Goal: Transaction & Acquisition: Purchase product/service

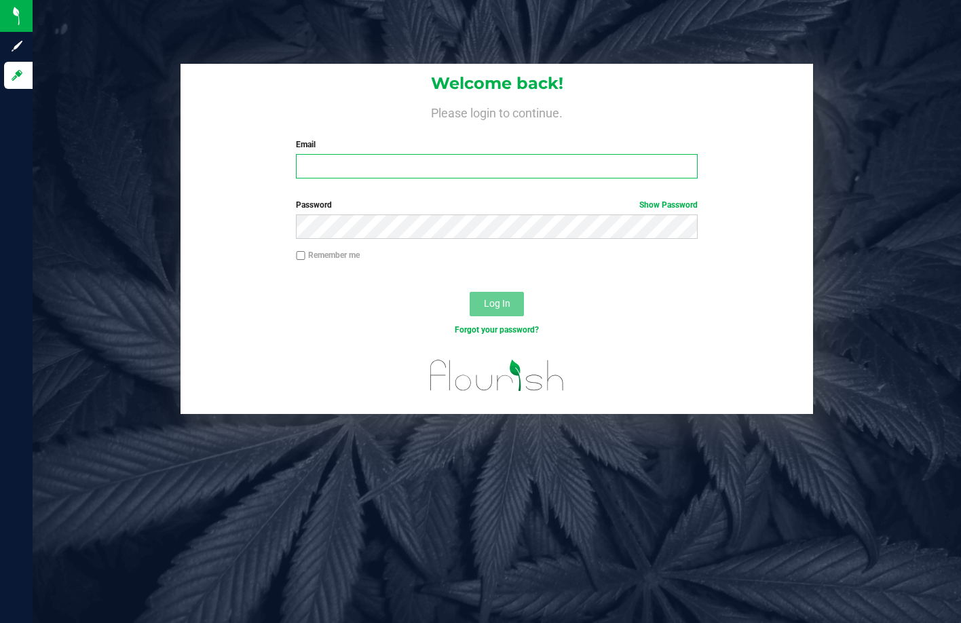
click at [373, 169] on input "Email" at bounding box center [496, 166] width 401 height 24
type input "[EMAIL_ADDRESS][DOMAIN_NAME]"
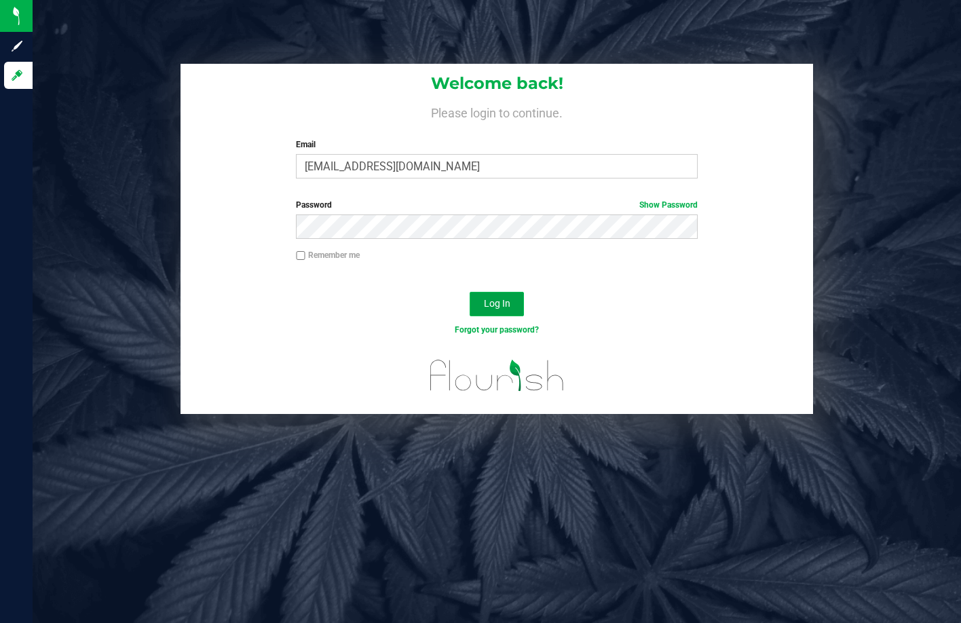
click at [493, 298] on span "Log In" at bounding box center [497, 303] width 26 height 11
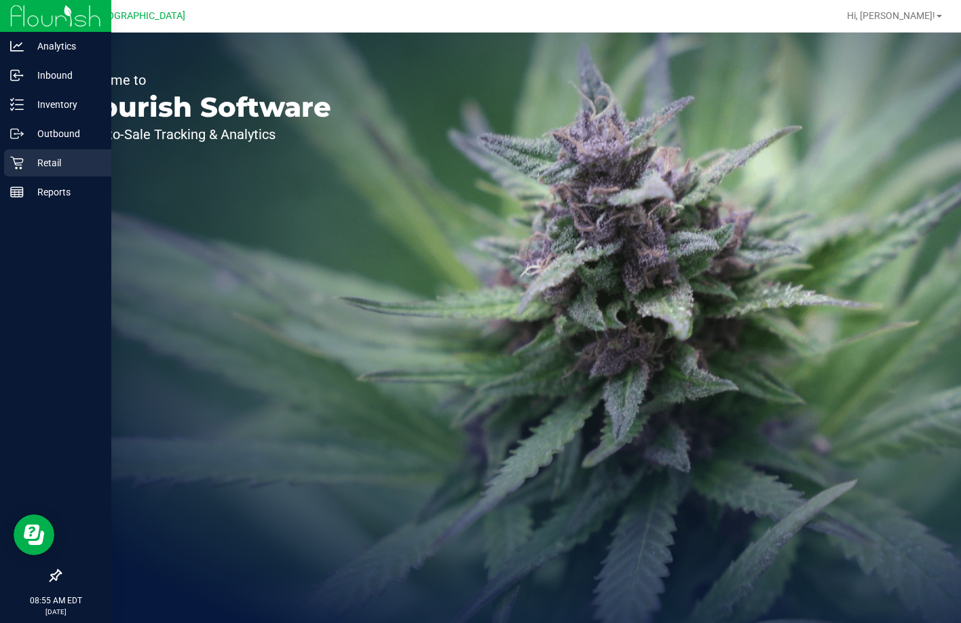
click at [25, 169] on p "Retail" at bounding box center [64, 163] width 81 height 16
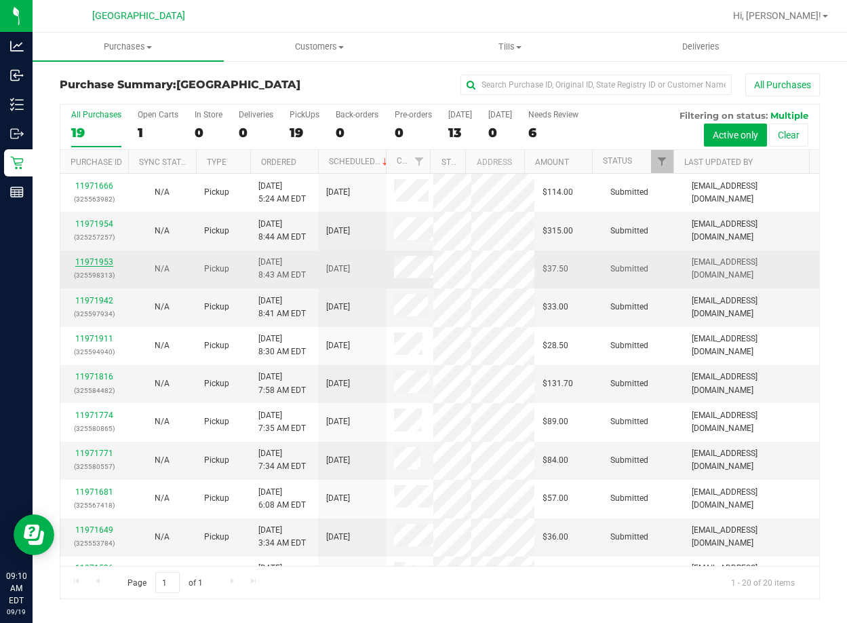
click at [98, 261] on link "11971953" at bounding box center [94, 261] width 38 height 9
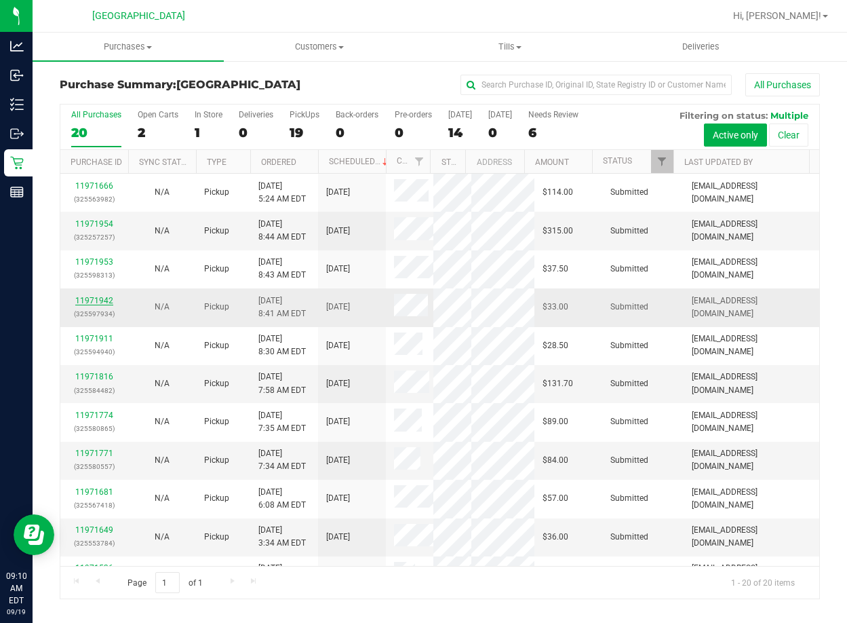
click at [103, 298] on link "11971942" at bounding box center [94, 300] width 38 height 9
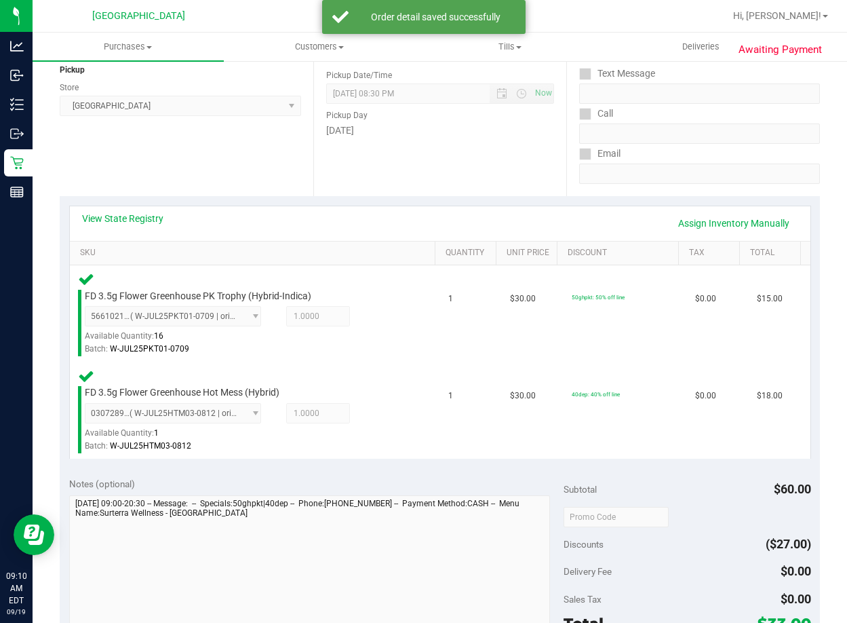
scroll to position [271, 0]
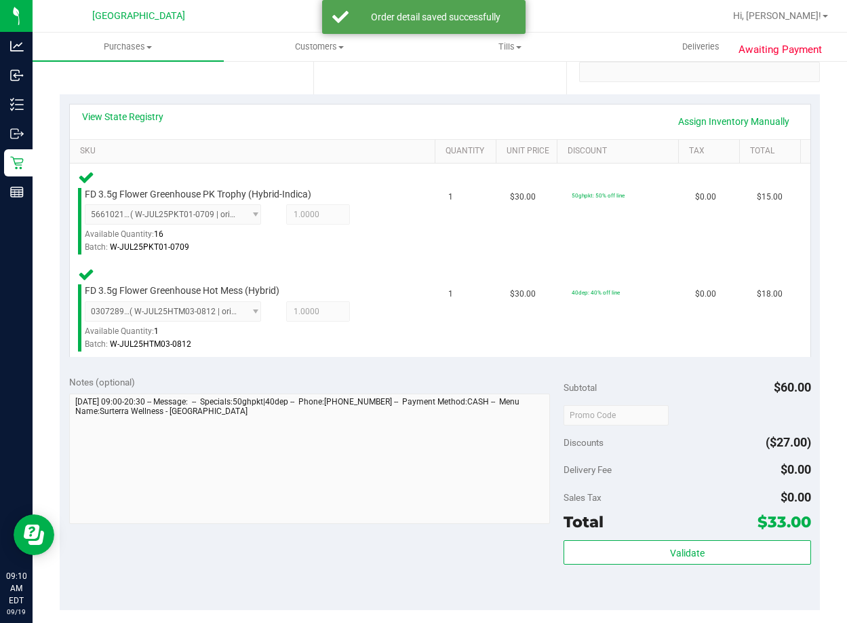
click at [686, 569] on div "Validate" at bounding box center [688, 570] width 248 height 61
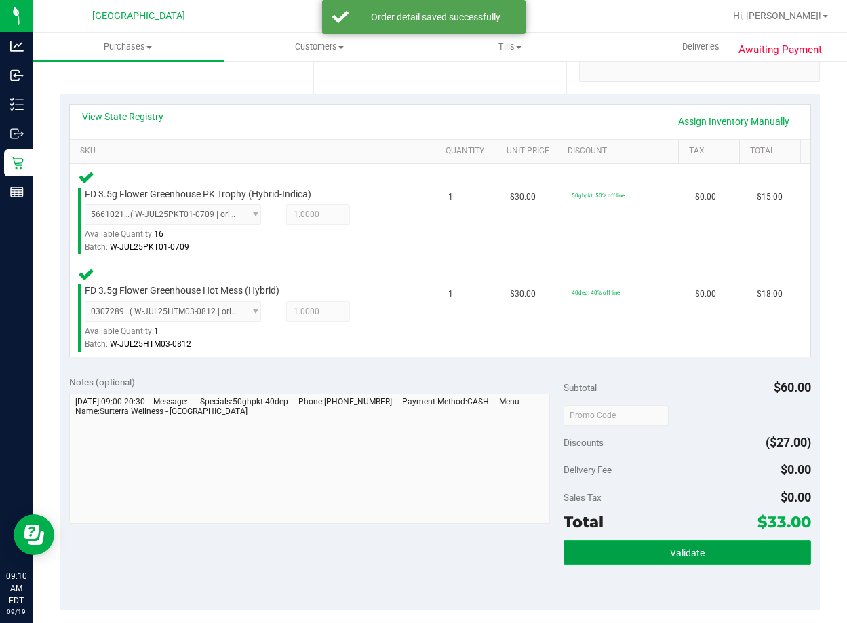
click at [687, 560] on button "Validate" at bounding box center [688, 552] width 248 height 24
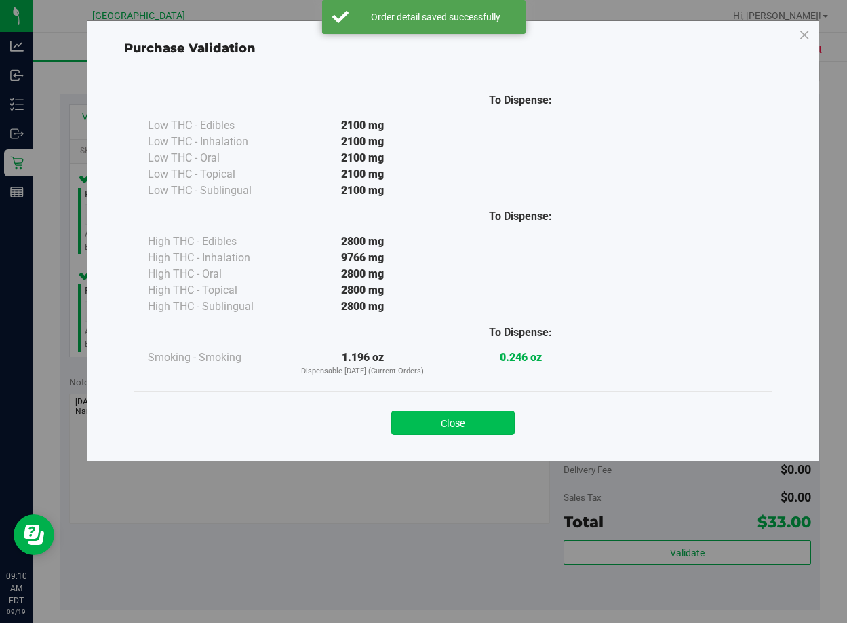
click at [478, 429] on button "Close" at bounding box center [452, 422] width 123 height 24
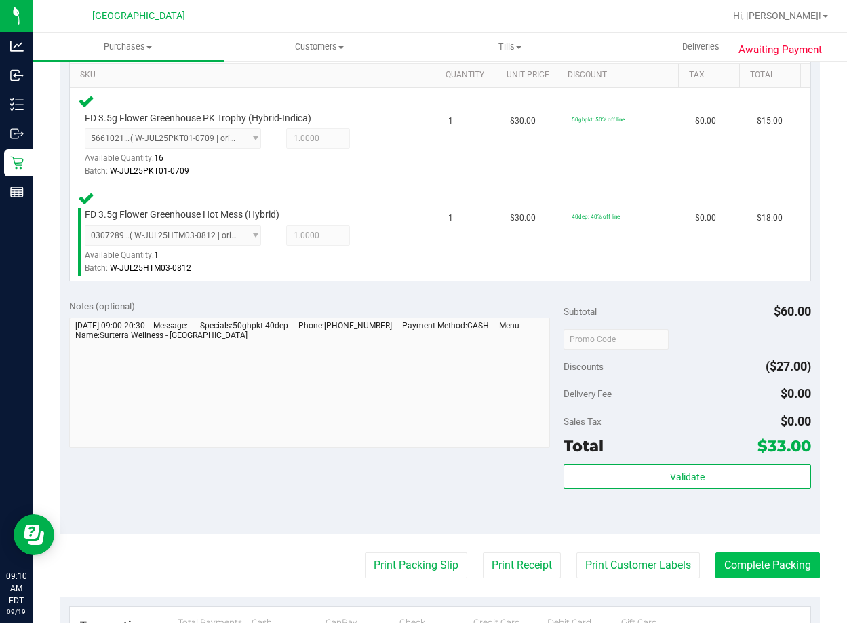
scroll to position [407, 0]
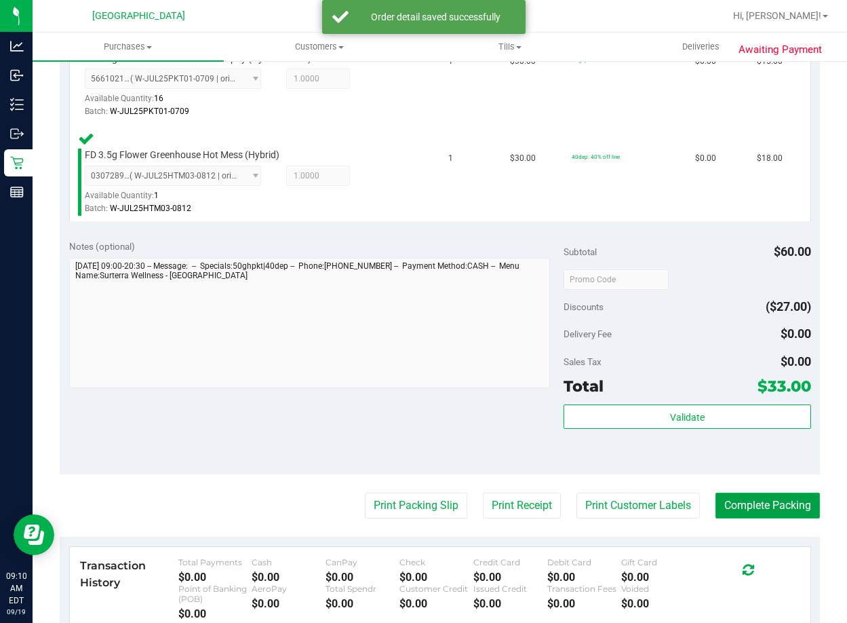
click at [744, 505] on button "Complete Packing" at bounding box center [768, 506] width 104 height 26
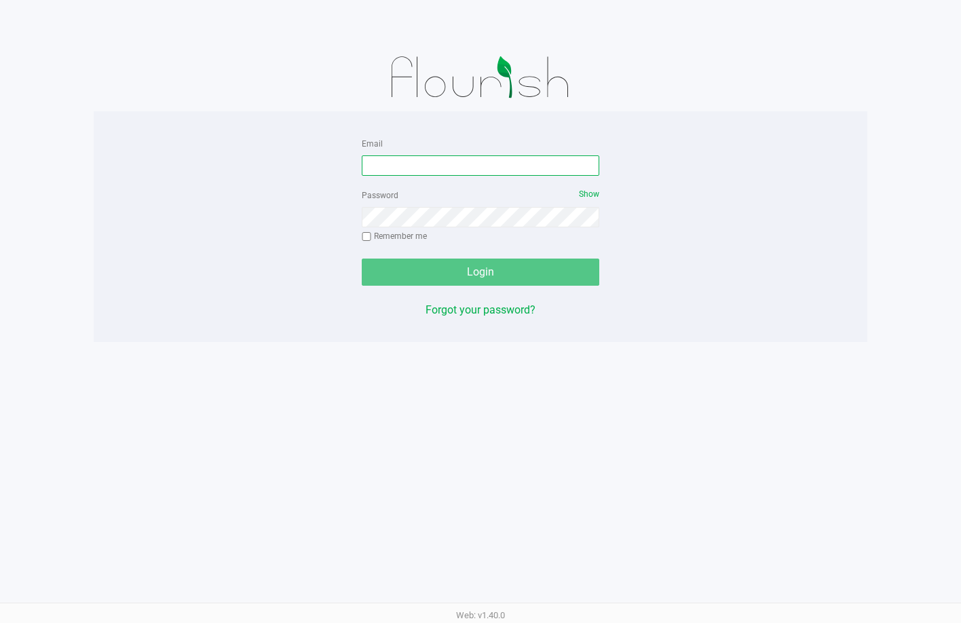
click at [444, 159] on input "Email" at bounding box center [480, 165] width 237 height 20
type input "[EMAIL_ADDRESS][DOMAIN_NAME]"
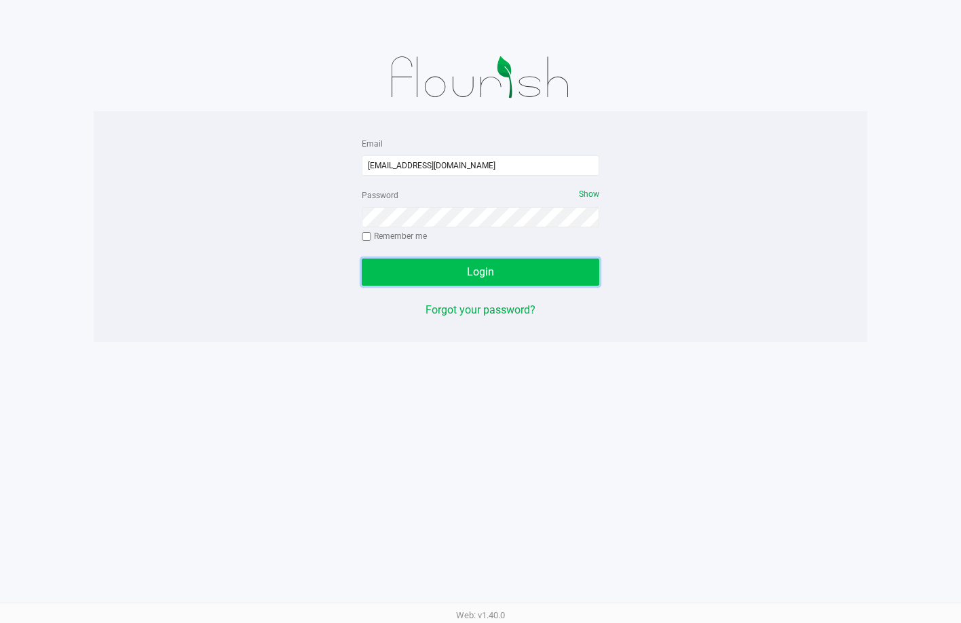
click at [517, 265] on button "Login" at bounding box center [480, 272] width 237 height 27
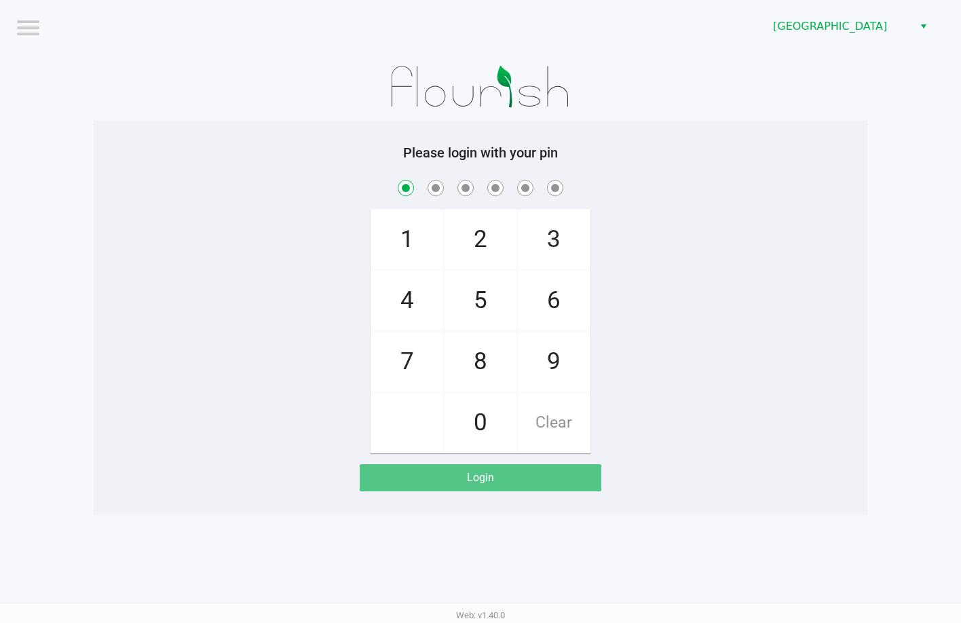
checkbox input "true"
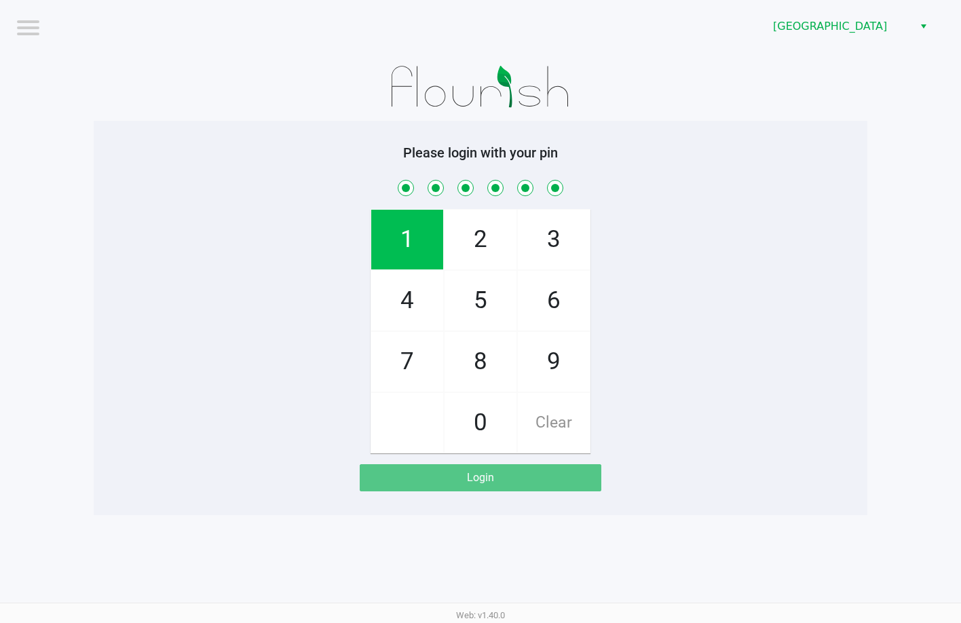
checkbox input "true"
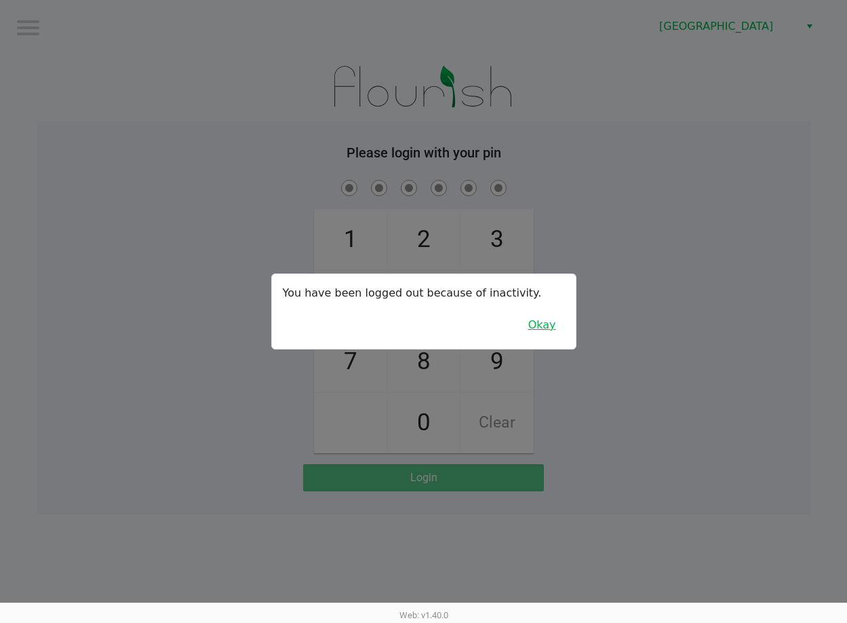
click at [554, 326] on button "Okay" at bounding box center [542, 325] width 45 height 26
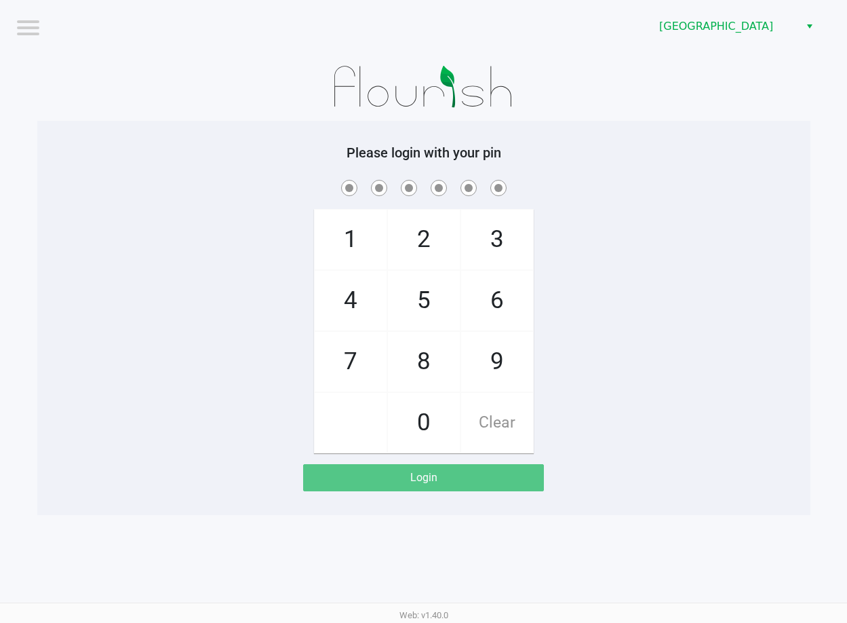
click at [559, 328] on div "1 4 7 2 5 8 0 3 6 9 Clear" at bounding box center [423, 315] width 773 height 276
checkbox input "true"
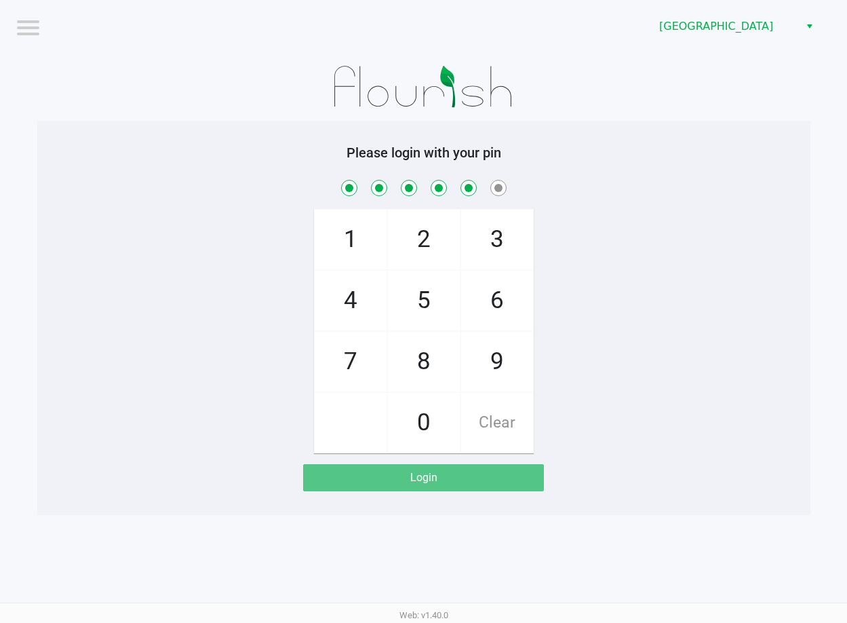
checkbox input "true"
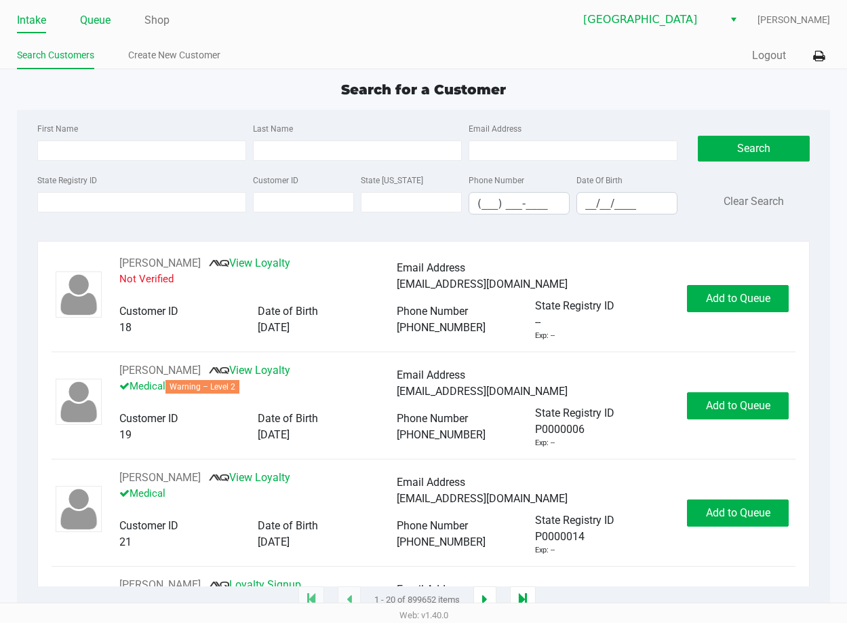
click at [106, 16] on link "Queue" at bounding box center [95, 20] width 31 height 19
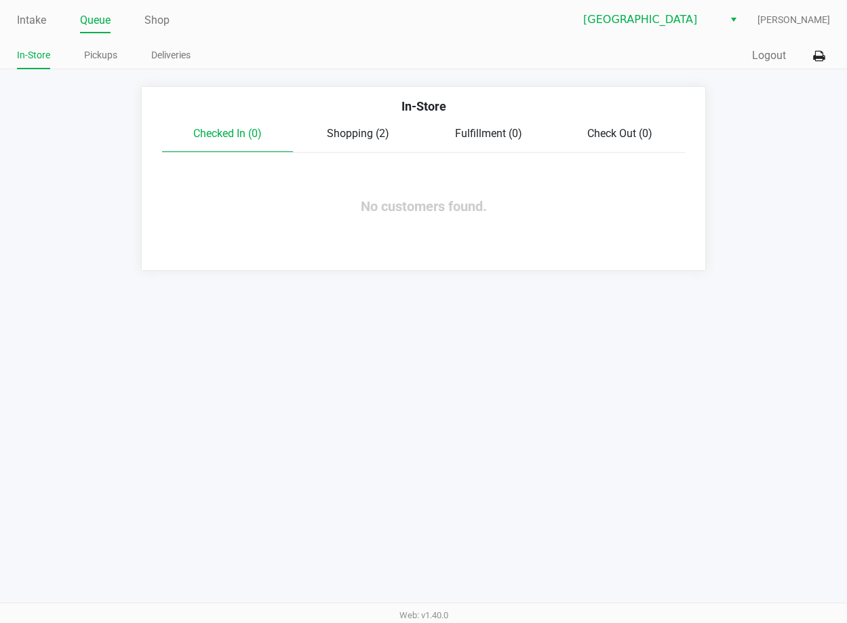
click at [377, 129] on span "Shopping (2)" at bounding box center [358, 133] width 62 height 13
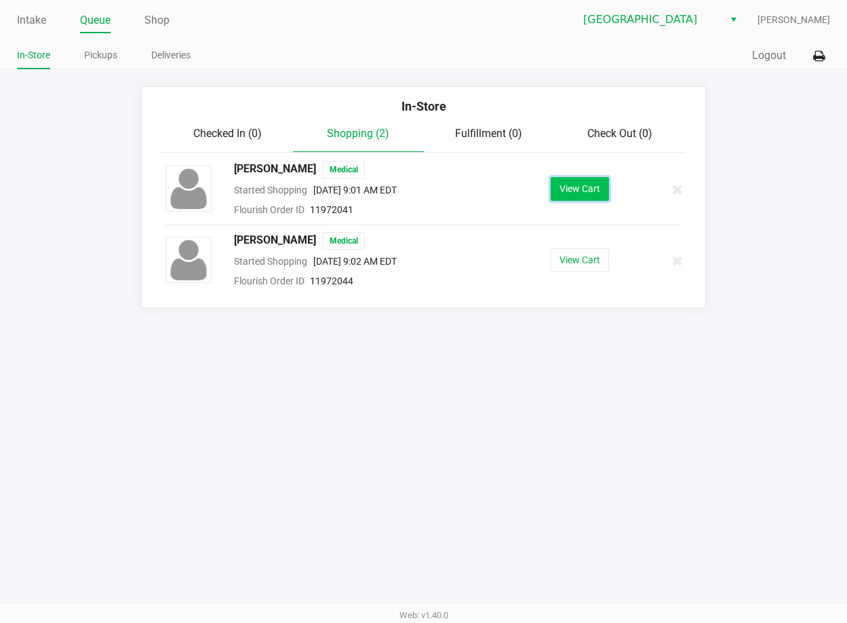
click at [581, 190] on button "View Cart" at bounding box center [580, 189] width 58 height 24
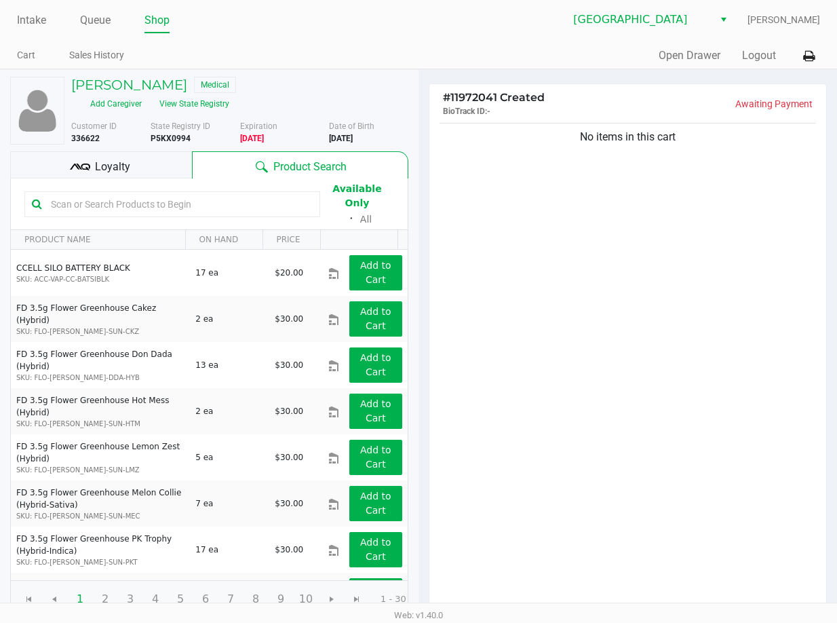
click at [550, 342] on div "No items in this cart" at bounding box center [627, 366] width 397 height 492
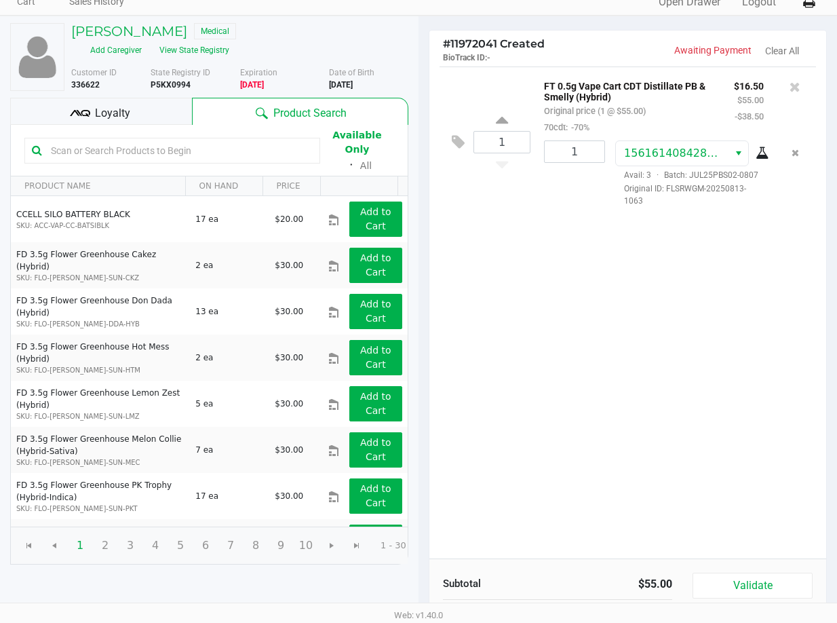
scroll to position [139, 0]
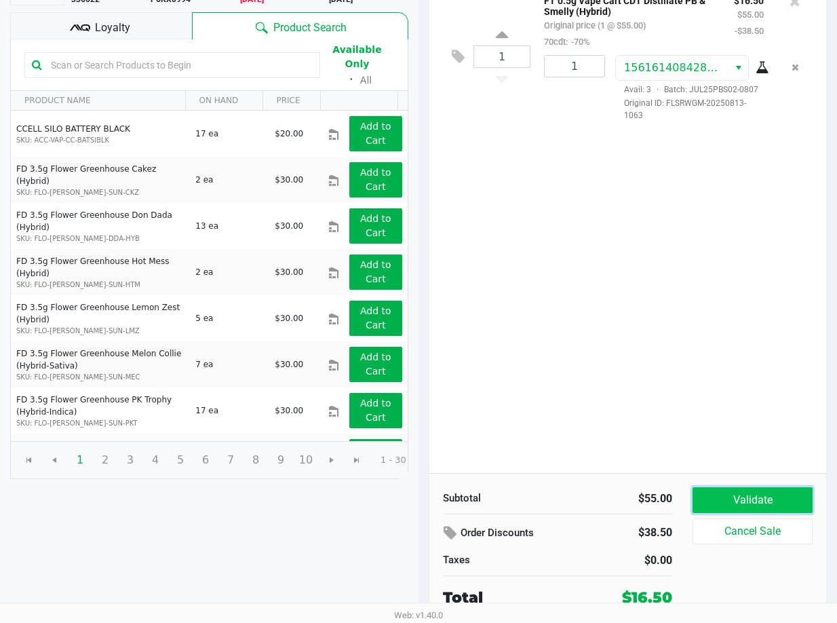
click at [740, 503] on button "Validate" at bounding box center [753, 500] width 120 height 26
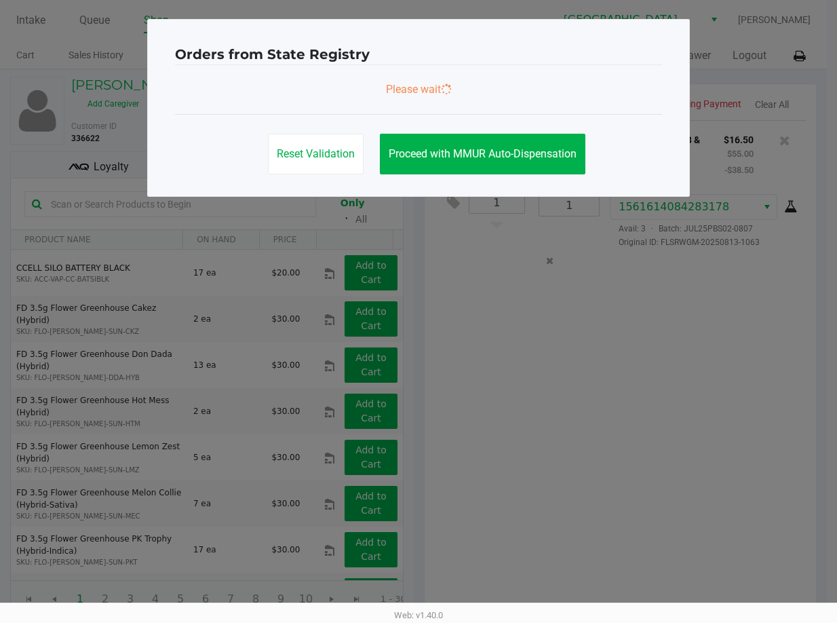
scroll to position [0, 0]
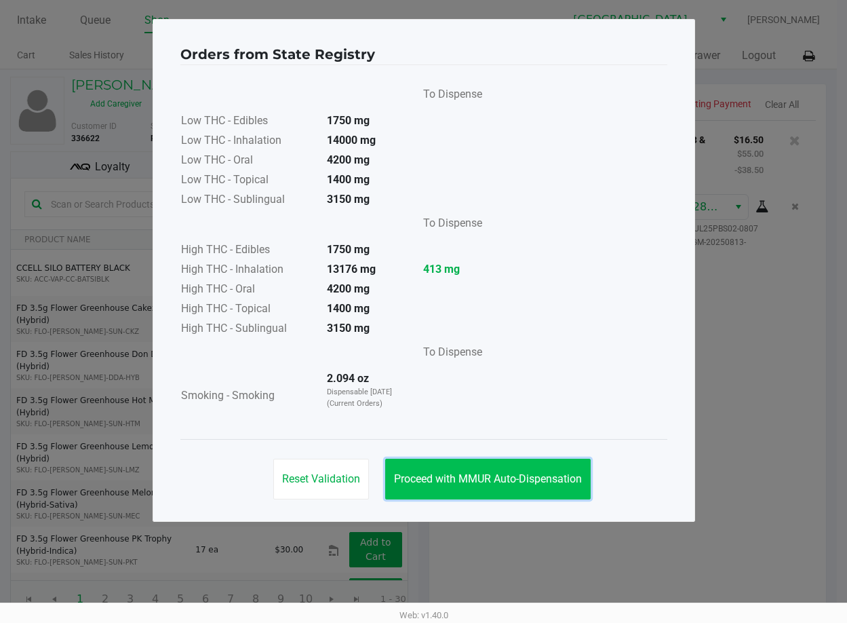
click at [564, 473] on span "Proceed with MMUR Auto-Dispensation" at bounding box center [488, 478] width 188 height 13
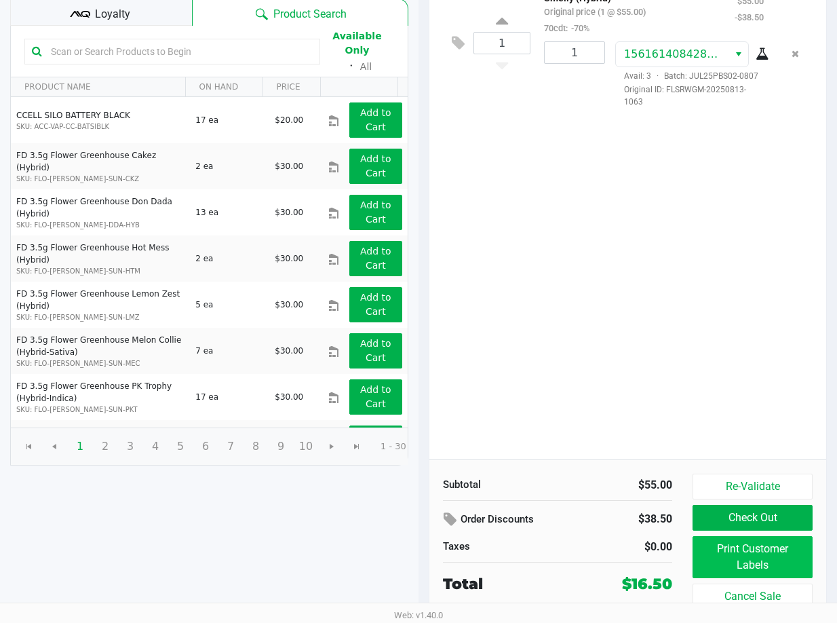
scroll to position [153, 0]
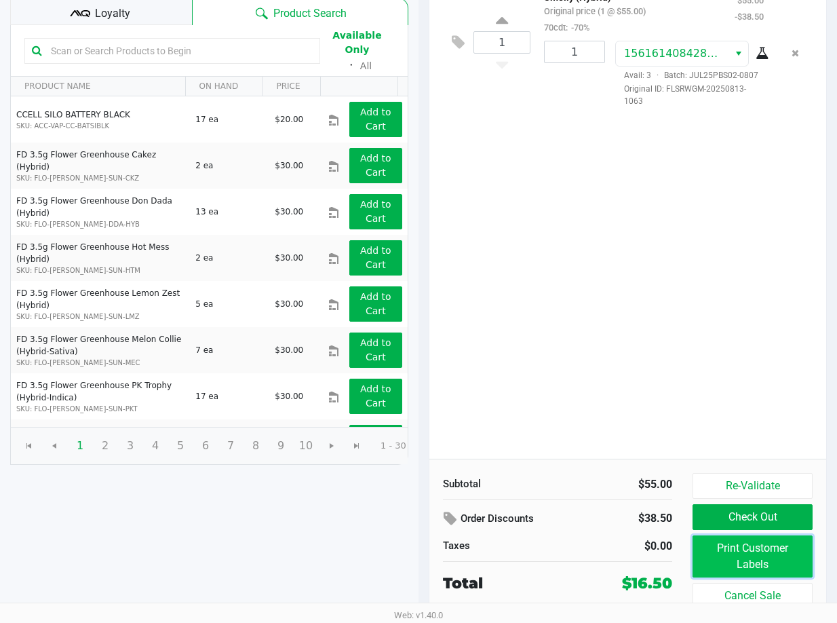
click at [721, 557] on button "Print Customer Labels" at bounding box center [753, 556] width 120 height 42
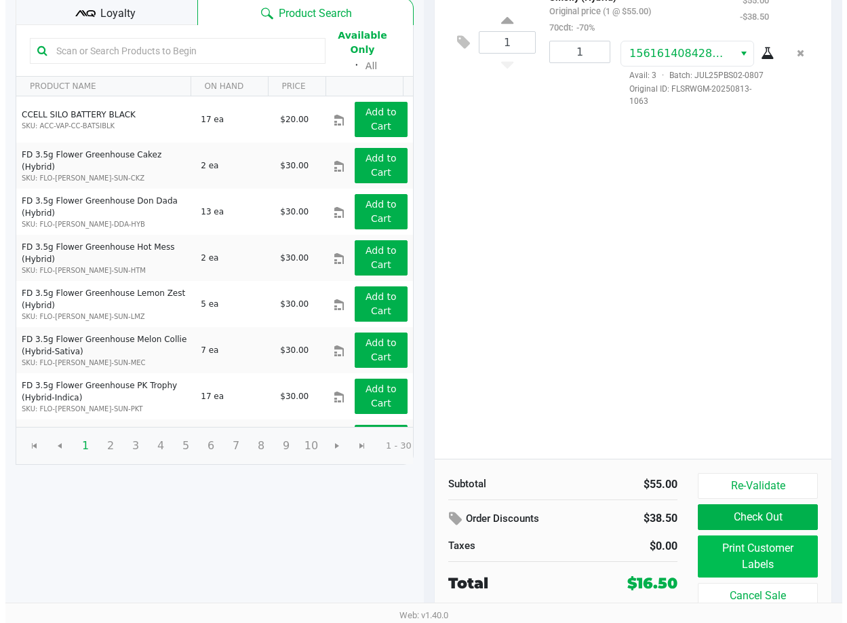
scroll to position [0, 0]
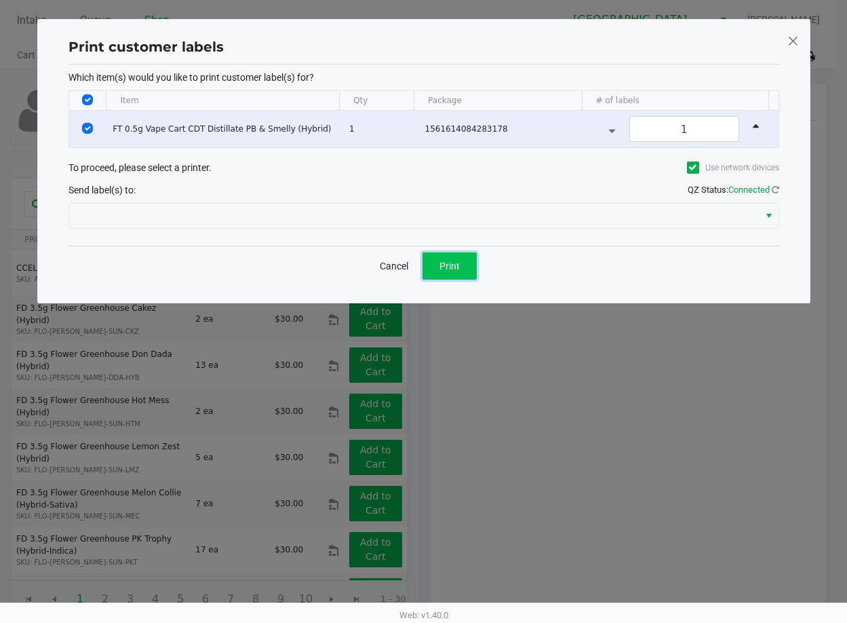
click at [438, 270] on button "Print" at bounding box center [450, 265] width 54 height 27
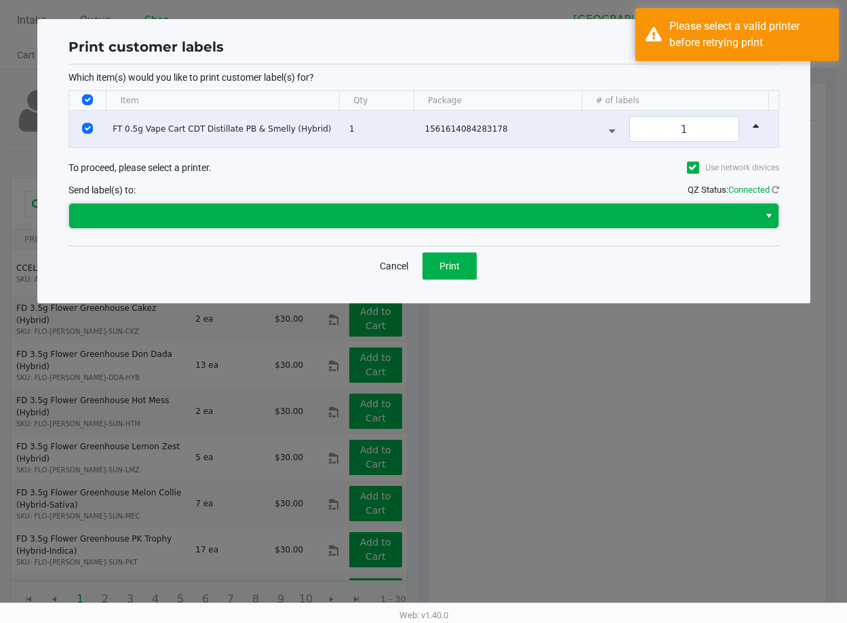
click at [469, 223] on span at bounding box center [414, 216] width 690 height 24
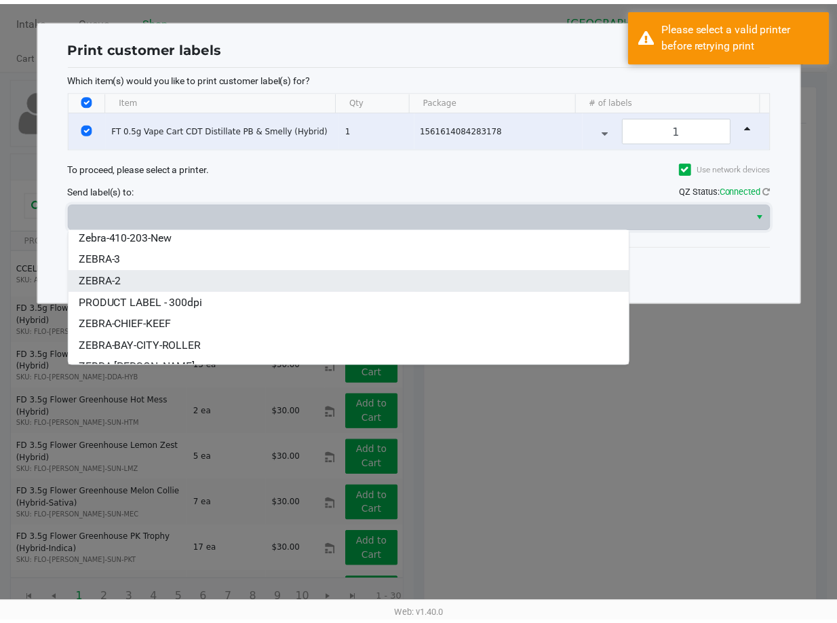
scroll to position [38, 0]
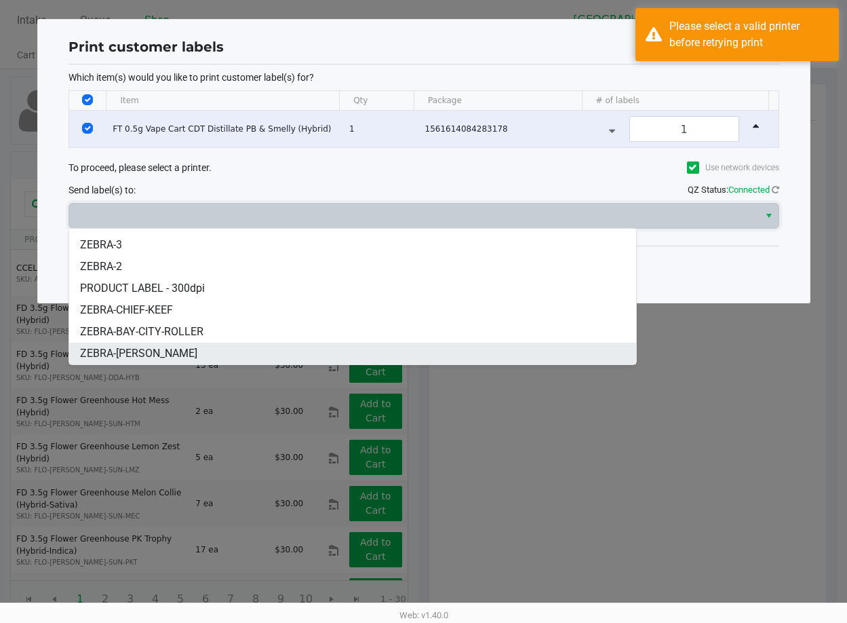
click at [345, 351] on li "ZEBRA-[PERSON_NAME]" at bounding box center [352, 354] width 567 height 22
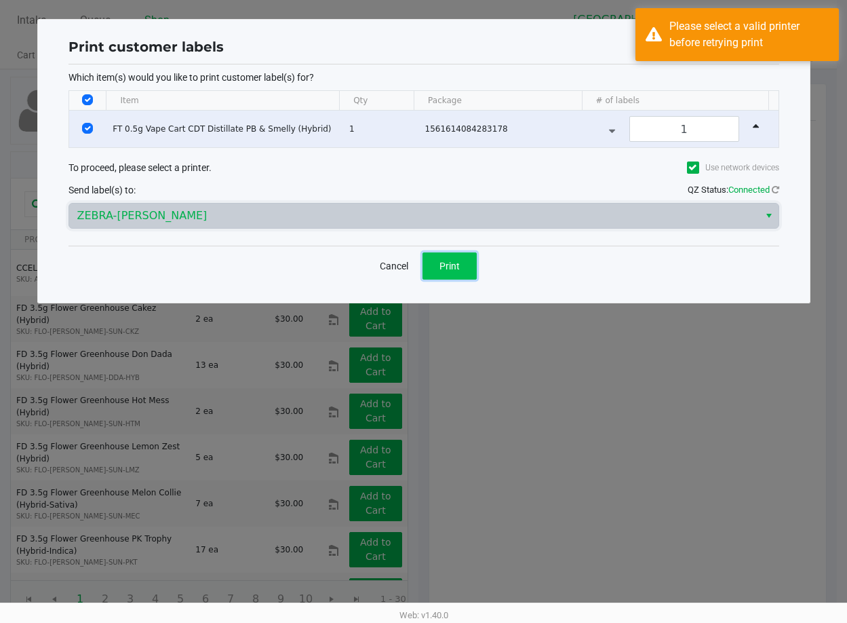
click at [455, 256] on button "Print" at bounding box center [450, 265] width 54 height 27
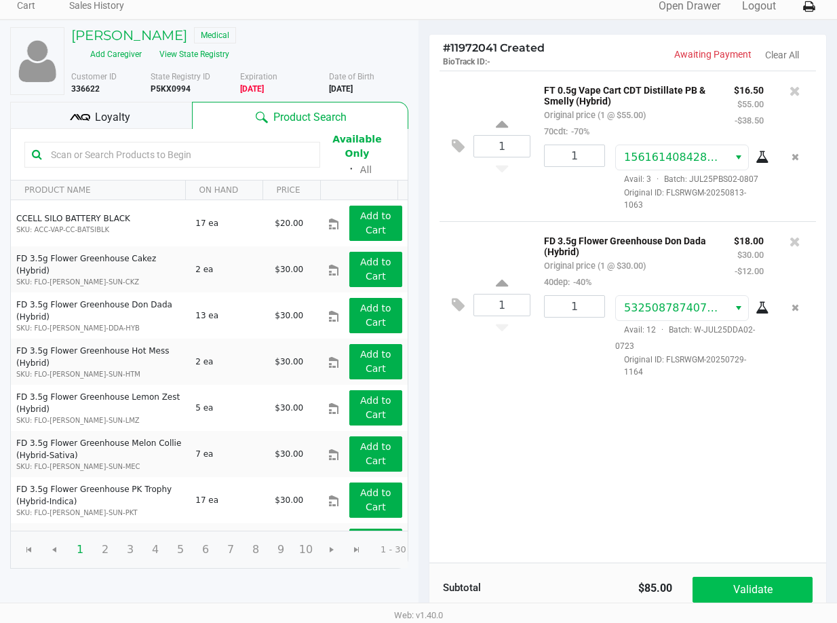
scroll to position [139, 0]
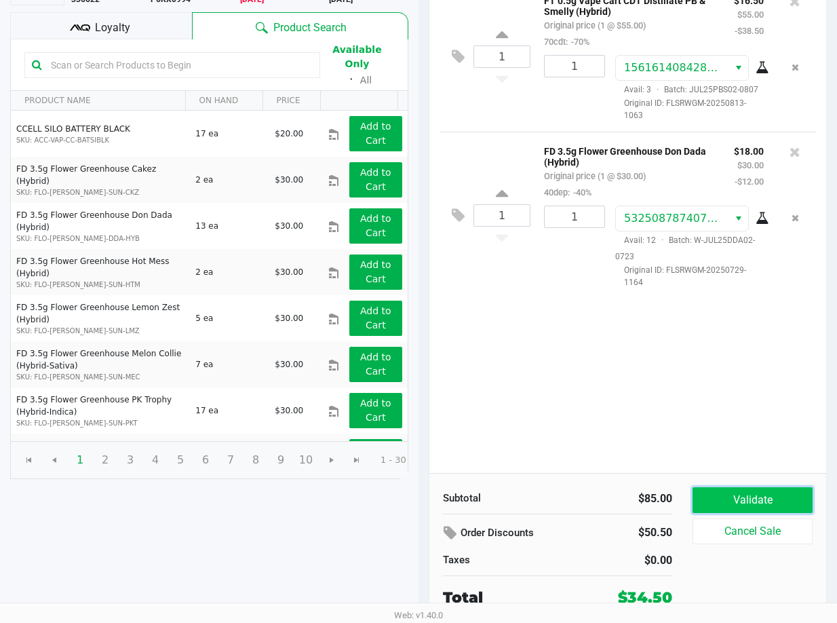
click at [771, 503] on button "Validate" at bounding box center [753, 500] width 120 height 26
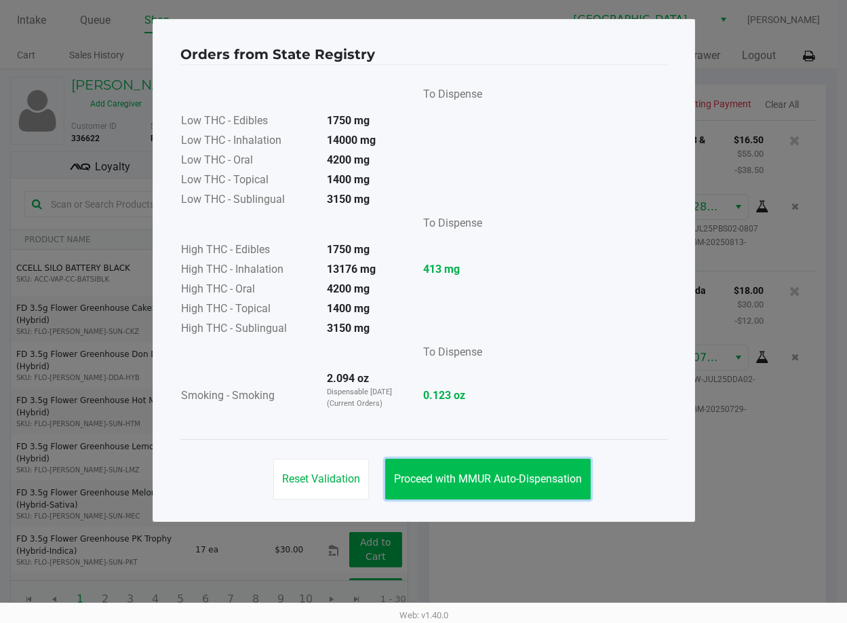
click at [546, 480] on span "Proceed with MMUR Auto-Dispensation" at bounding box center [488, 478] width 188 height 13
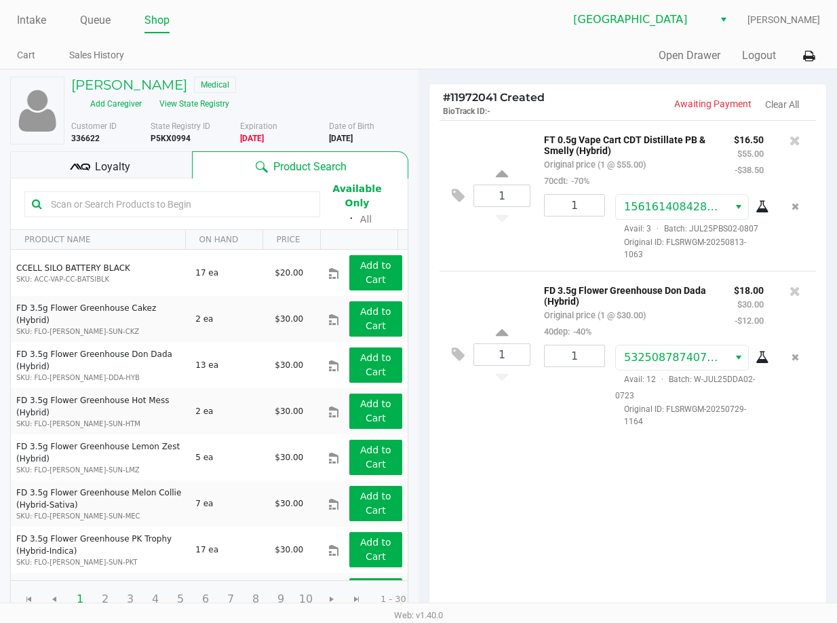
scroll to position [153, 0]
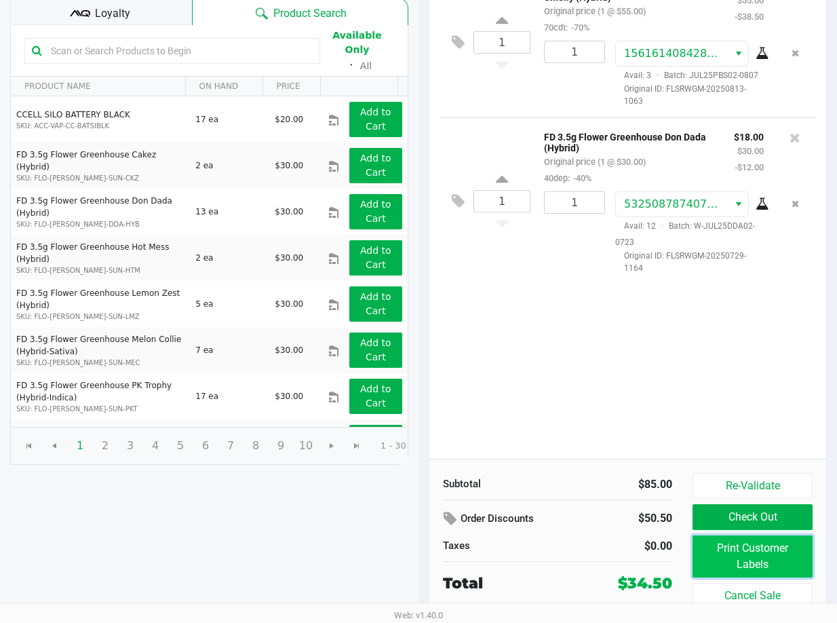
click at [725, 546] on button "Print Customer Labels" at bounding box center [753, 556] width 120 height 42
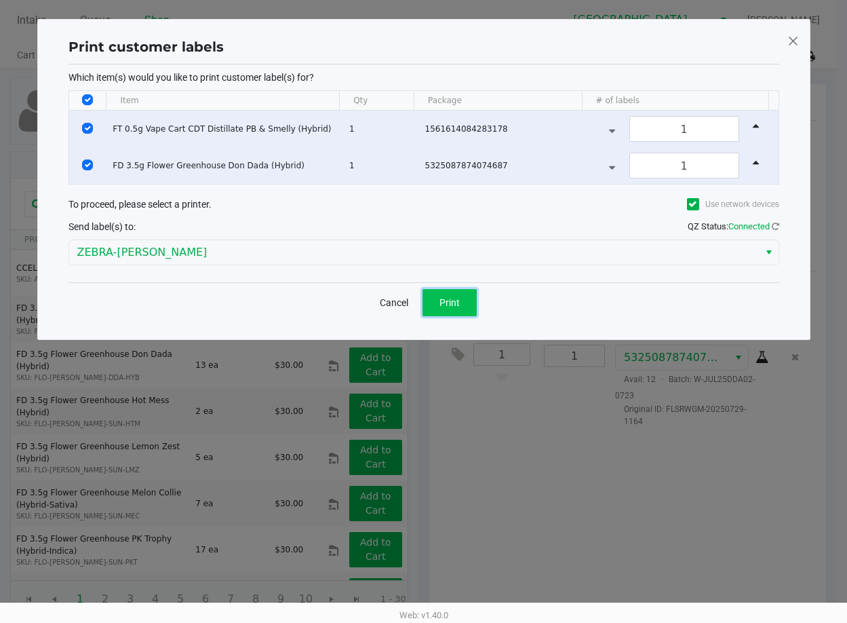
click at [461, 303] on button "Print" at bounding box center [450, 302] width 54 height 27
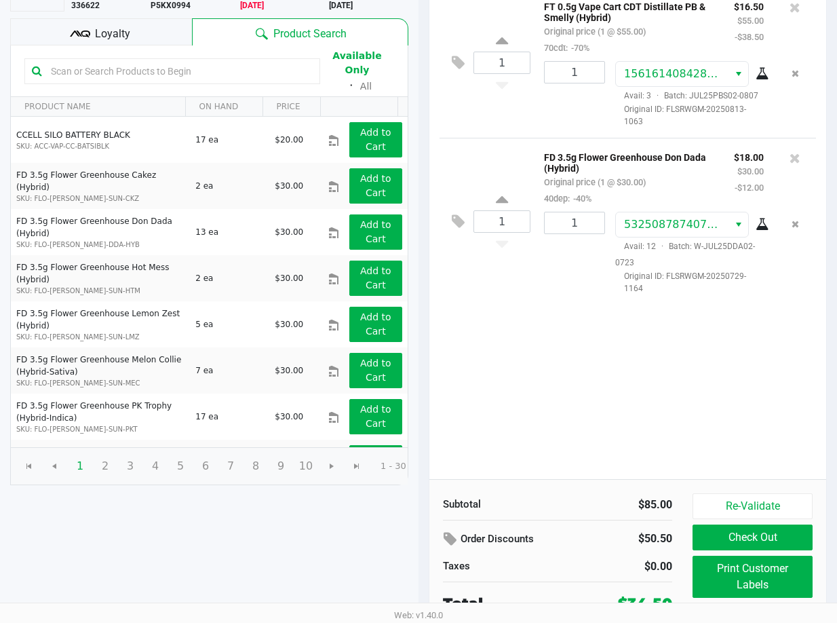
scroll to position [153, 0]
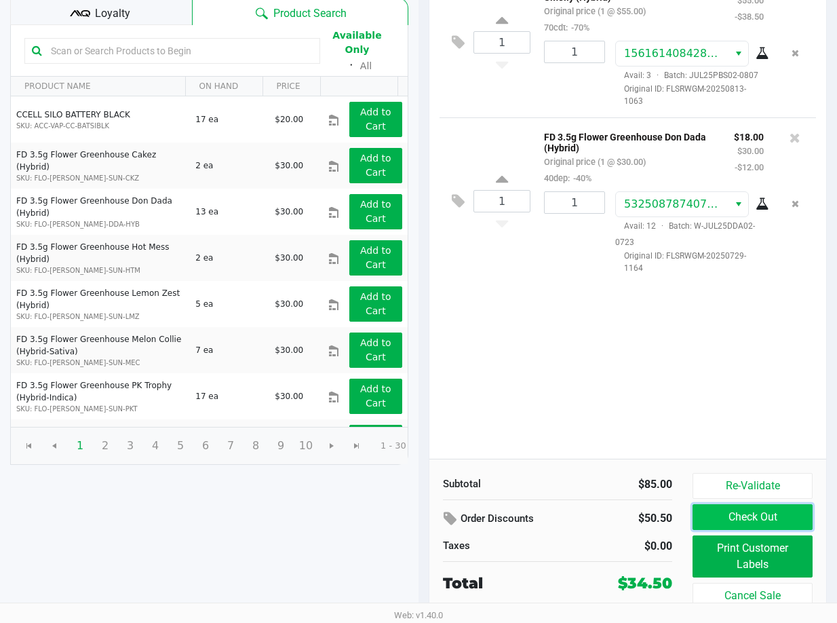
click at [720, 520] on button "Check Out" at bounding box center [753, 517] width 120 height 26
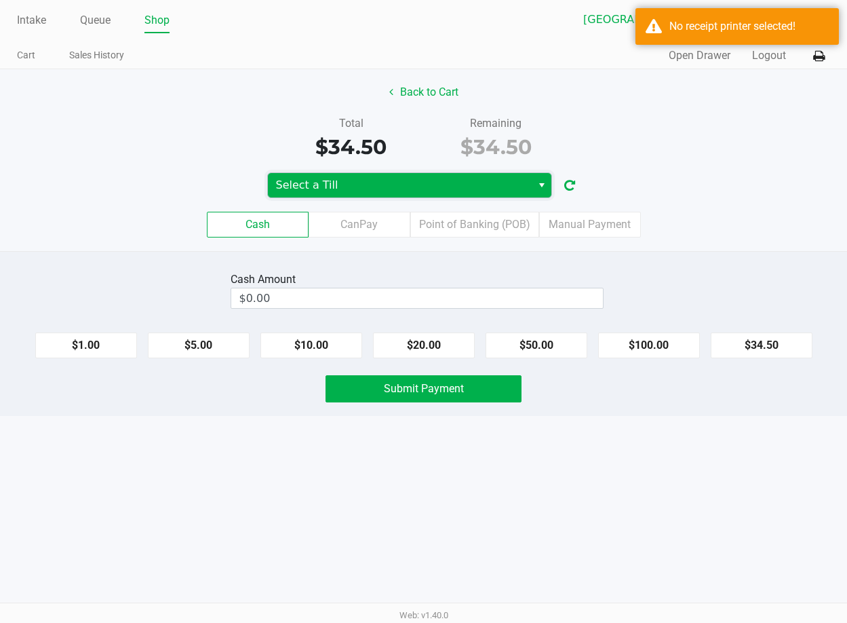
click at [445, 187] on span "Select a Till" at bounding box center [400, 185] width 248 height 16
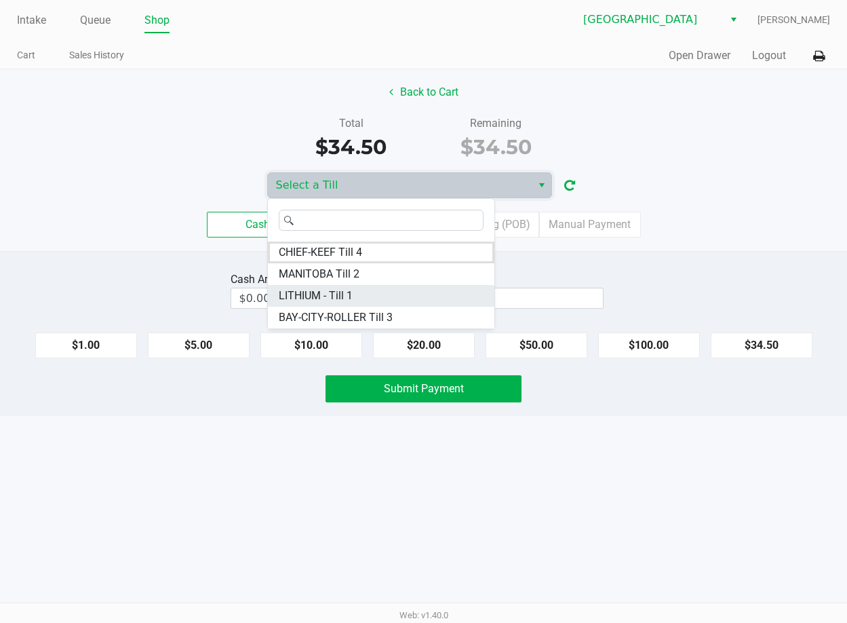
click at [387, 303] on li "LITHIUM - Till 1" at bounding box center [381, 296] width 227 height 22
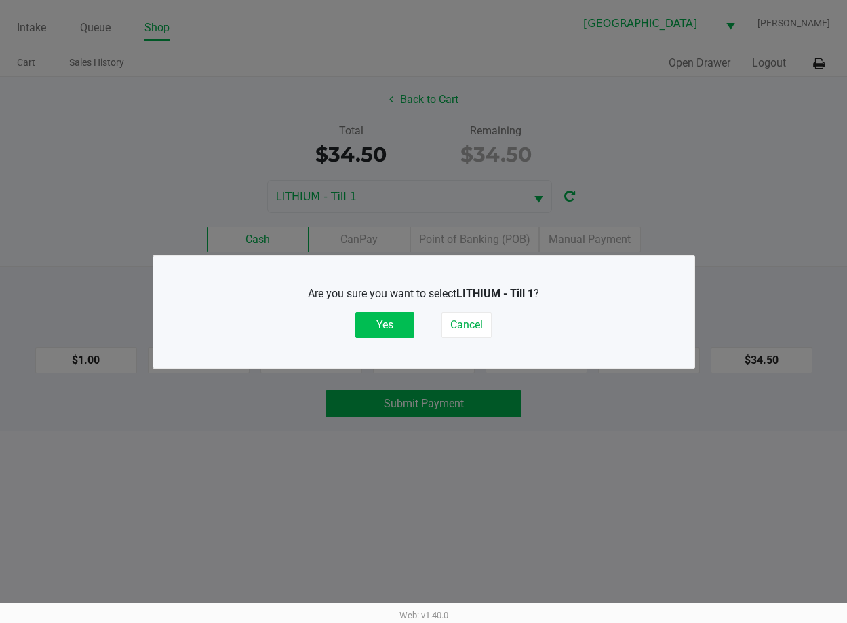
click at [396, 317] on button "Yes" at bounding box center [385, 325] width 59 height 26
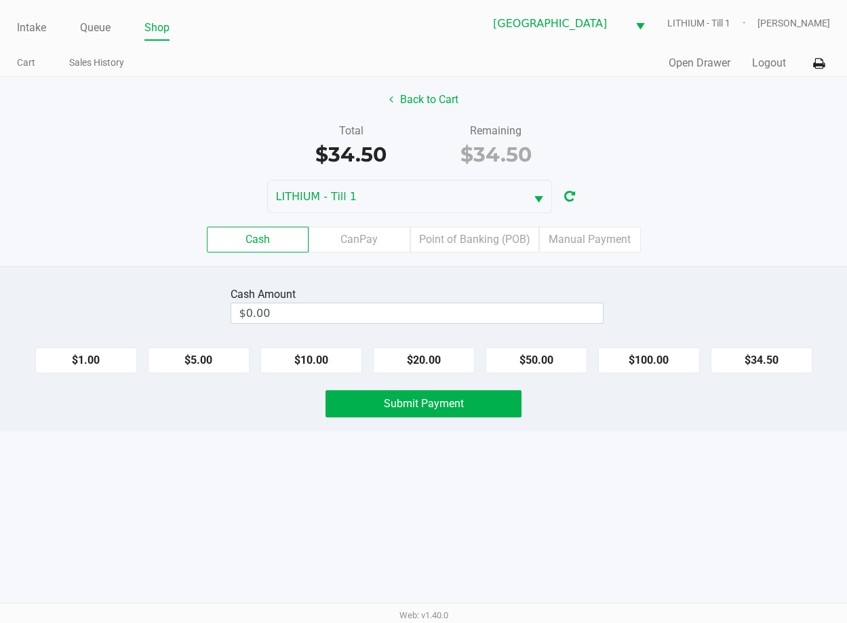
click at [567, 267] on div "Cash Amount $0.00 $1.00 $5.00 $10.00 $20.00 $50.00 $100.00 $34.50 Submit Payment" at bounding box center [423, 348] width 847 height 165
click at [470, 248] on label "Point of Banking (POB)" at bounding box center [474, 240] width 129 height 26
click at [0, 0] on 7 "Point of Banking (POB)" at bounding box center [0, 0] width 0 height 0
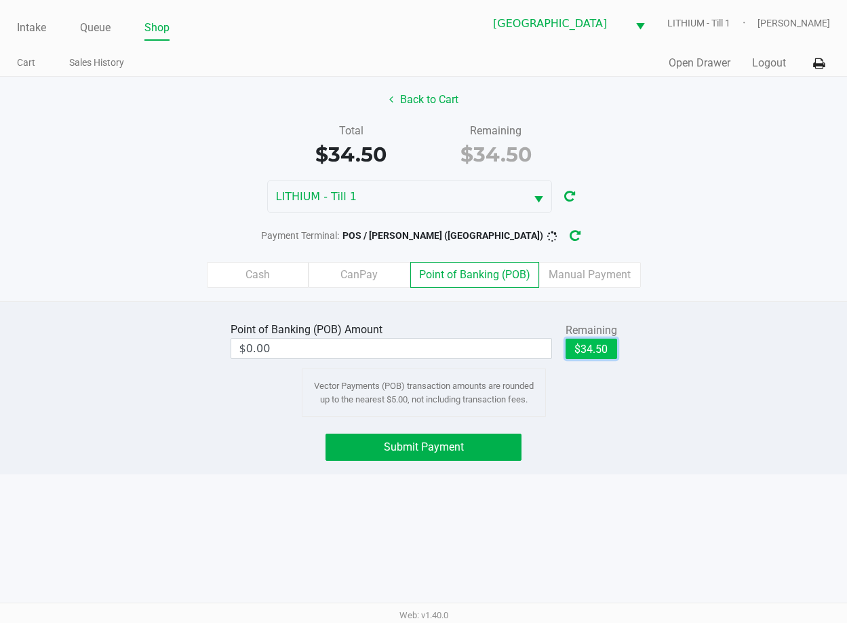
click at [588, 347] on button "$34.50" at bounding box center [592, 349] width 52 height 20
type input "$34.50"
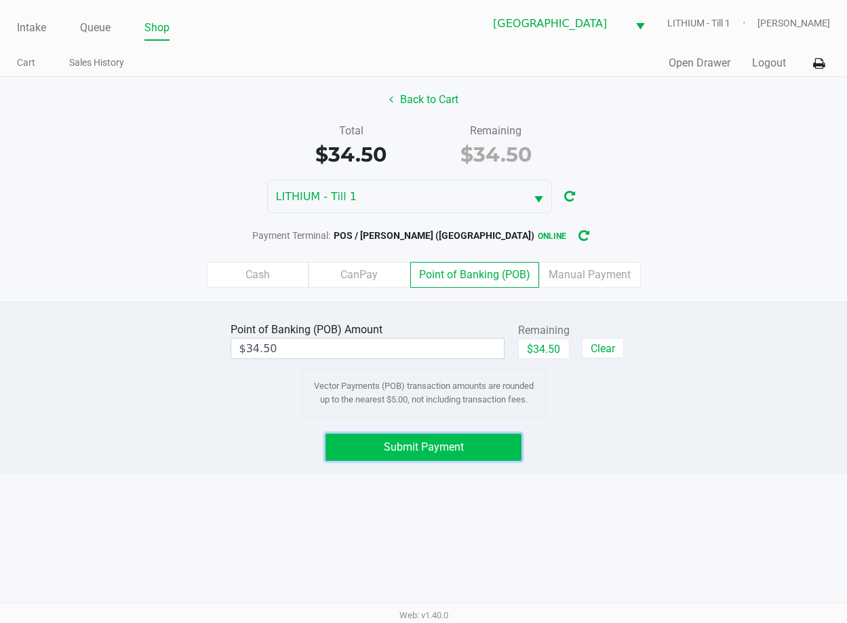
click at [424, 447] on span "Submit Payment" at bounding box center [424, 446] width 80 height 13
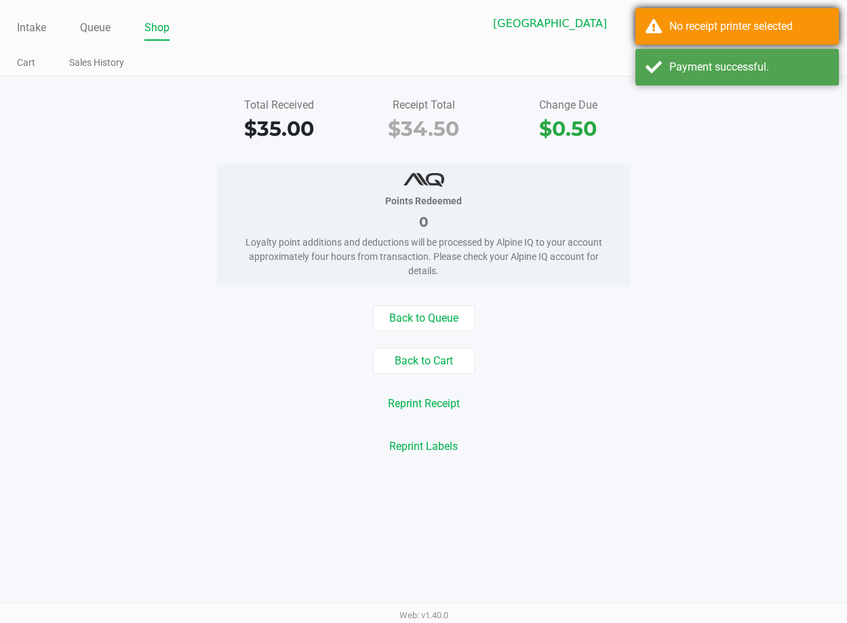
click at [649, 28] on span "Select" at bounding box center [640, 26] width 17 height 17
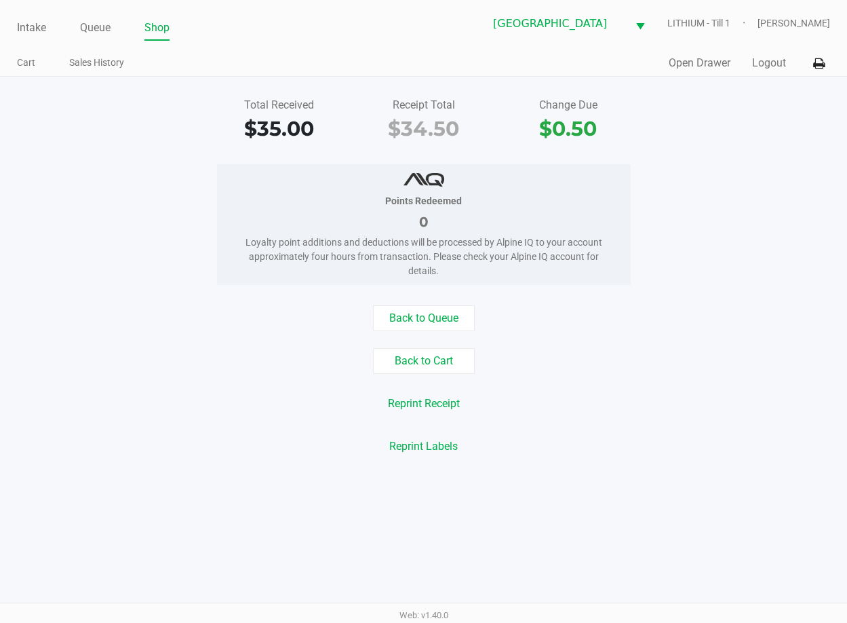
click at [735, 119] on div "Total Received $35.00 Receipt Total $34.50 Change Due $0.50" at bounding box center [424, 120] width 868 height 47
click at [814, 59] on icon at bounding box center [820, 63] width 12 height 9
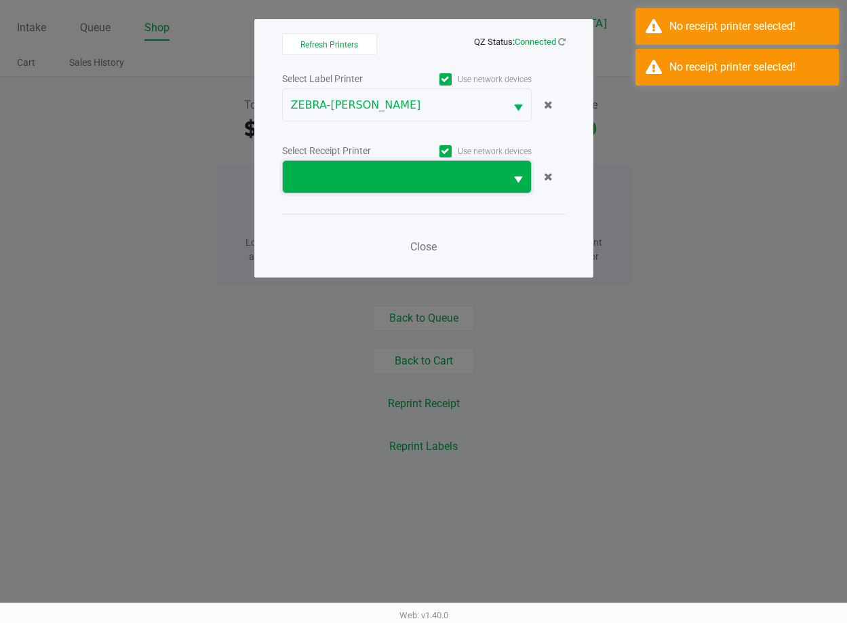
click at [364, 180] on span at bounding box center [394, 177] width 206 height 16
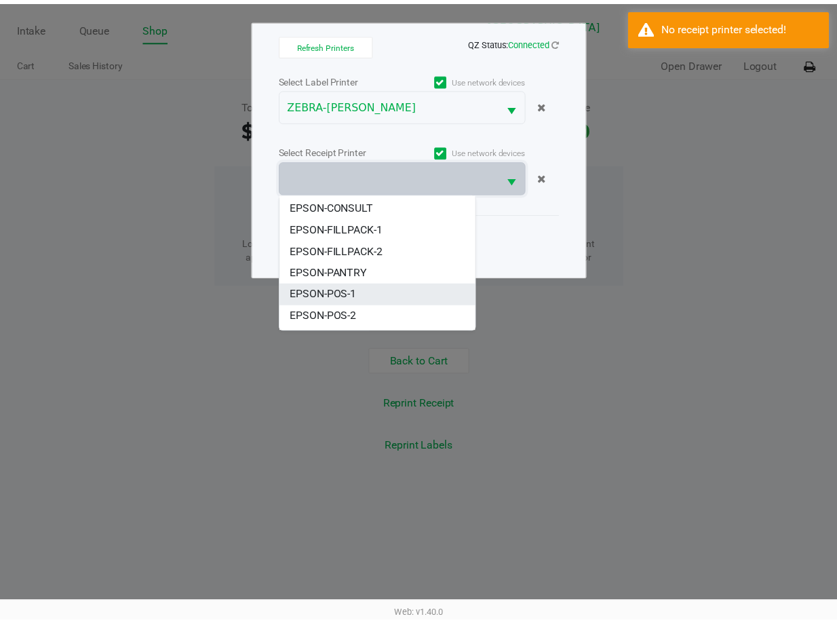
scroll to position [81, 0]
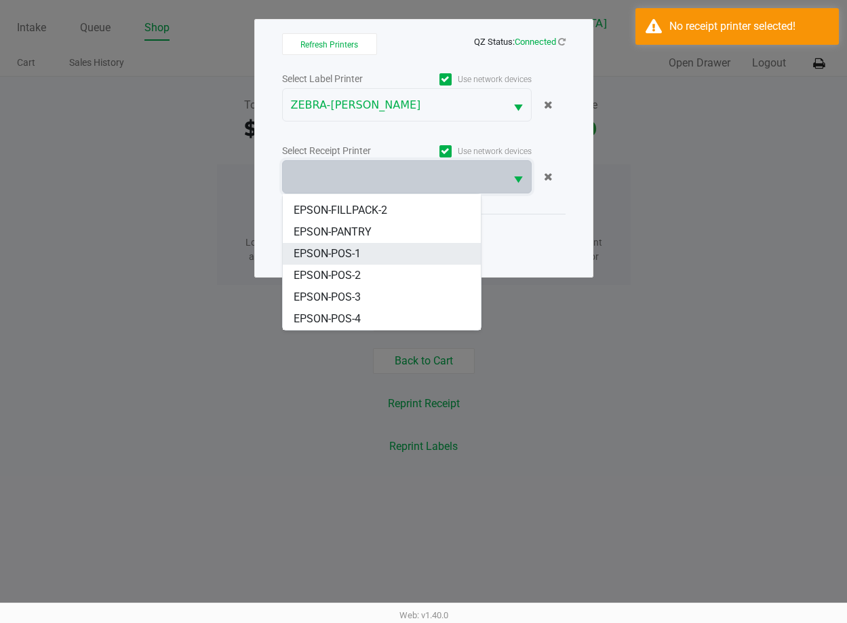
click at [376, 261] on li "EPSON-POS-1" at bounding box center [382, 254] width 198 height 22
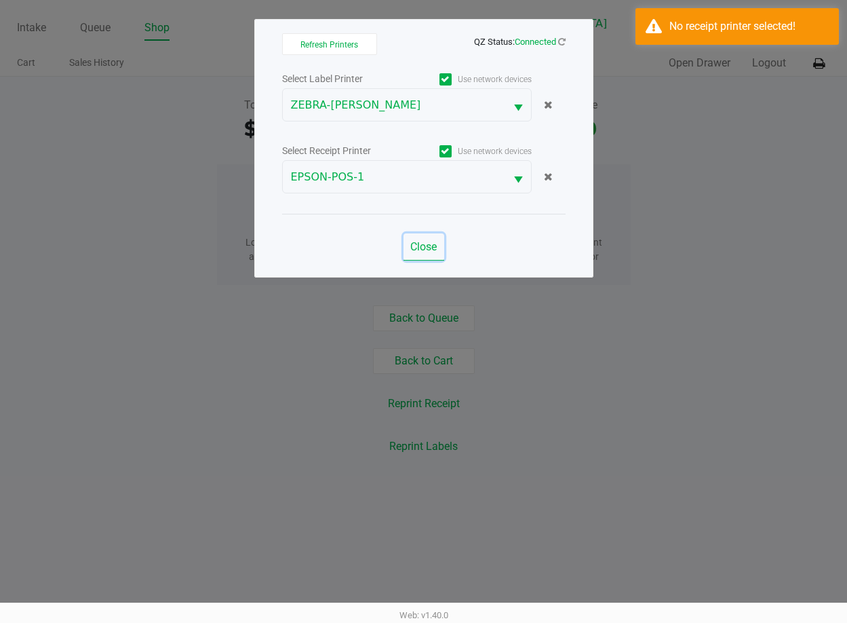
click at [429, 235] on button "Close" at bounding box center [424, 246] width 41 height 27
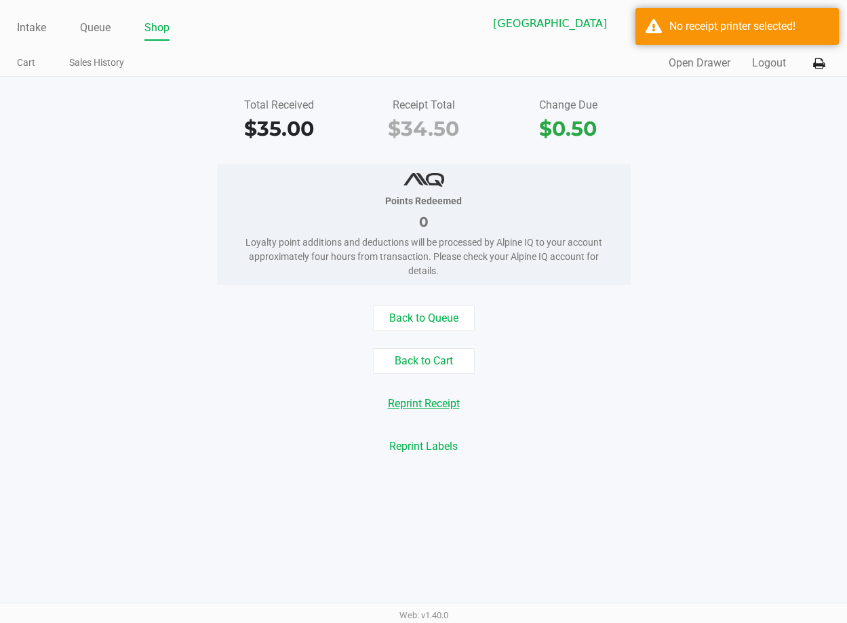
click at [446, 403] on button "Reprint Receipt" at bounding box center [424, 404] width 90 height 26
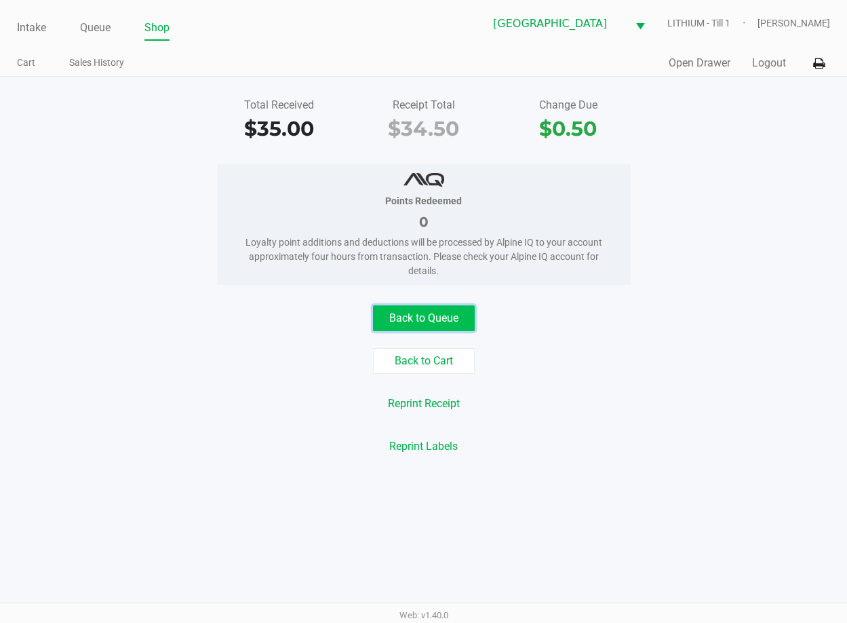
click at [451, 307] on button "Back to Queue" at bounding box center [424, 318] width 102 height 26
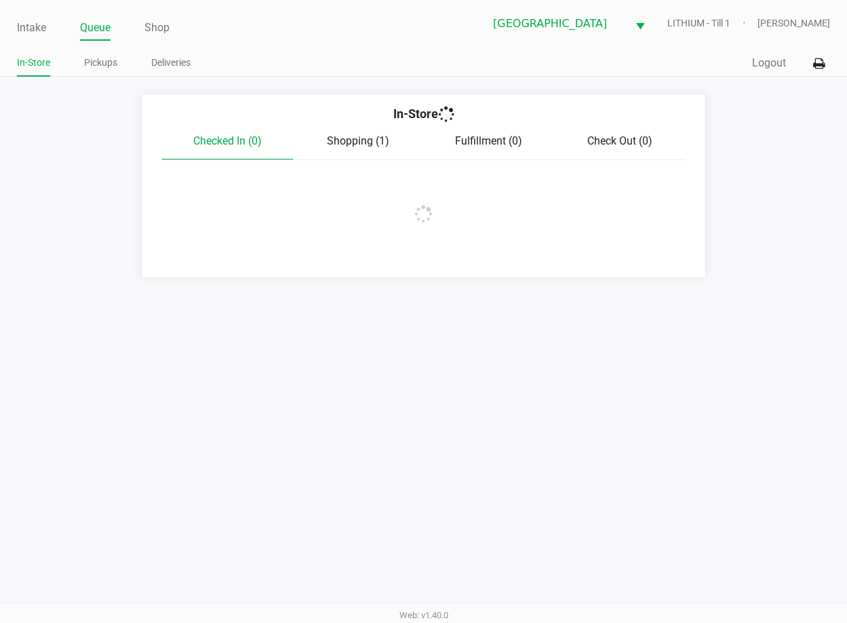
click at [458, 349] on div "Intake Queue Shop Lakeland WC LITHIUM - Till 1 [PERSON_NAME] In-Store Pickups D…" at bounding box center [423, 311] width 847 height 623
click at [369, 140] on span "Shopping (1)" at bounding box center [358, 140] width 62 height 13
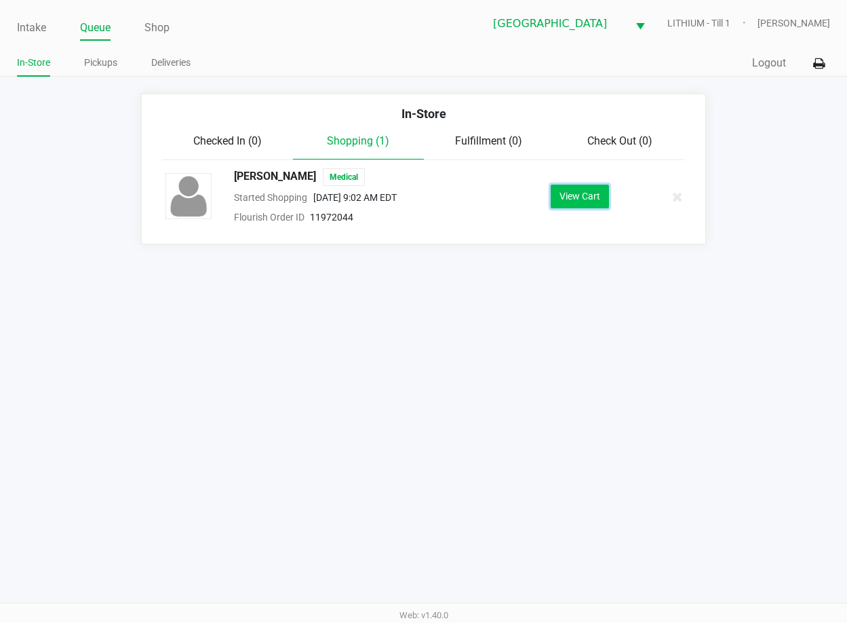
click at [588, 201] on button "View Cart" at bounding box center [580, 197] width 58 height 24
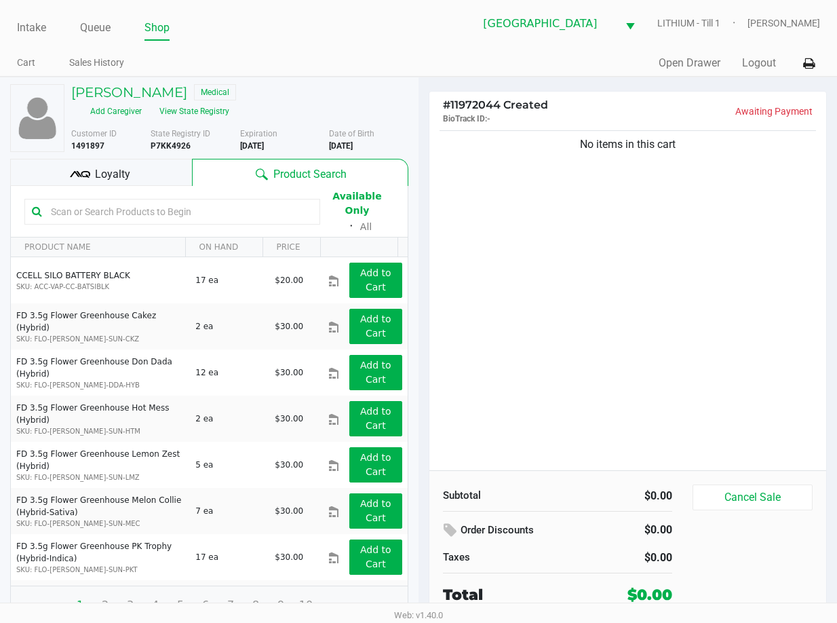
click at [628, 338] on div "No items in this cart" at bounding box center [627, 299] width 397 height 343
click at [583, 282] on div "No items in this cart" at bounding box center [627, 299] width 397 height 343
click at [501, 217] on div "No items in this cart" at bounding box center [627, 299] width 397 height 343
click at [37, 29] on link "Intake" at bounding box center [31, 27] width 29 height 19
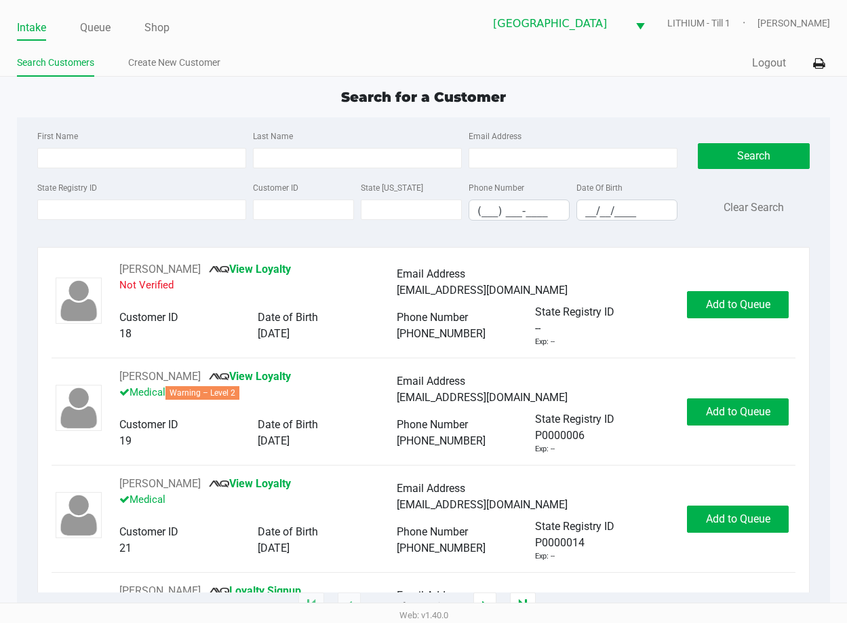
click at [325, 88] on div "Search for a Customer" at bounding box center [424, 97] width 834 height 20
click at [77, 26] on ul "Intake Queue Shop" at bounding box center [220, 28] width 407 height 23
click at [94, 33] on link "Queue" at bounding box center [95, 27] width 31 height 19
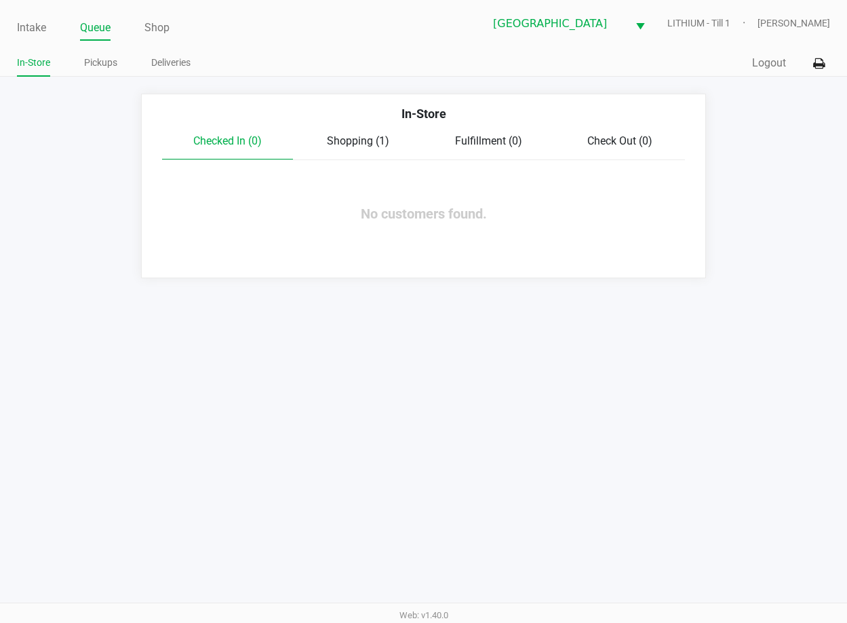
click at [375, 147] on div "Shopping (1)" at bounding box center [358, 141] width 131 height 16
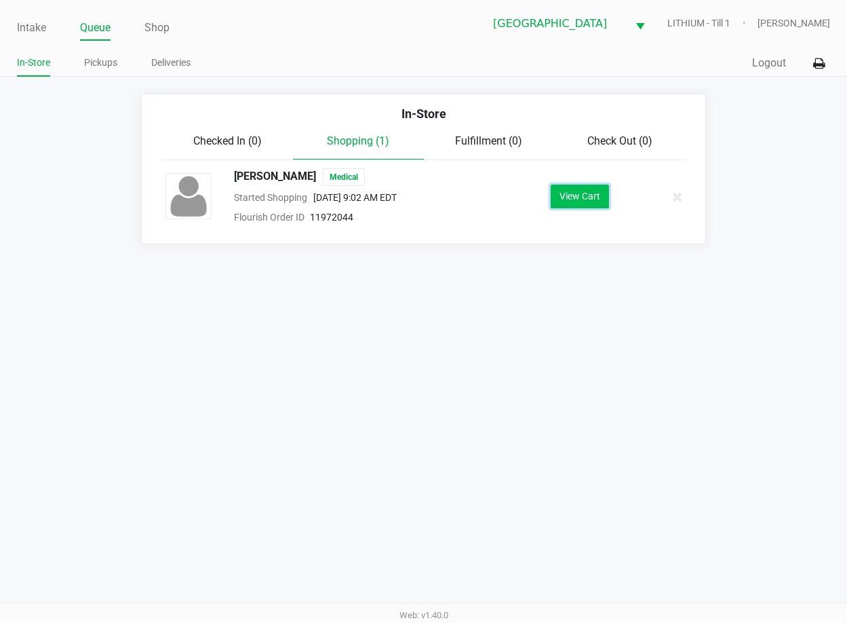
click at [578, 204] on button "View Cart" at bounding box center [580, 197] width 58 height 24
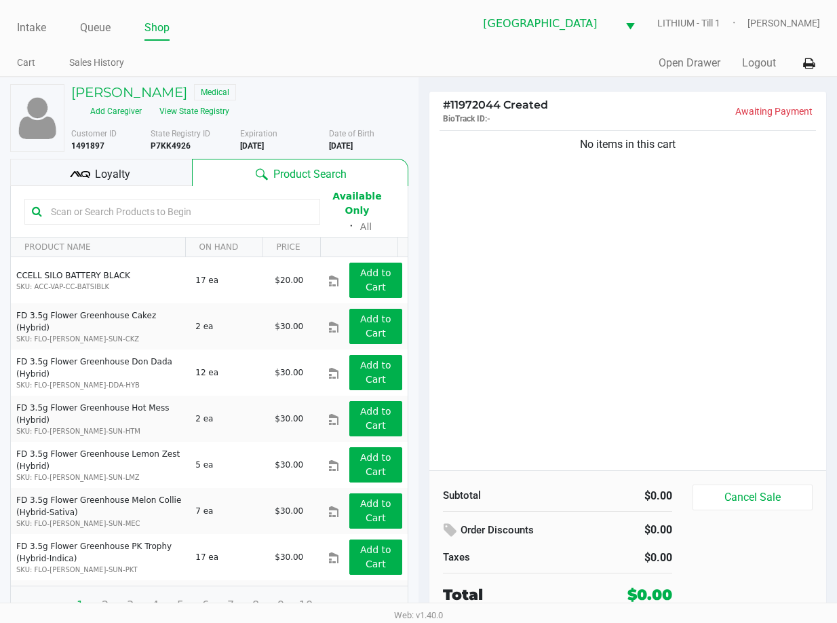
click at [516, 272] on div "No items in this cart" at bounding box center [627, 299] width 397 height 343
click at [225, 107] on button "View State Registry" at bounding box center [190, 111] width 79 height 22
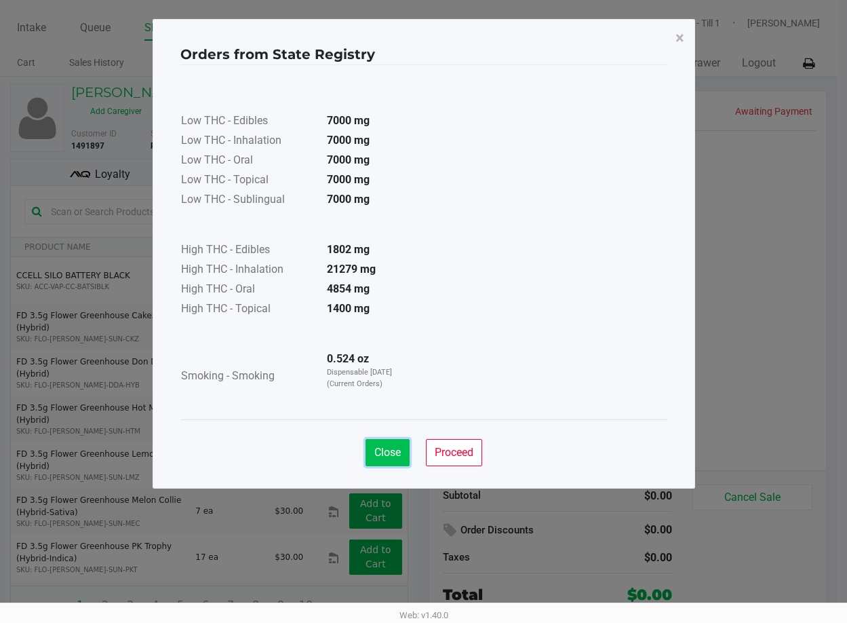
click at [377, 441] on button "Close" at bounding box center [388, 452] width 44 height 27
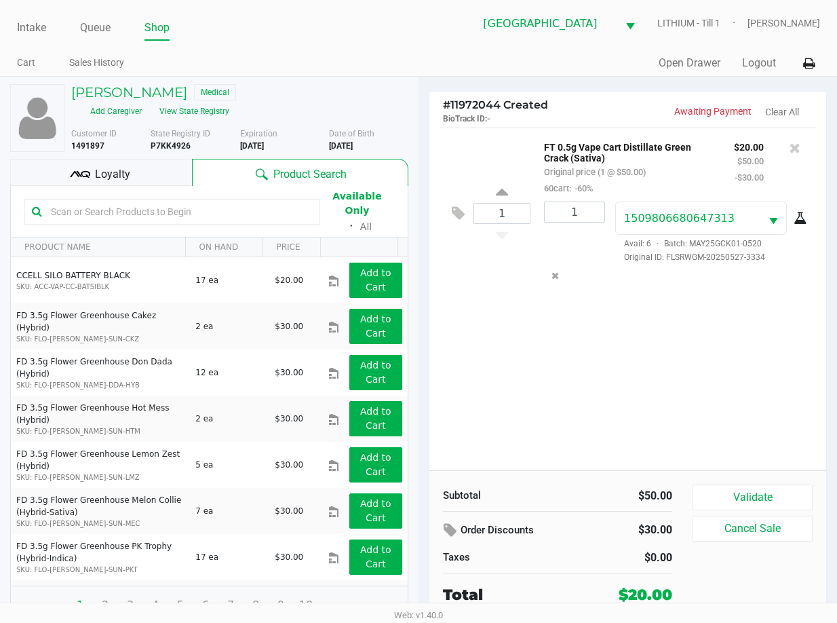
click at [721, 345] on div "1 FT 0.5g Vape Cart Distillate Green Crack (Sativa) Original price (1 @ $50.00)…" at bounding box center [627, 299] width 397 height 343
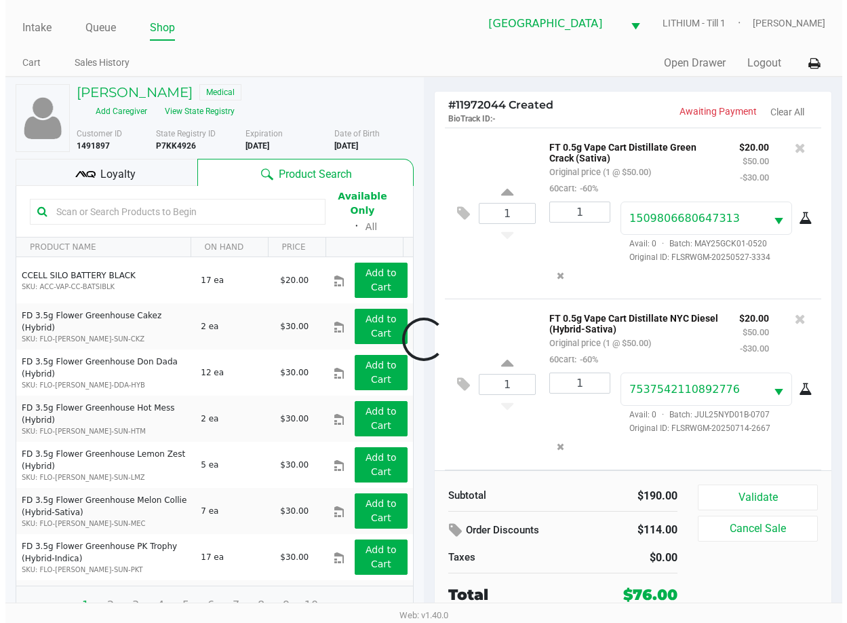
scroll to position [173, 0]
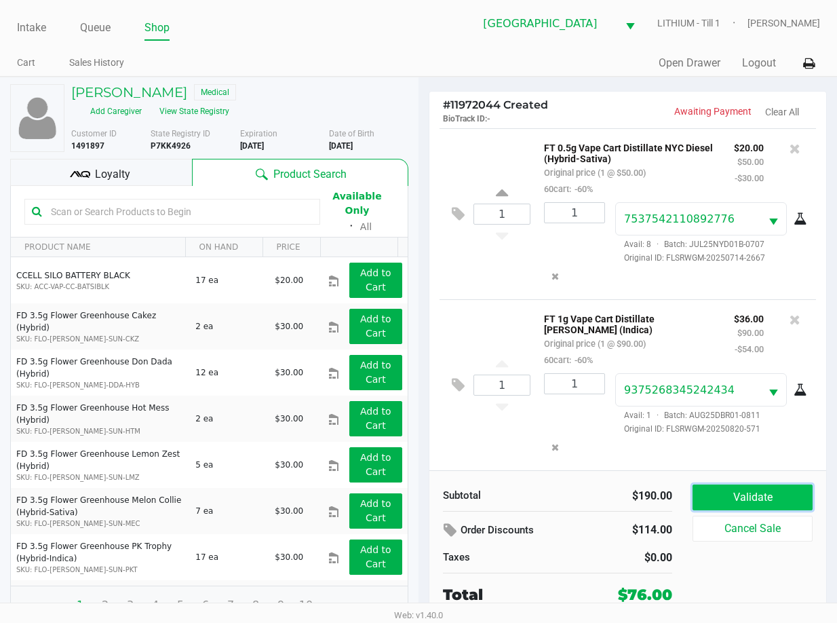
click at [733, 496] on button "Validate" at bounding box center [753, 497] width 120 height 26
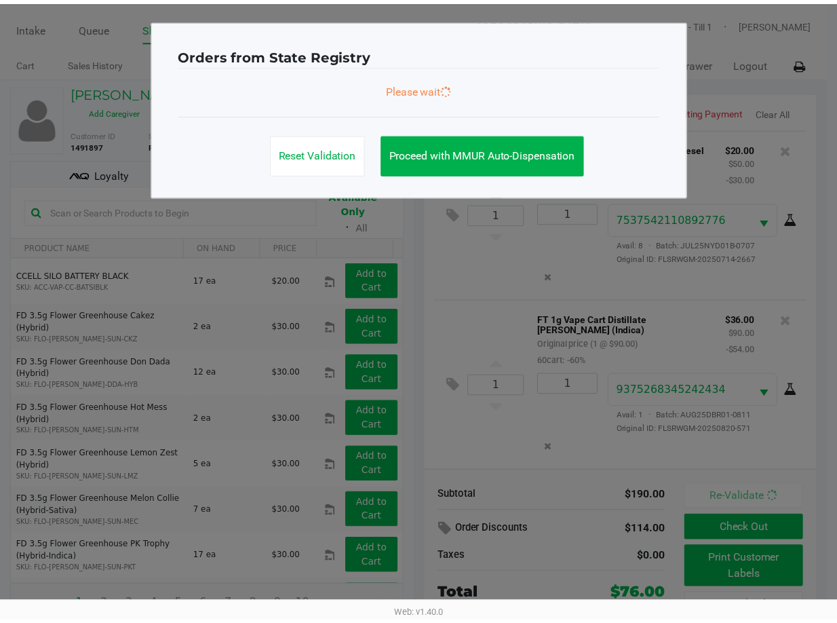
scroll to position [185, 0]
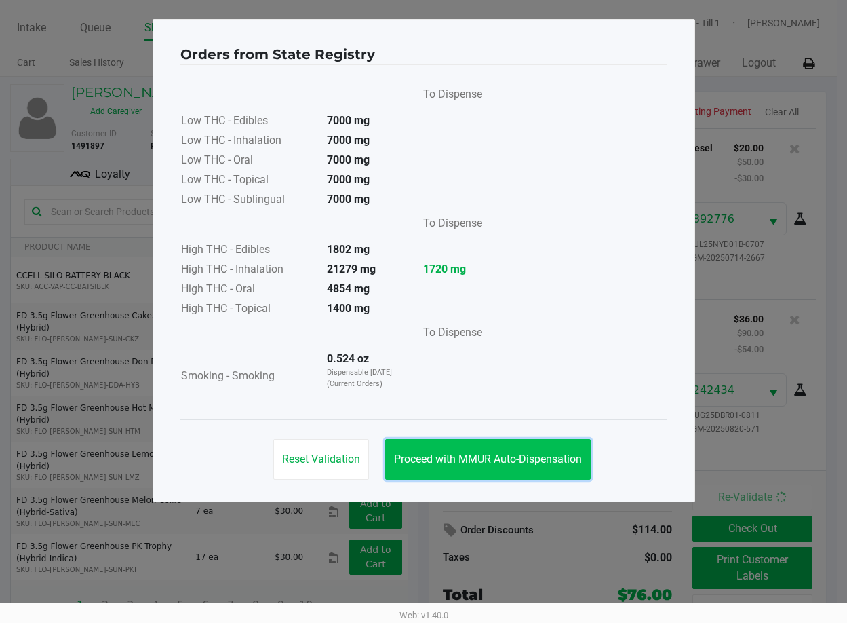
click at [556, 472] on button "Proceed with MMUR Auto-Dispensation" at bounding box center [488, 459] width 206 height 41
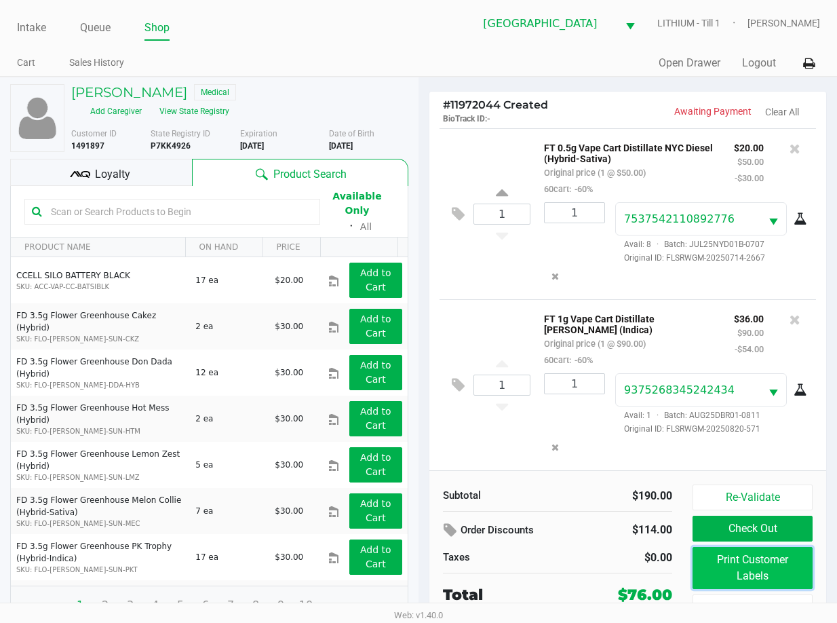
click at [735, 562] on button "Print Customer Labels" at bounding box center [753, 568] width 120 height 42
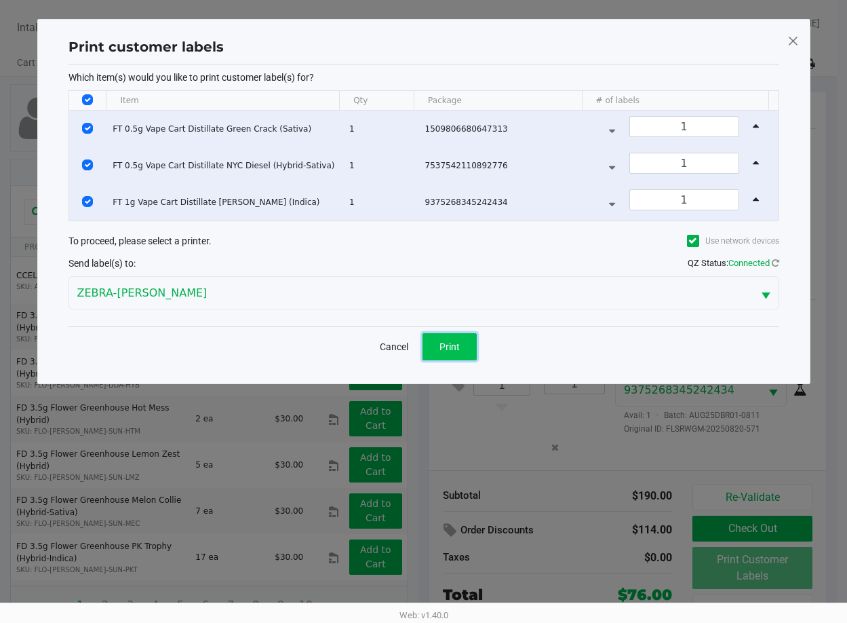
click at [466, 349] on button "Print" at bounding box center [450, 346] width 54 height 27
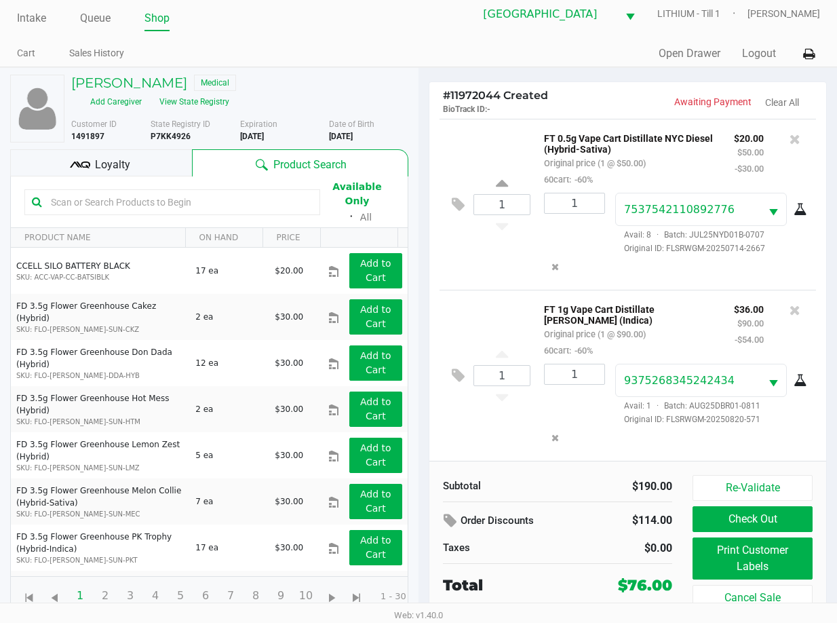
scroll to position [12, 0]
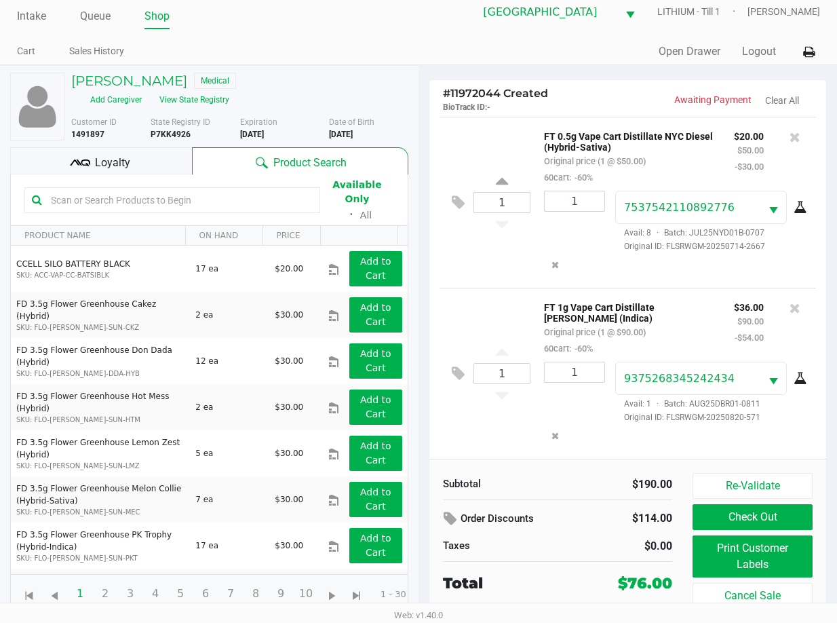
click at [486, 418] on div "1 FT 1g Vape Cart Distillate [PERSON_NAME] (Indica) Original price (1 @ $90.00)…" at bounding box center [628, 373] width 377 height 171
click at [492, 422] on div "1 FT 1g Vape Cart Distillate [PERSON_NAME] (Indica) Original price (1 @ $90.00)…" at bounding box center [628, 373] width 377 height 171
click at [498, 421] on div "1 FT 1g Vape Cart Distillate [PERSON_NAME] (Indica) Original price (1 @ $90.00)…" at bounding box center [628, 373] width 377 height 171
click at [719, 516] on button "Check Out" at bounding box center [753, 517] width 120 height 26
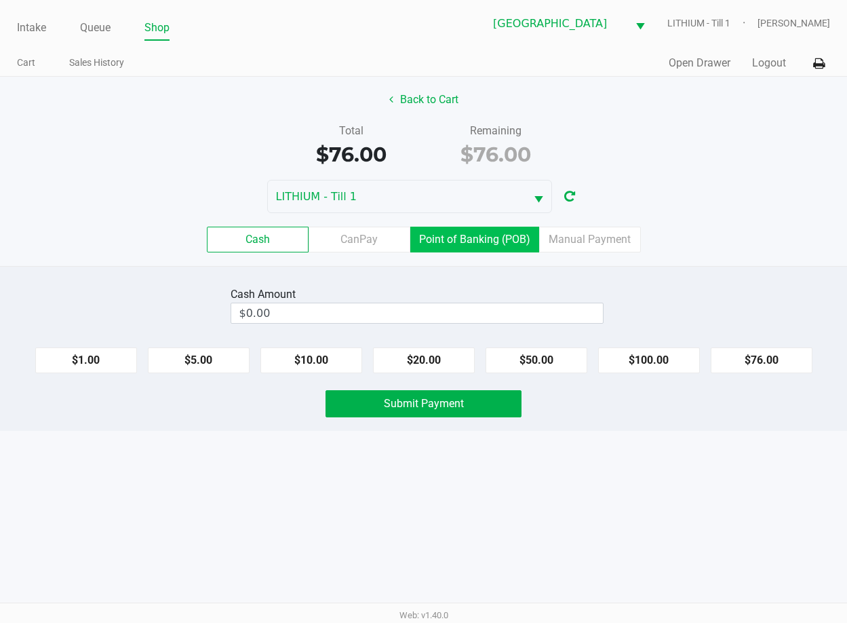
click at [472, 244] on label "Point of Banking (POB)" at bounding box center [474, 240] width 129 height 26
click at [0, 0] on 7 "Point of Banking (POB)" at bounding box center [0, 0] width 0 height 0
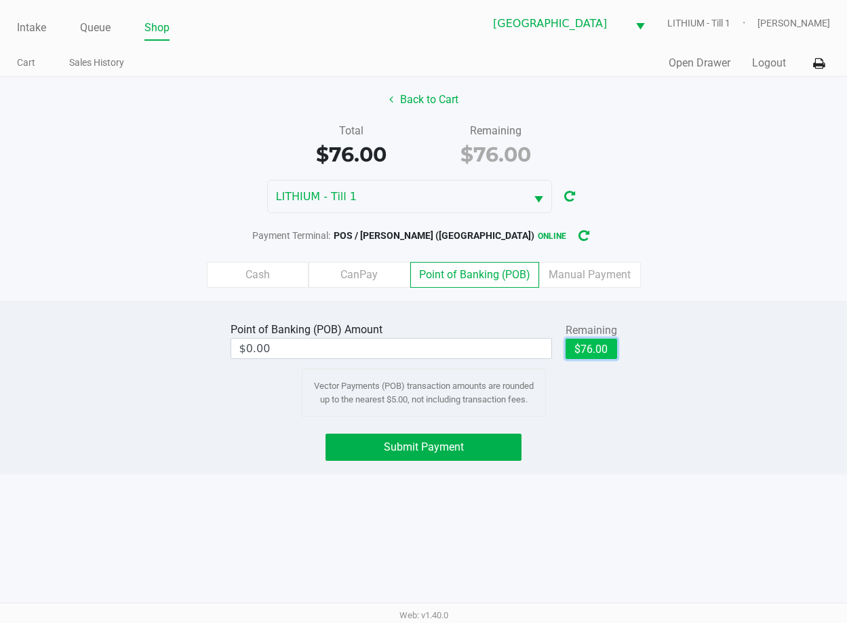
click at [583, 347] on button "$76.00" at bounding box center [592, 349] width 52 height 20
type input "$76.00"
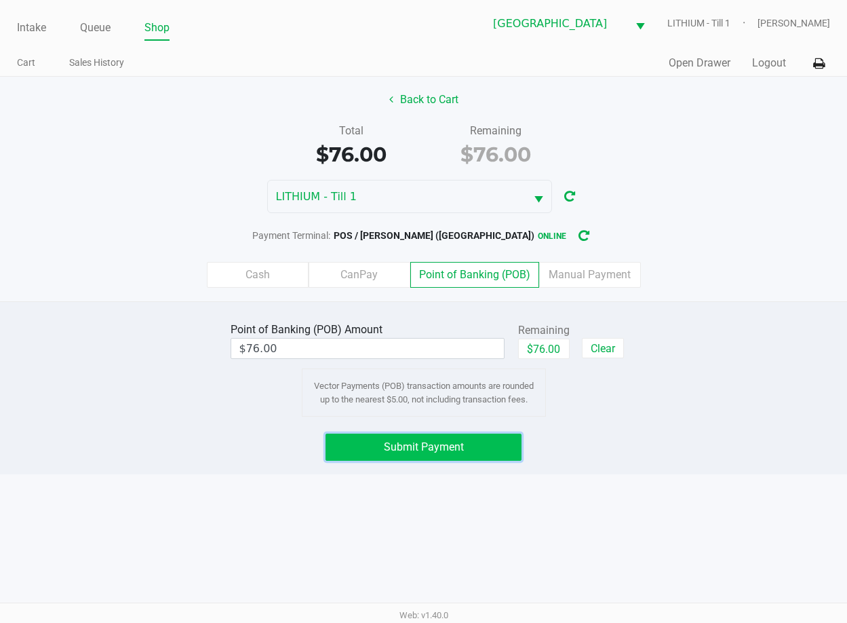
click at [467, 444] on button "Submit Payment" at bounding box center [424, 447] width 197 height 27
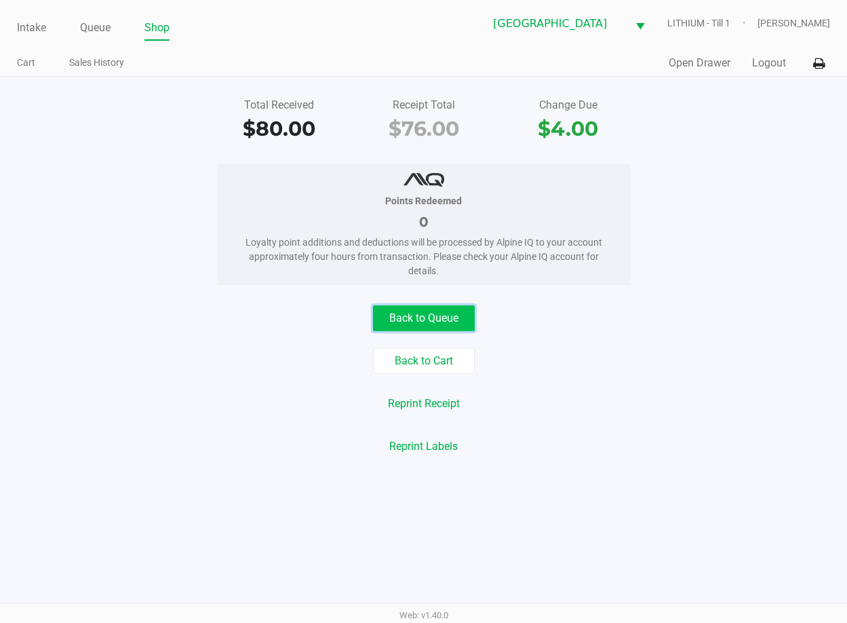
click at [459, 326] on button "Back to Queue" at bounding box center [424, 318] width 102 height 26
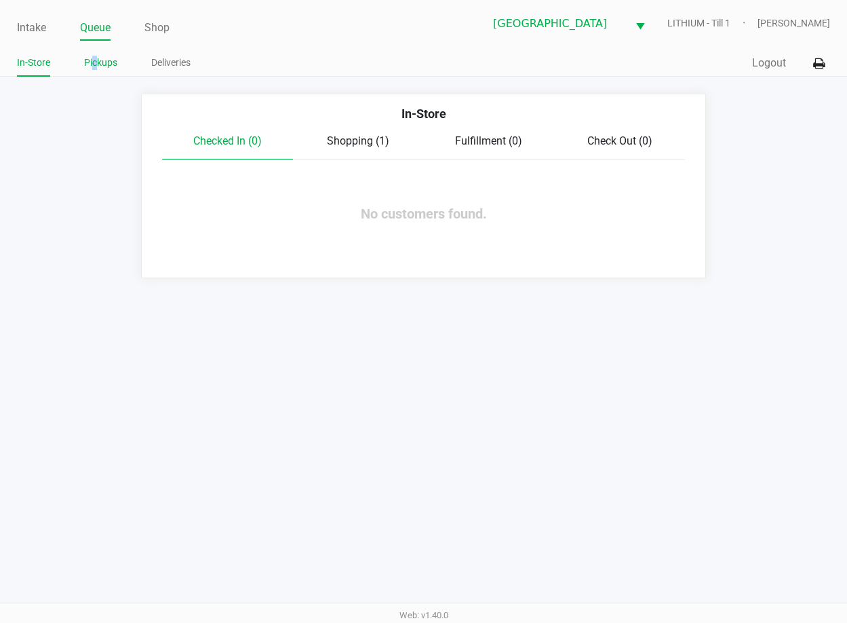
click at [95, 51] on div "Intake Queue Shop Lakeland WC LITHIUM - Till 1 [PERSON_NAME] In-Store Pickups D…" at bounding box center [423, 38] width 847 height 77
click at [98, 60] on link "Pickups" at bounding box center [100, 62] width 33 height 17
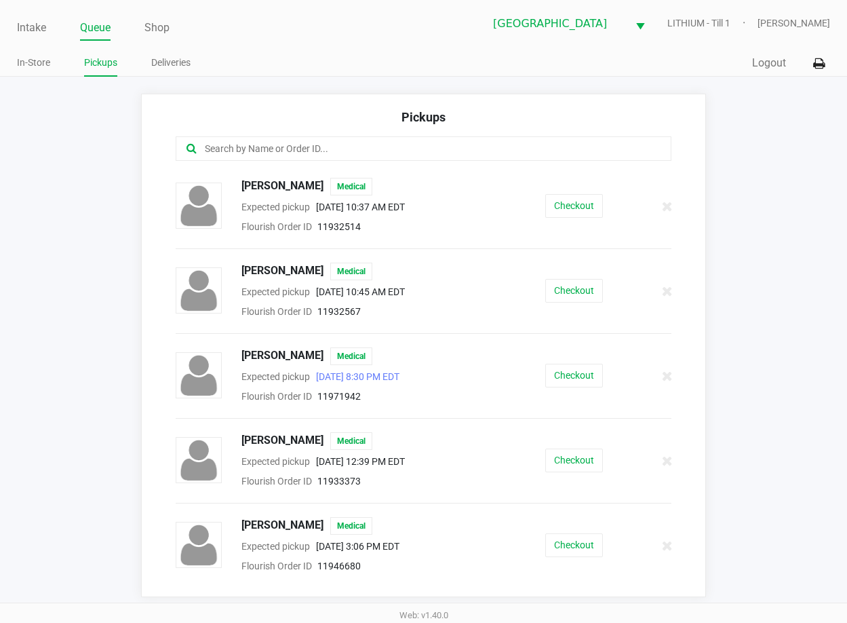
click at [226, 153] on input "text" at bounding box center [417, 149] width 427 height 16
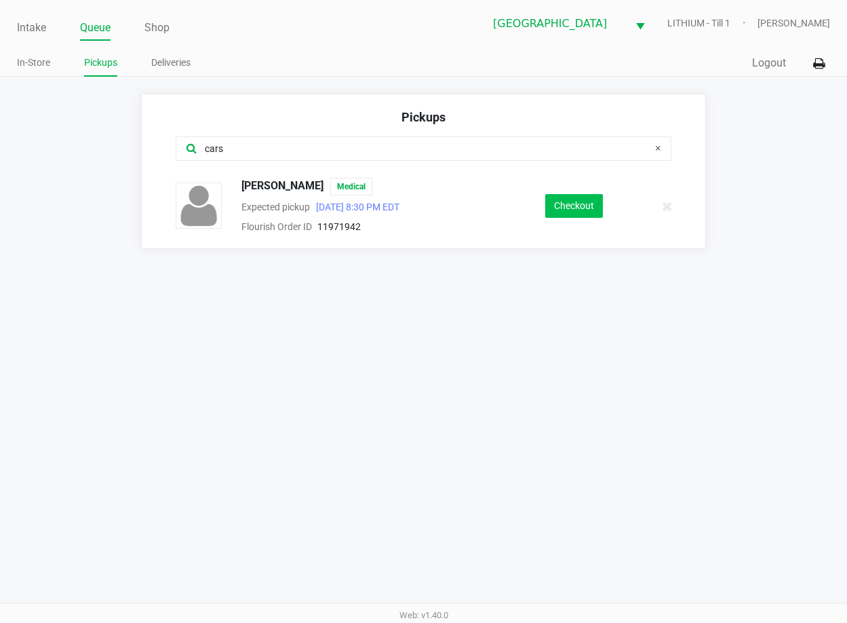
type input "cars"
click at [571, 215] on button "Checkout" at bounding box center [575, 206] width 58 height 24
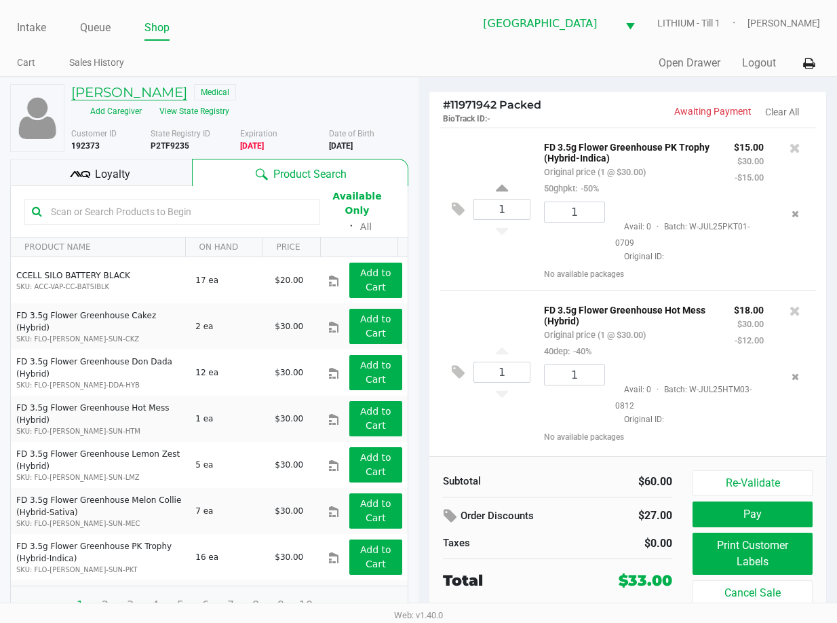
click at [185, 100] on h5 "[PERSON_NAME]" at bounding box center [129, 92] width 116 height 16
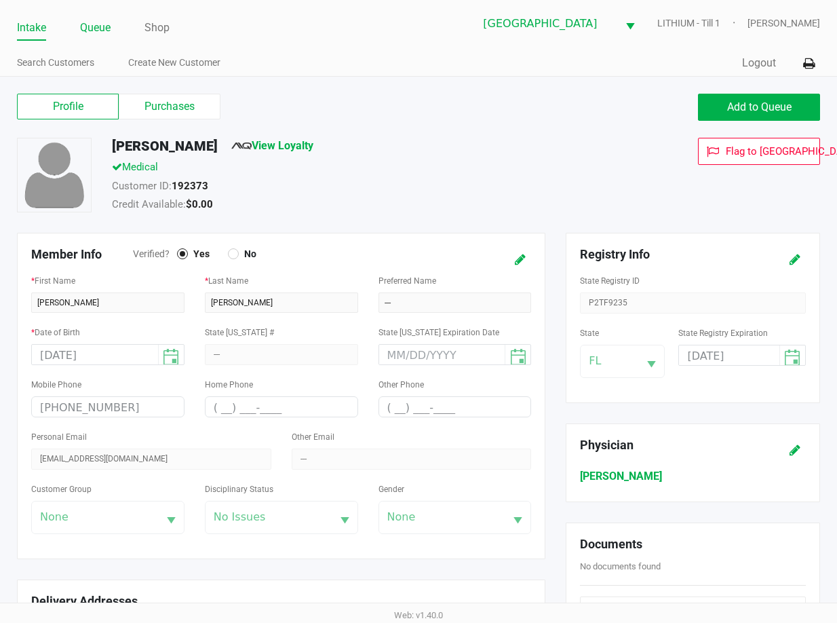
click at [87, 35] on link "Queue" at bounding box center [95, 27] width 31 height 19
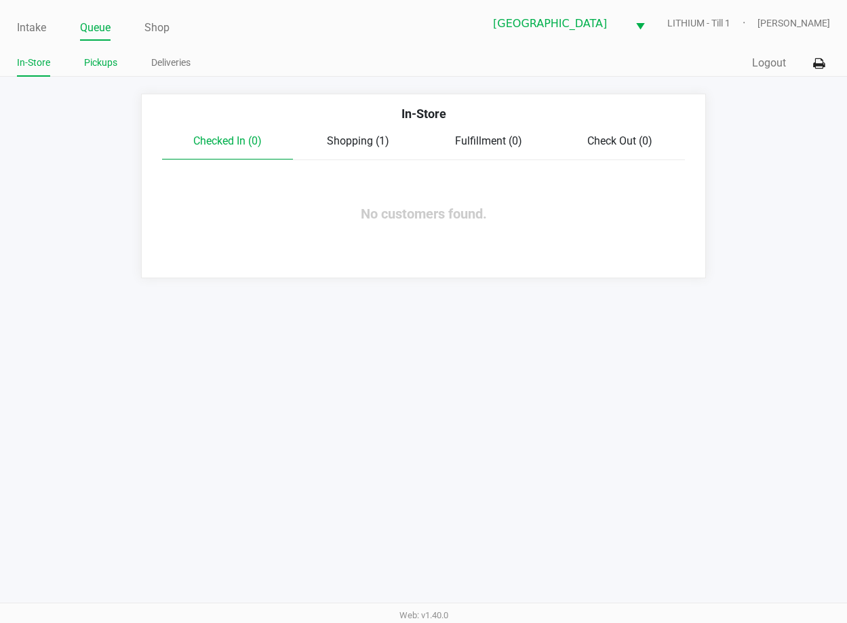
click at [96, 66] on link "Pickups" at bounding box center [100, 62] width 33 height 17
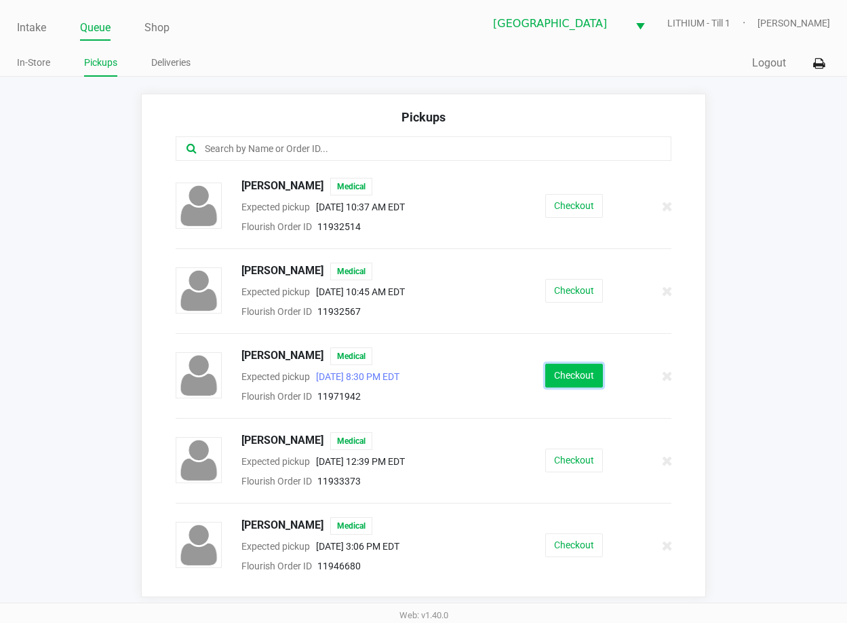
click at [590, 376] on button "Checkout" at bounding box center [575, 376] width 58 height 24
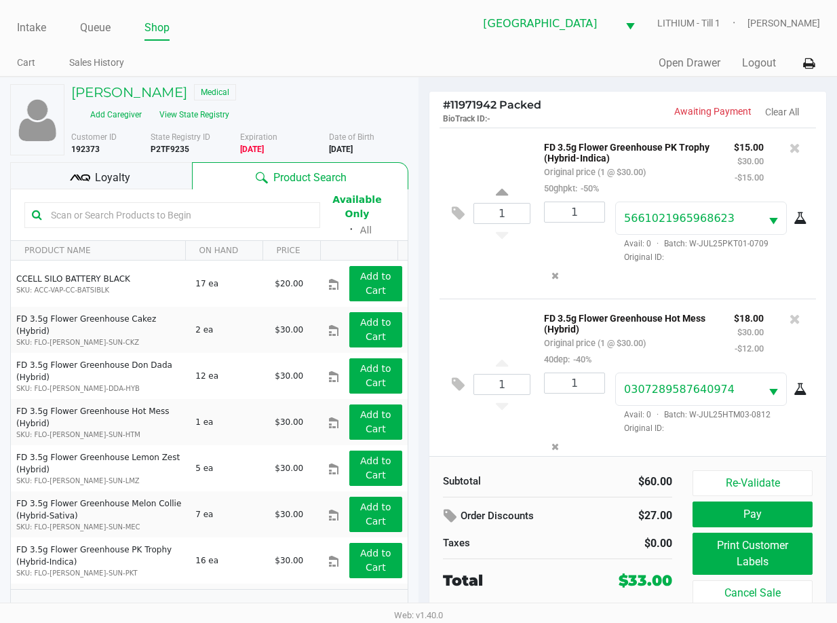
click at [128, 186] on div "Loyalty" at bounding box center [101, 175] width 182 height 27
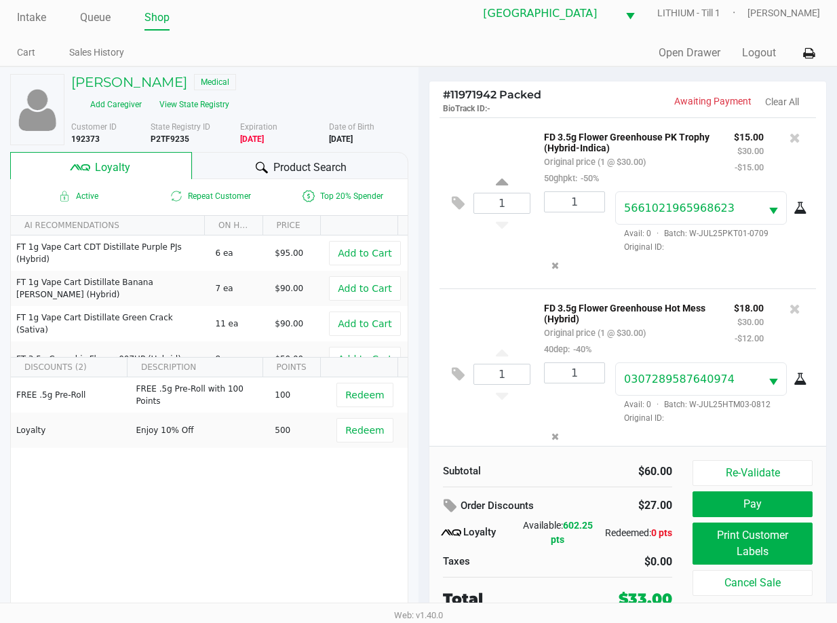
scroll to position [13, 0]
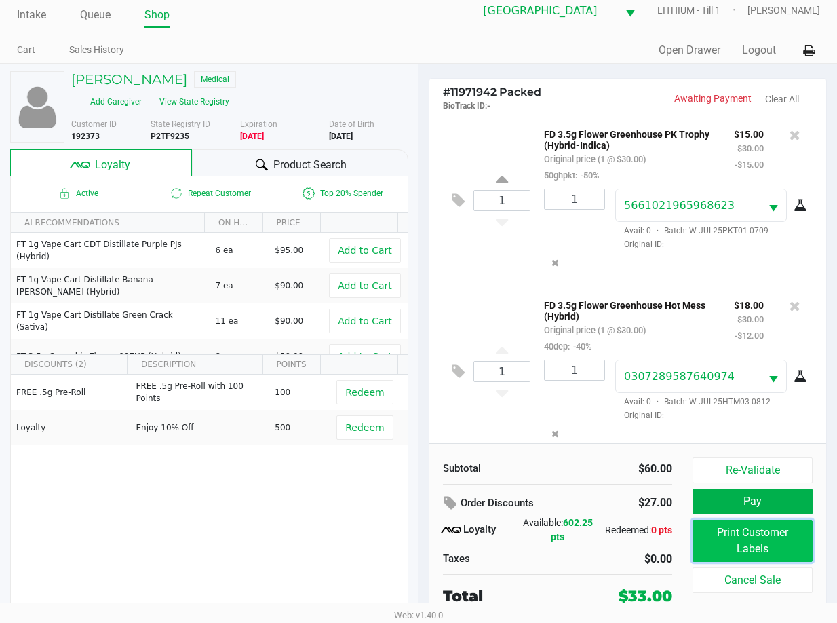
click at [704, 539] on button "Print Customer Labels" at bounding box center [753, 541] width 120 height 42
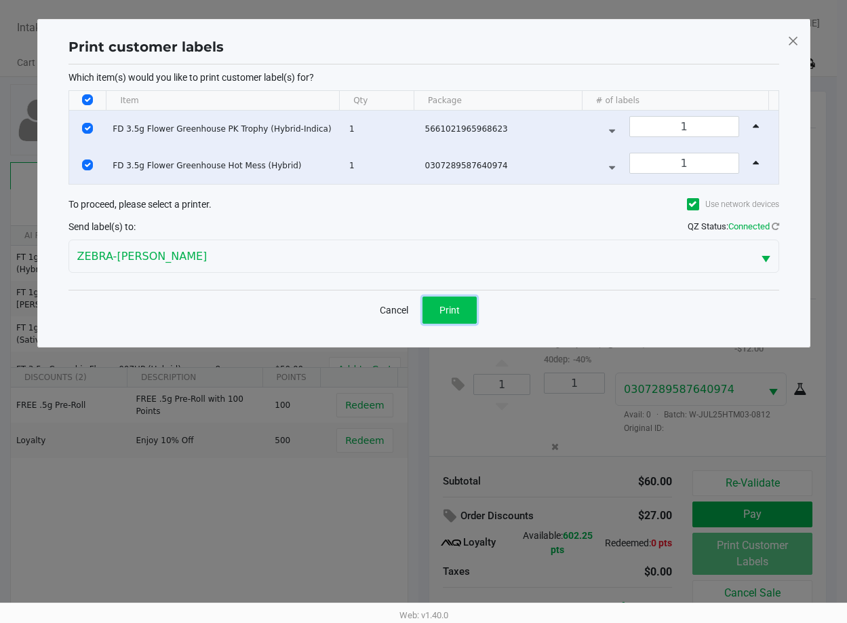
click at [460, 305] on button "Print" at bounding box center [450, 309] width 54 height 27
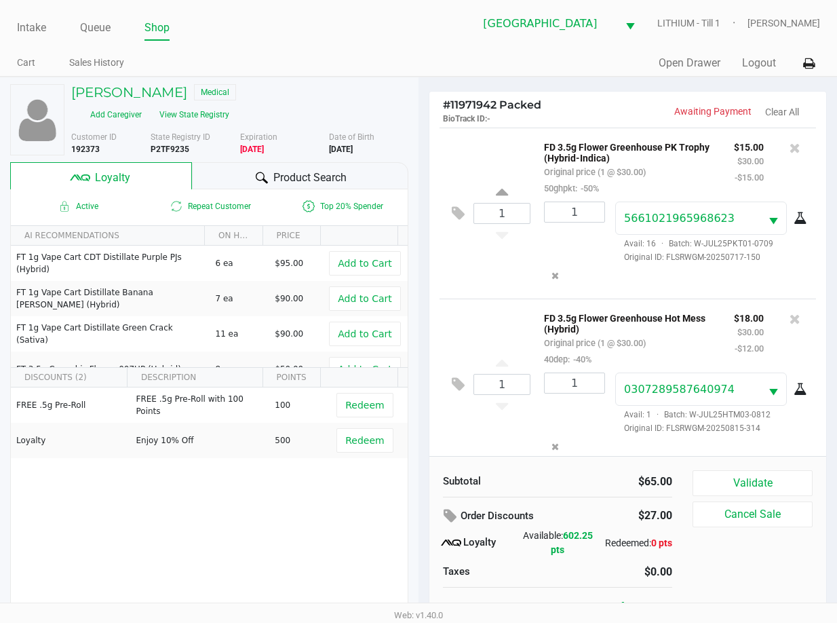
scroll to position [147, 0]
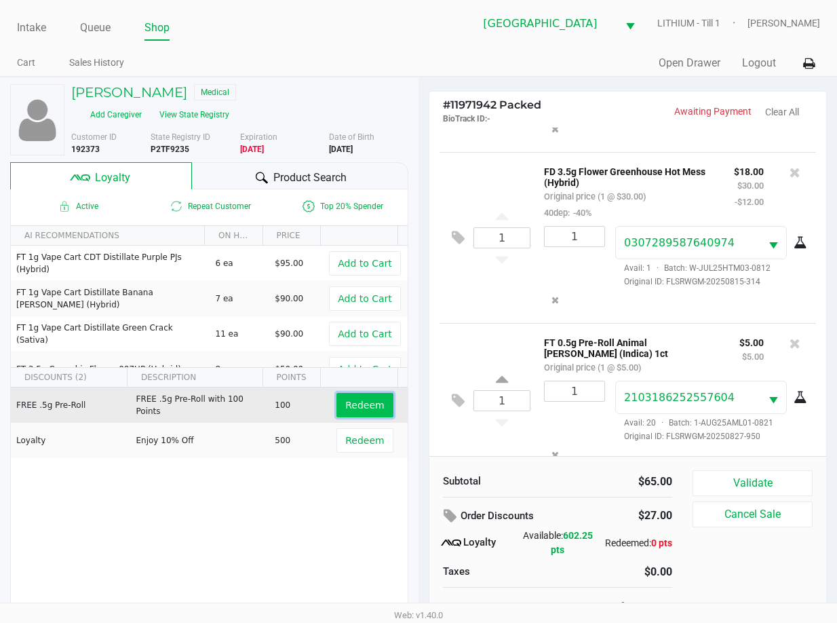
click at [358, 401] on span "Redeem" at bounding box center [364, 405] width 39 height 11
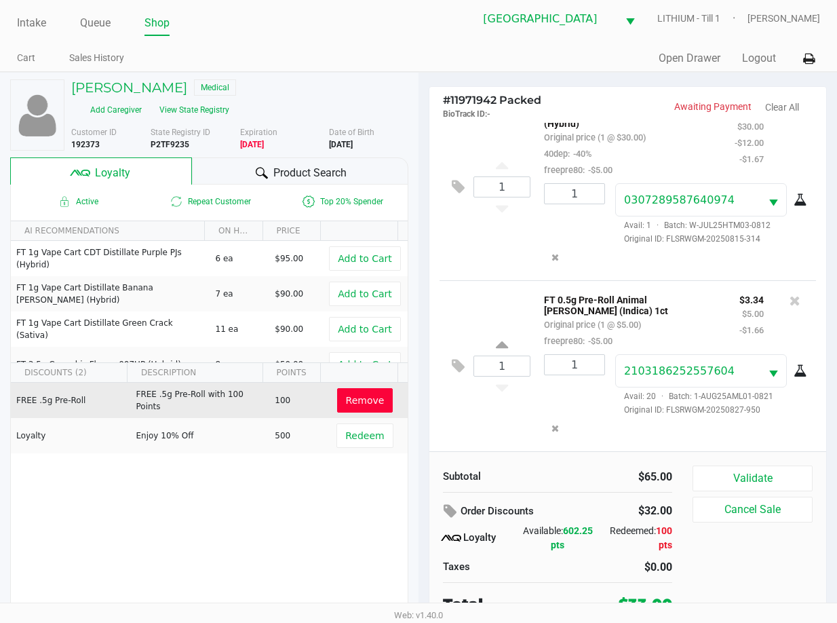
scroll to position [13, 0]
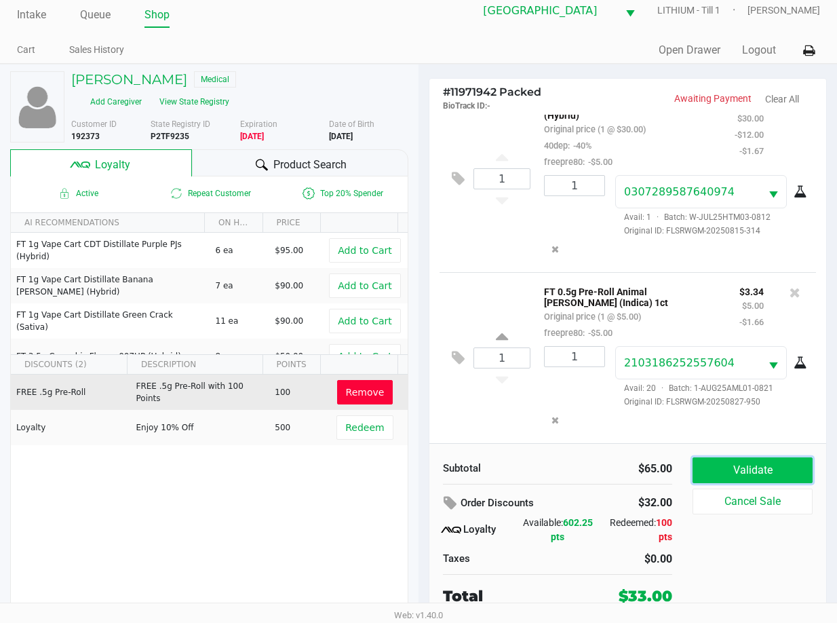
click at [733, 480] on button "Validate" at bounding box center [753, 470] width 120 height 26
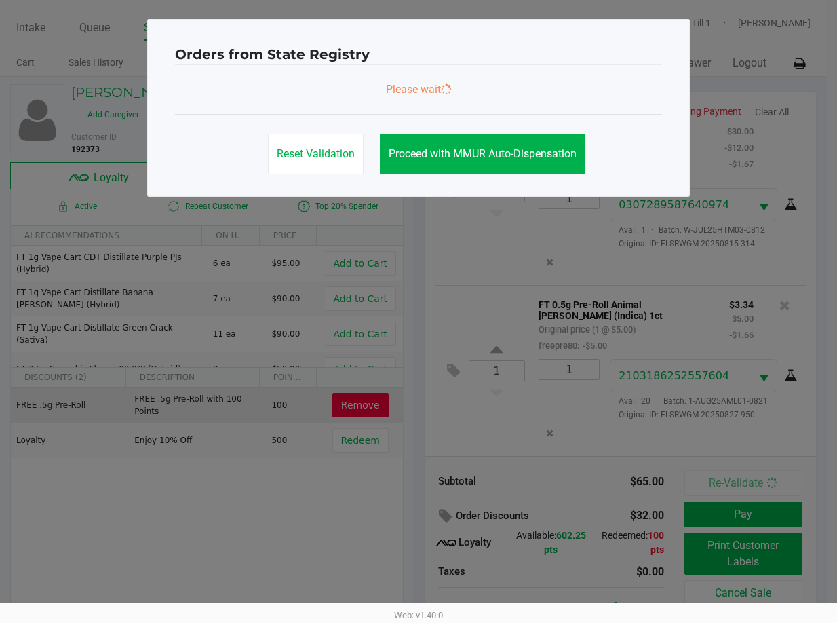
scroll to position [0, 0]
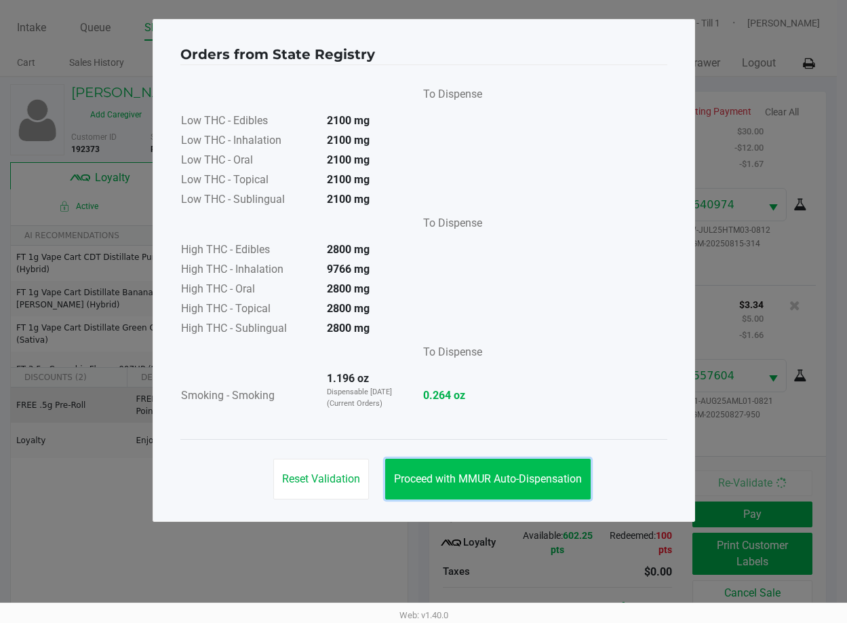
click at [536, 472] on span "Proceed with MMUR Auto-Dispensation" at bounding box center [488, 478] width 188 height 13
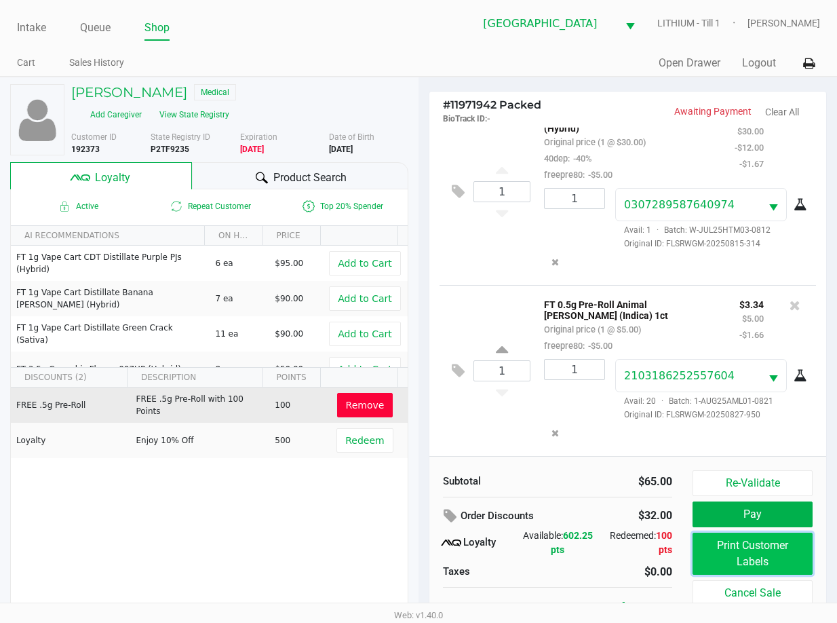
click at [709, 548] on button "Print Customer Labels" at bounding box center [753, 554] width 120 height 42
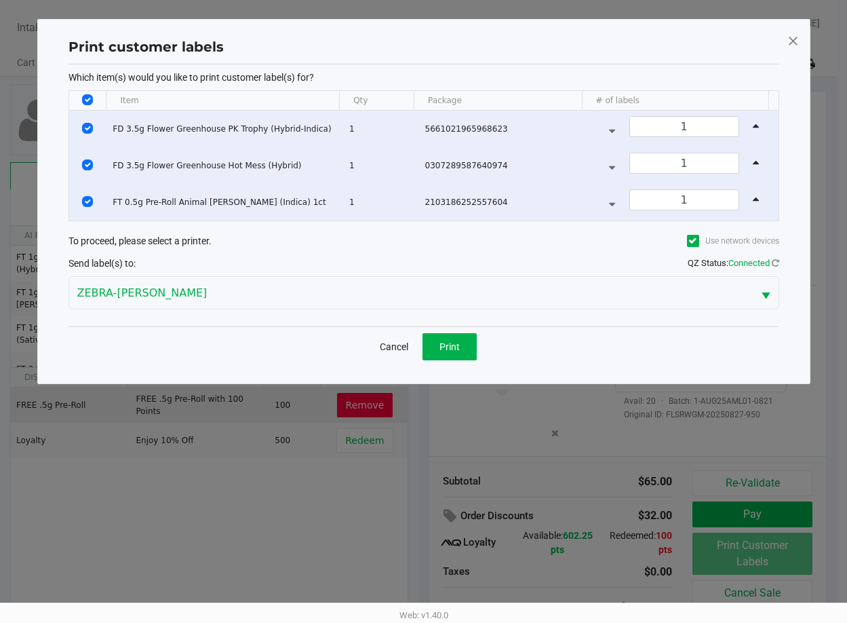
click at [88, 101] on input "Select All Rows" at bounding box center [87, 99] width 11 height 11
checkbox input "false"
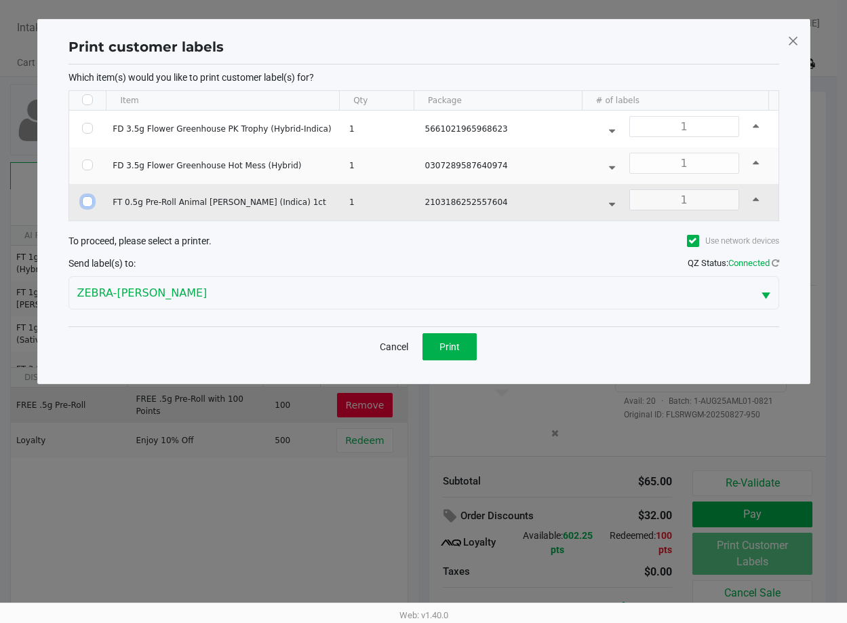
click at [91, 200] on input "Select Row" at bounding box center [87, 201] width 11 height 11
checkbox input "true"
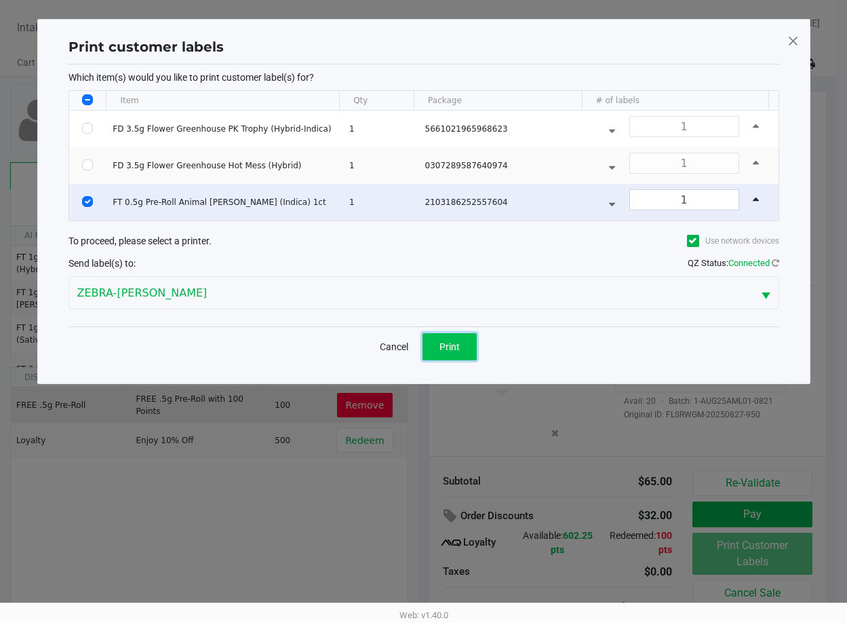
click at [453, 337] on button "Print" at bounding box center [450, 346] width 54 height 27
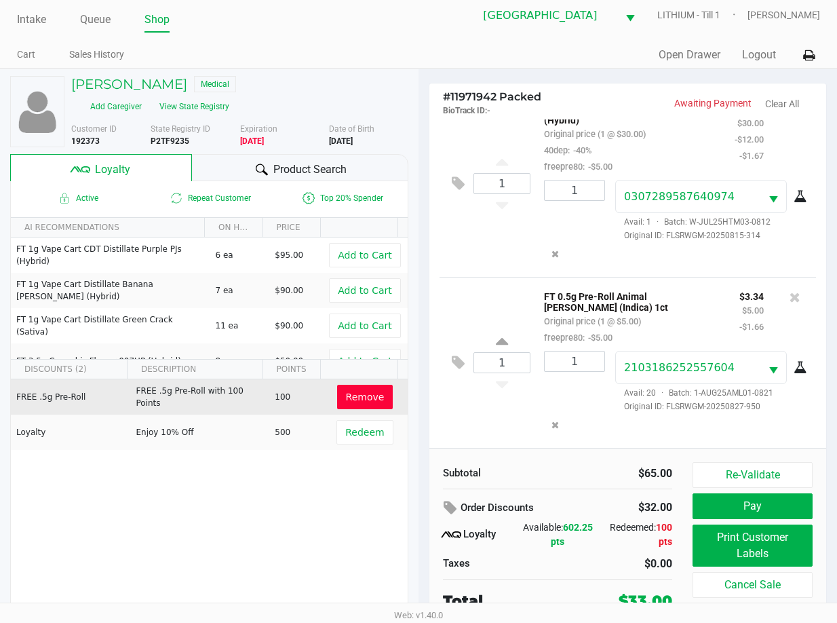
scroll to position [13, 0]
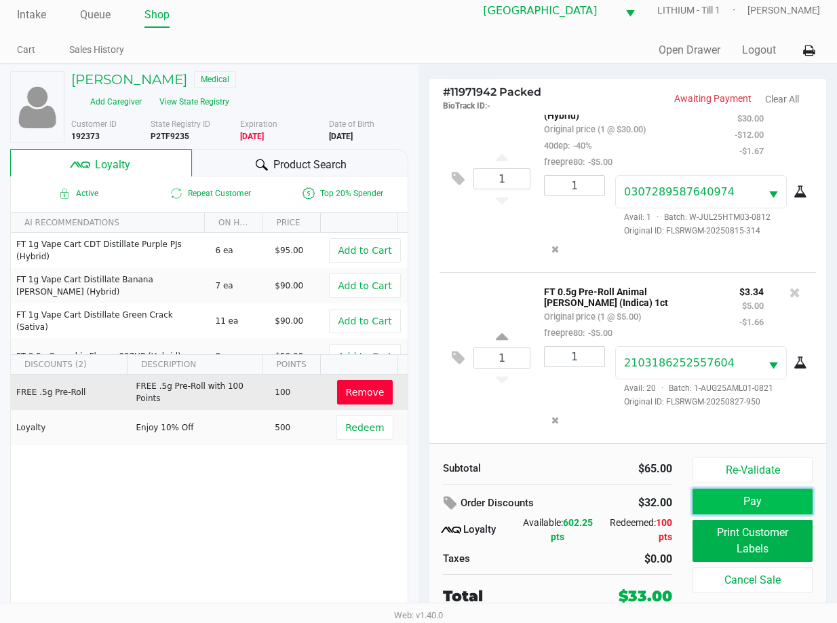
click at [729, 507] on button "Pay" at bounding box center [753, 502] width 120 height 26
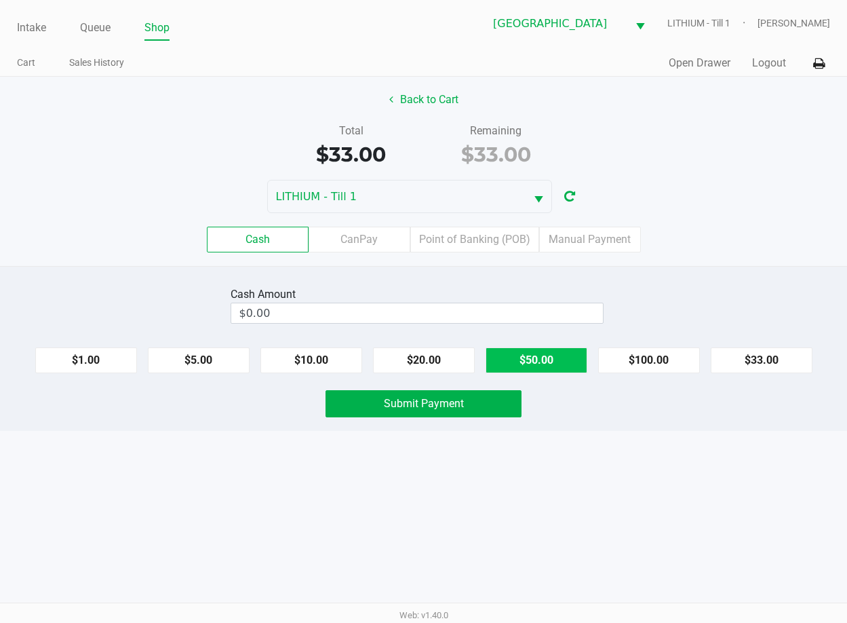
click at [550, 360] on button "$50.00" at bounding box center [537, 360] width 102 height 26
type input "$50.00"
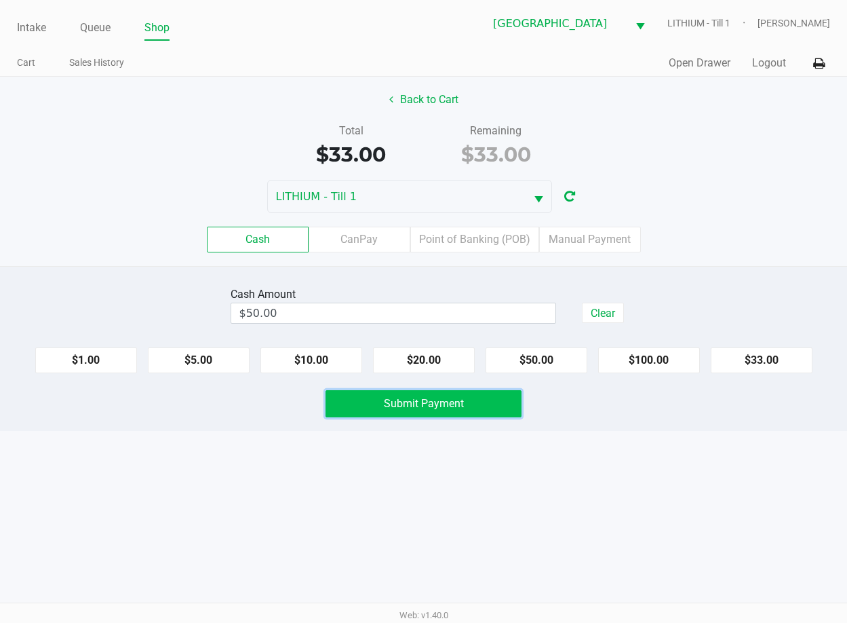
click at [463, 408] on span "Submit Payment" at bounding box center [424, 403] width 80 height 13
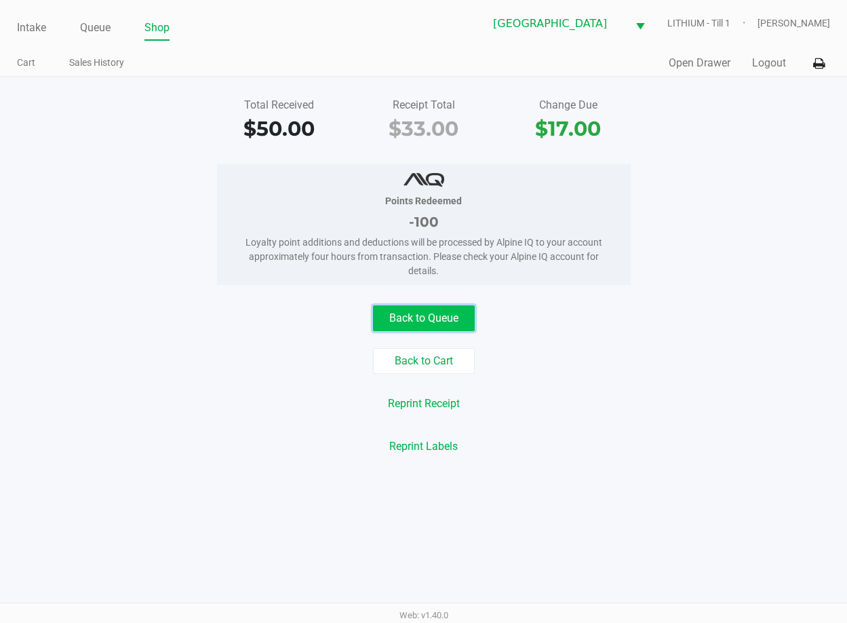
click at [446, 322] on button "Back to Queue" at bounding box center [424, 318] width 102 height 26
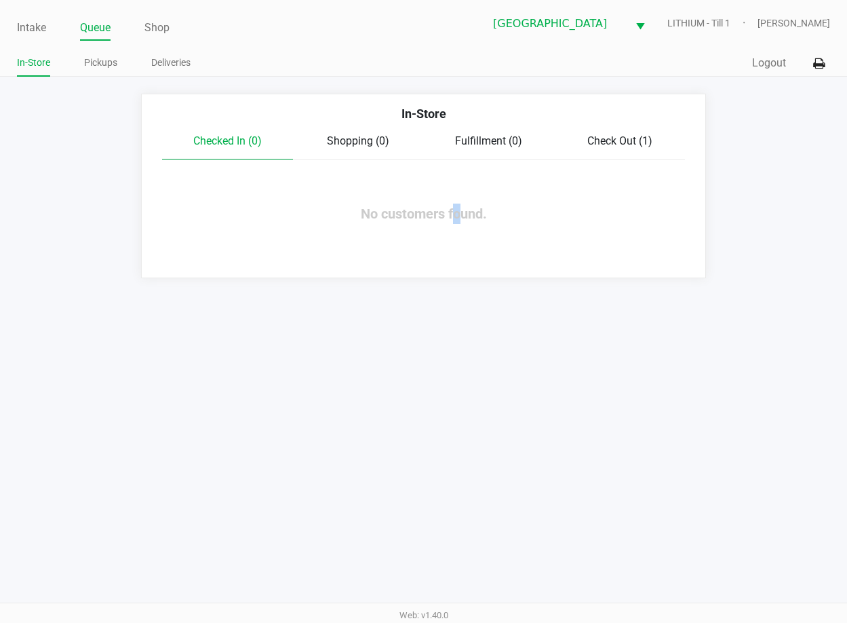
click at [463, 341] on div "Intake Queue Shop Lakeland WC LITHIUM - Till 1 [PERSON_NAME] In-Store Pickups D…" at bounding box center [423, 311] width 847 height 623
click at [94, 70] on link "Pickups" at bounding box center [100, 62] width 33 height 17
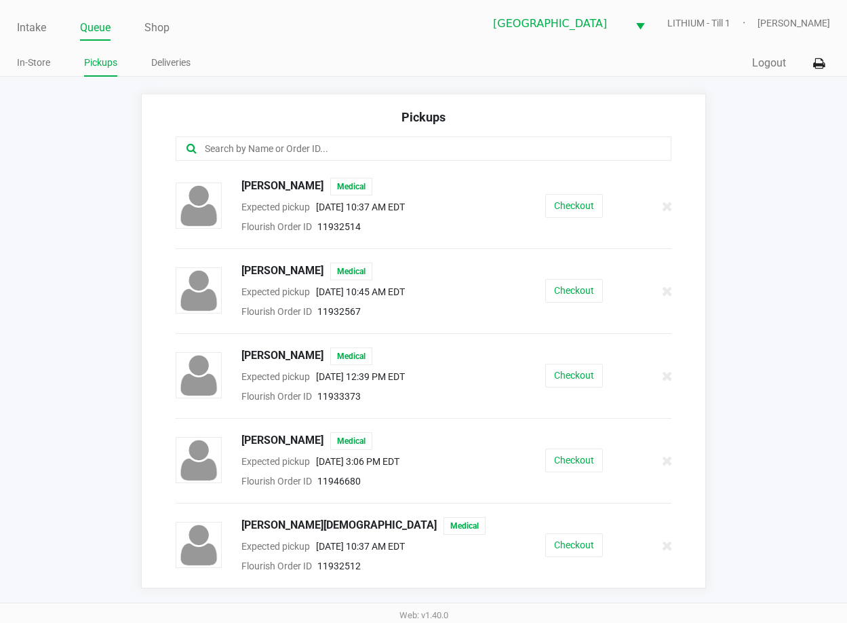
click at [47, 25] on ul "Intake Queue Shop" at bounding box center [220, 28] width 407 height 23
click at [40, 25] on link "Intake" at bounding box center [31, 27] width 29 height 19
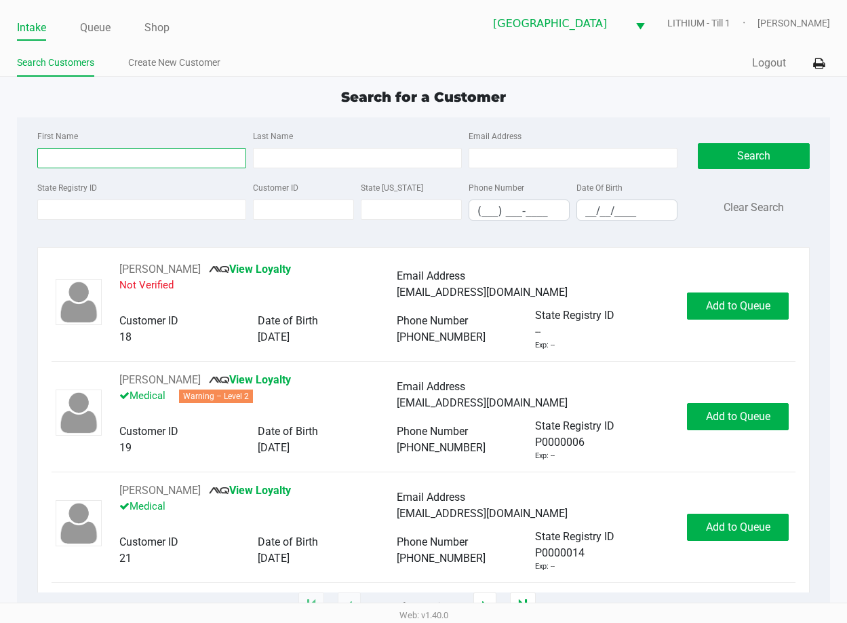
click at [126, 156] on input "First Name" at bounding box center [141, 158] width 209 height 20
type input "[PERSON_NAME]"
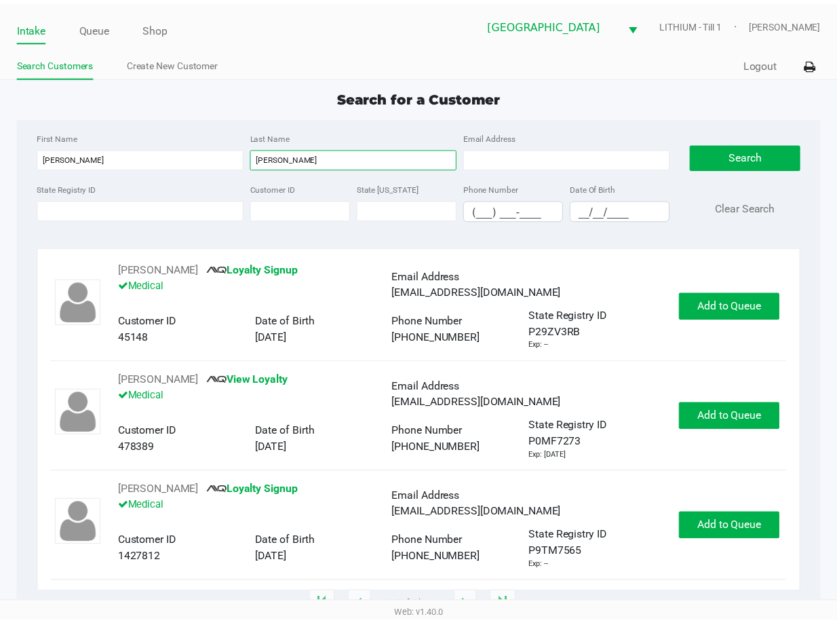
scroll to position [1, 0]
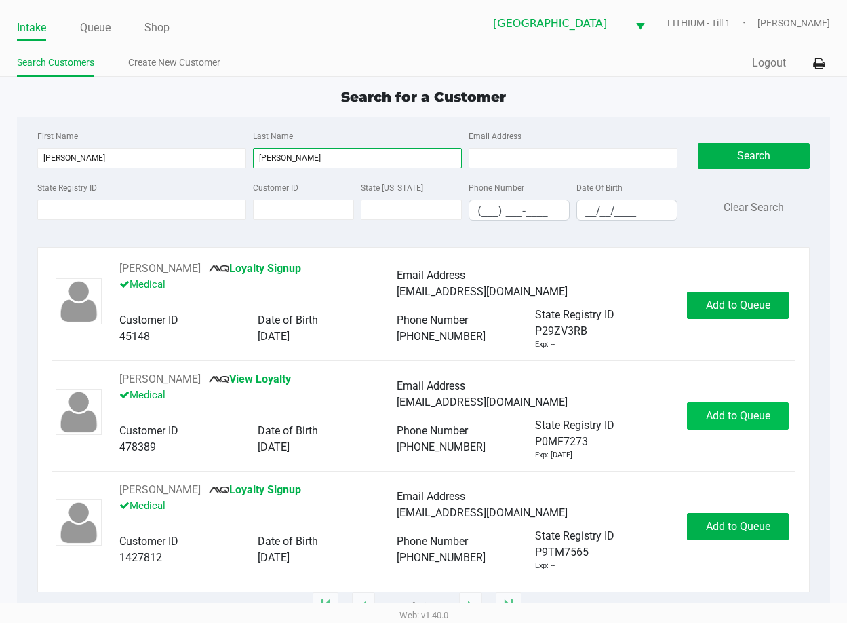
type input "[PERSON_NAME]"
click at [712, 424] on button "Add to Queue" at bounding box center [738, 415] width 102 height 27
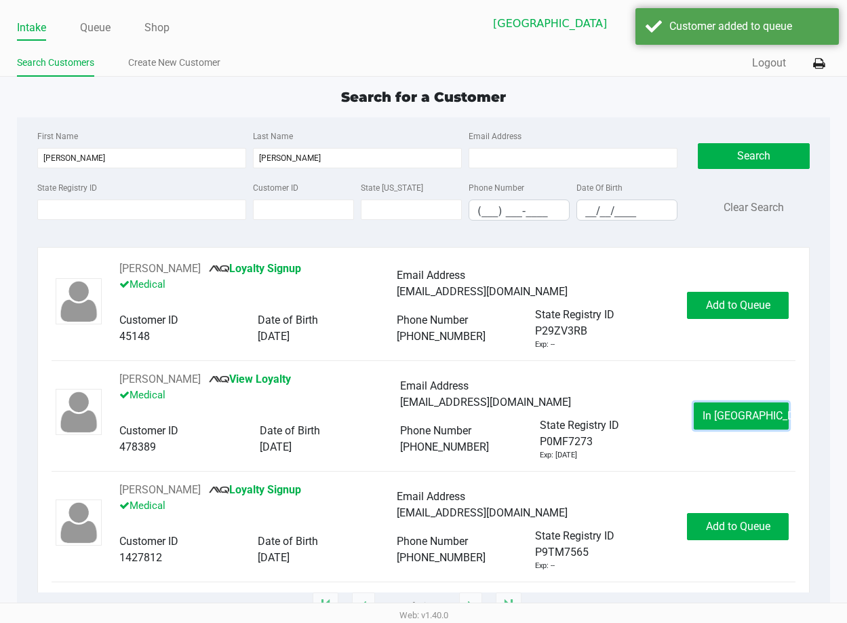
click at [712, 424] on button "In [GEOGRAPHIC_DATA]" at bounding box center [741, 415] width 95 height 27
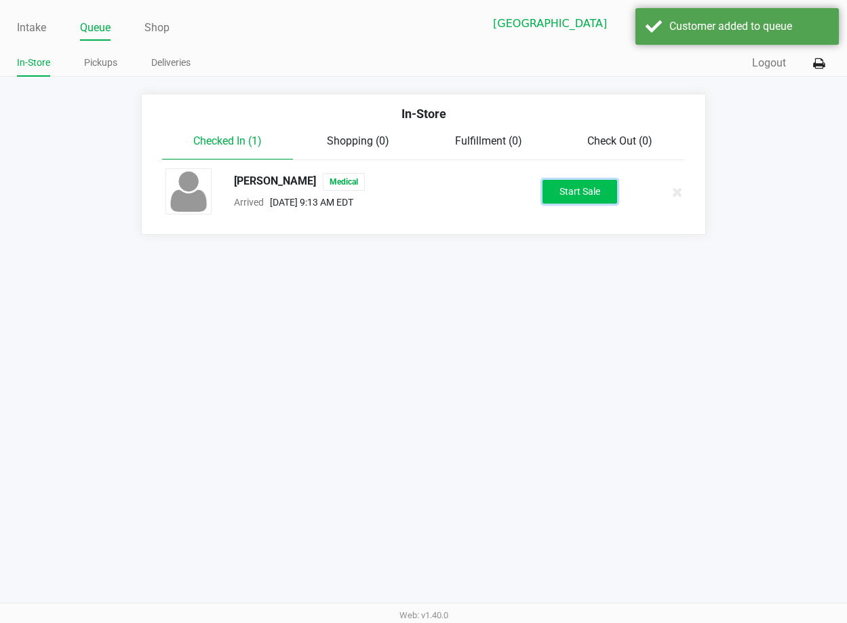
click at [581, 201] on button "Start Sale" at bounding box center [580, 192] width 75 height 24
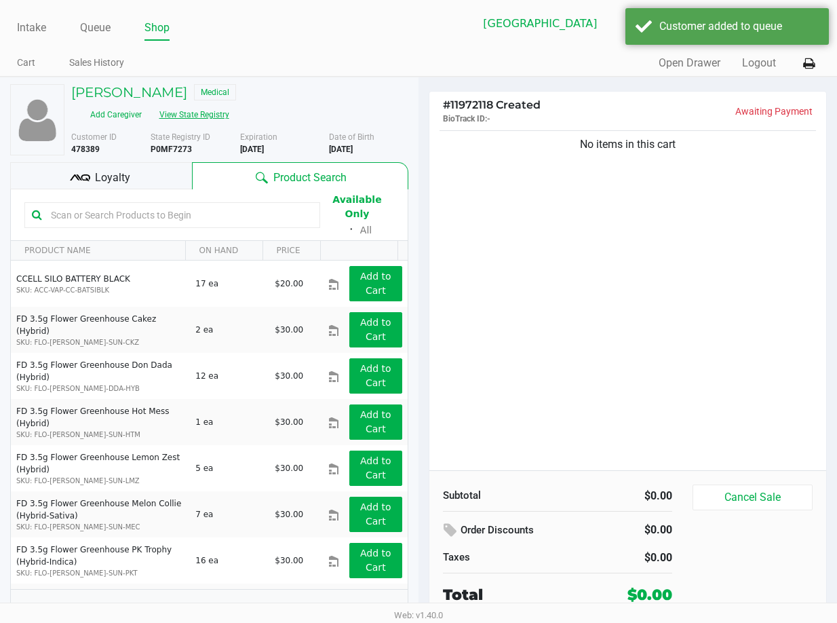
click at [210, 115] on button "View State Registry" at bounding box center [190, 115] width 79 height 22
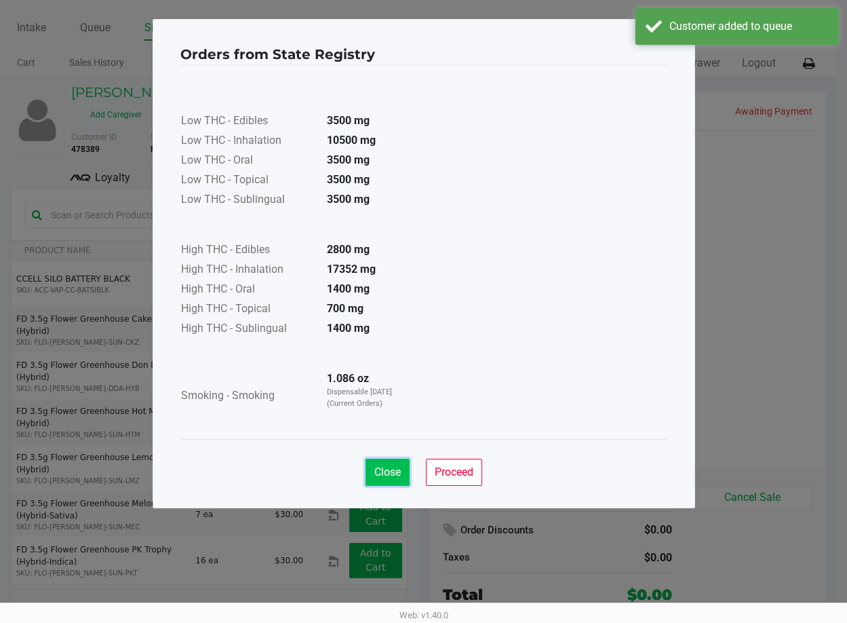
click at [384, 470] on span "Close" at bounding box center [388, 471] width 26 height 13
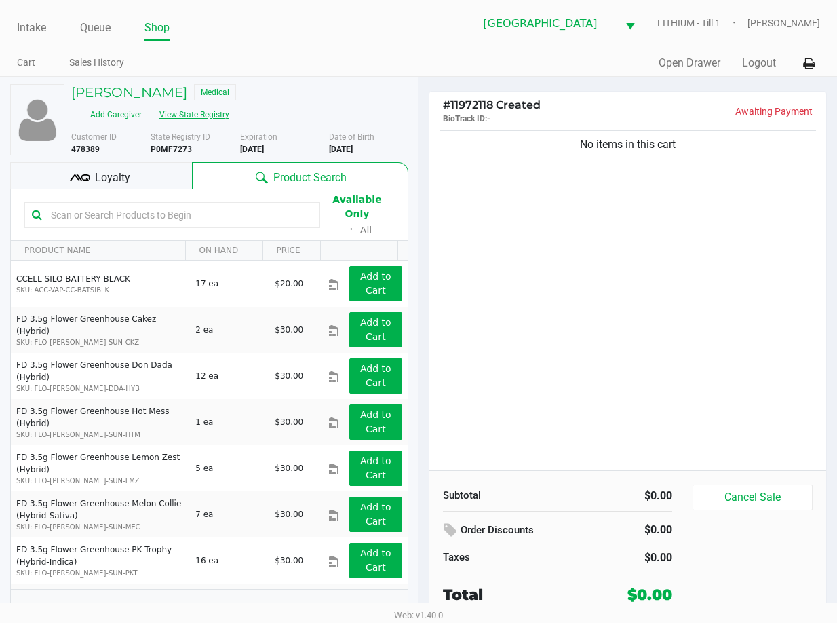
click at [193, 109] on button "View State Registry" at bounding box center [190, 115] width 79 height 22
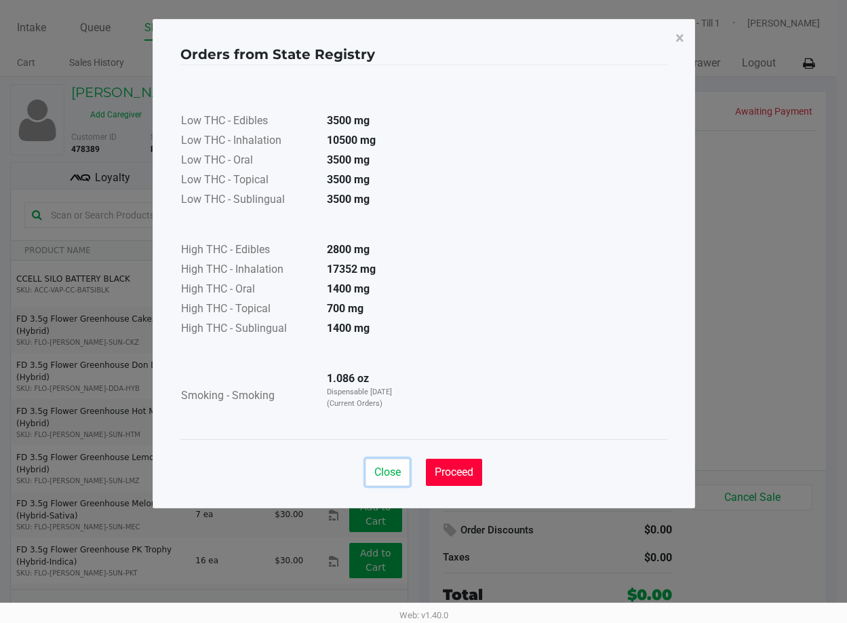
drag, startPoint x: 393, startPoint y: 464, endPoint x: 434, endPoint y: 442, distance: 46.7
click at [392, 465] on button "Close" at bounding box center [388, 472] width 44 height 27
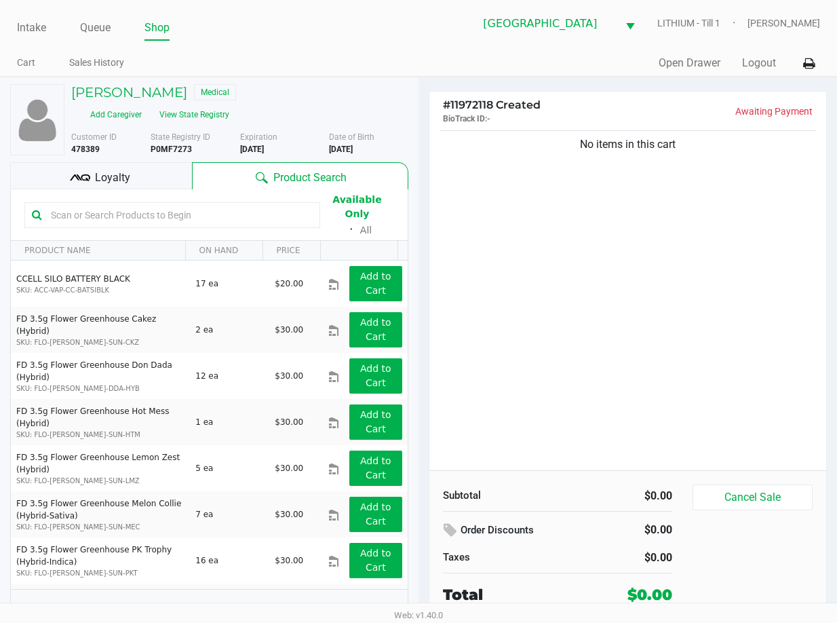
click at [571, 361] on div "No items in this cart" at bounding box center [627, 299] width 397 height 343
click at [559, 346] on div "No items in this cart" at bounding box center [627, 299] width 397 height 343
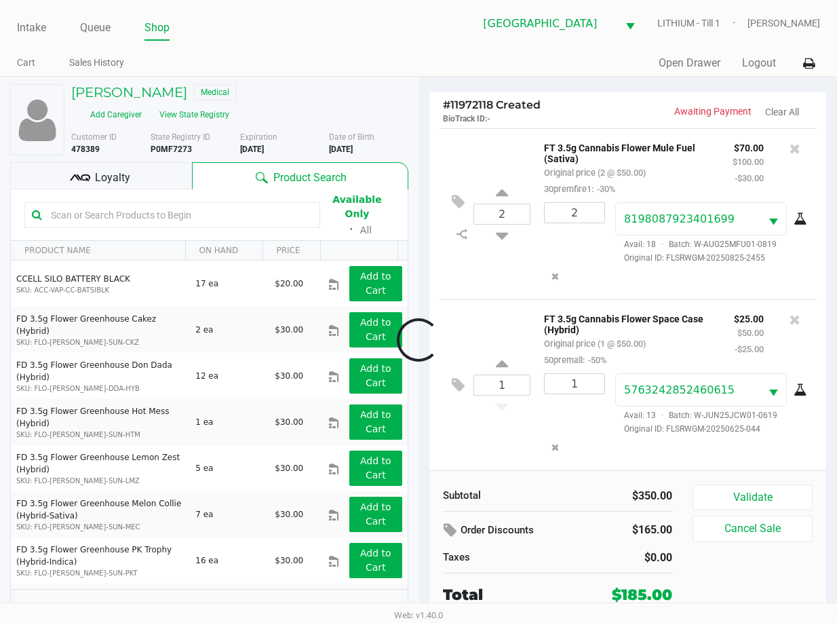
scroll to position [360, 0]
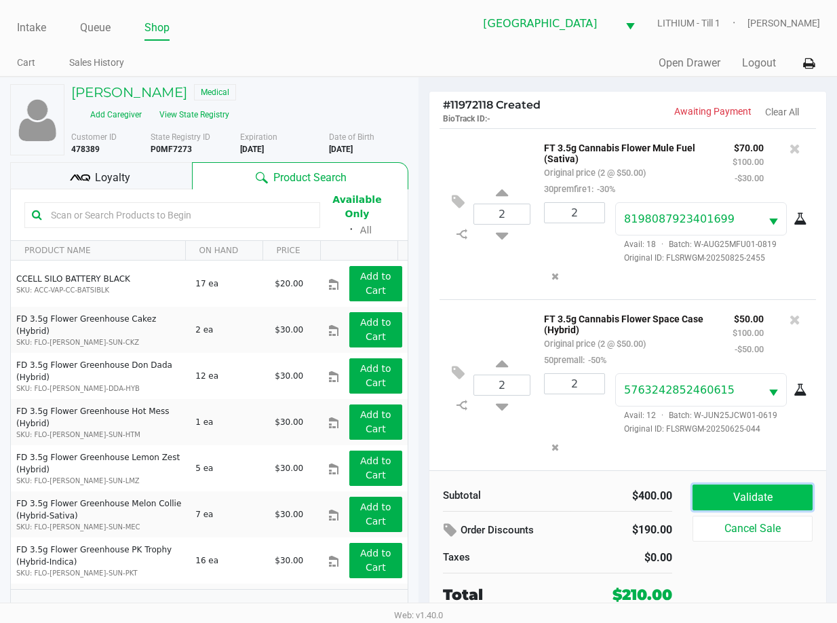
click at [736, 505] on button "Validate" at bounding box center [753, 497] width 120 height 26
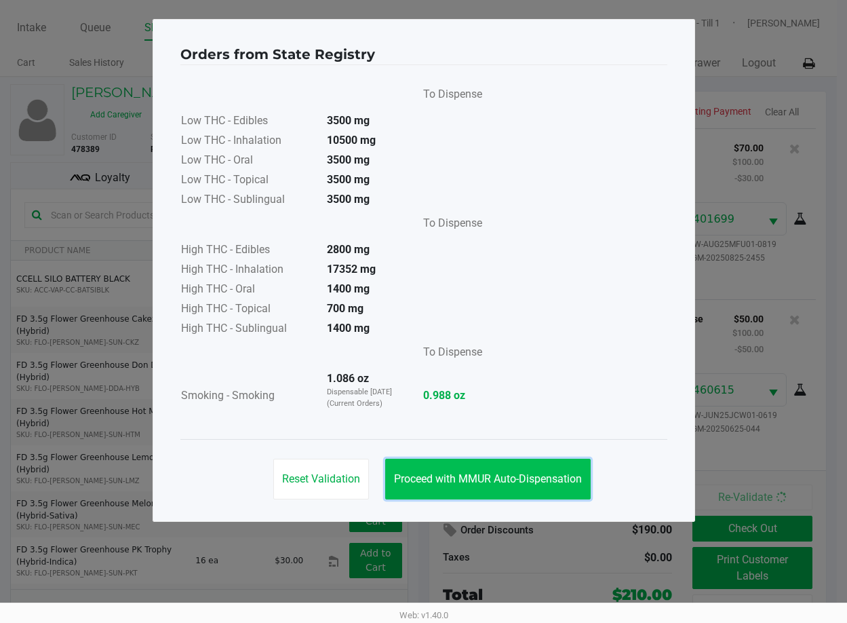
click at [567, 474] on span "Proceed with MMUR Auto-Dispensation" at bounding box center [488, 478] width 188 height 13
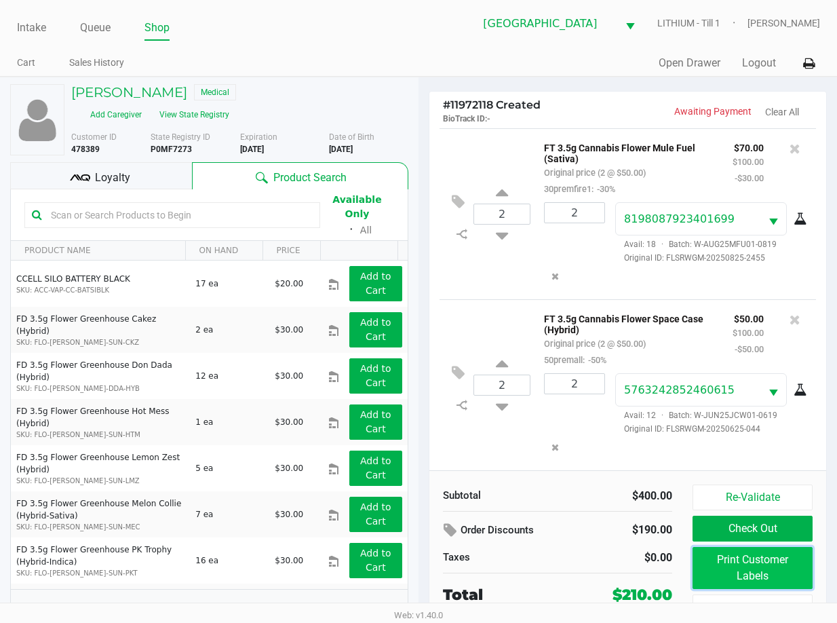
click at [719, 564] on button "Print Customer Labels" at bounding box center [753, 568] width 120 height 42
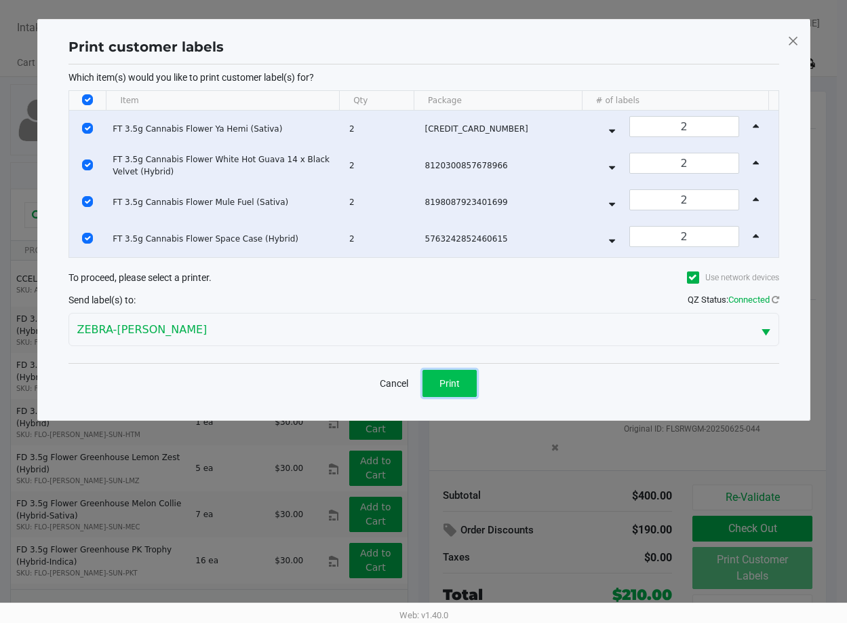
click at [459, 381] on span "Print" at bounding box center [450, 383] width 20 height 11
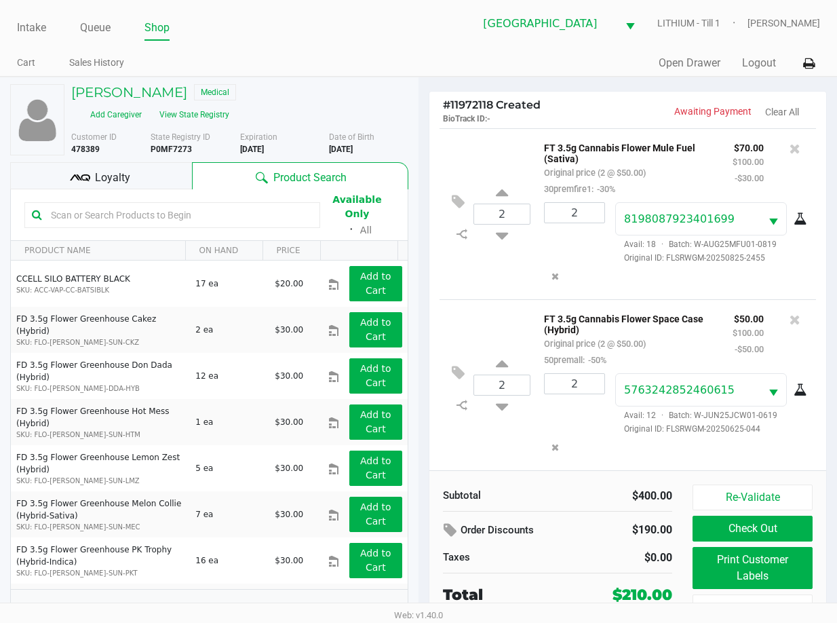
click at [128, 167] on div "Loyalty" at bounding box center [101, 175] width 182 height 27
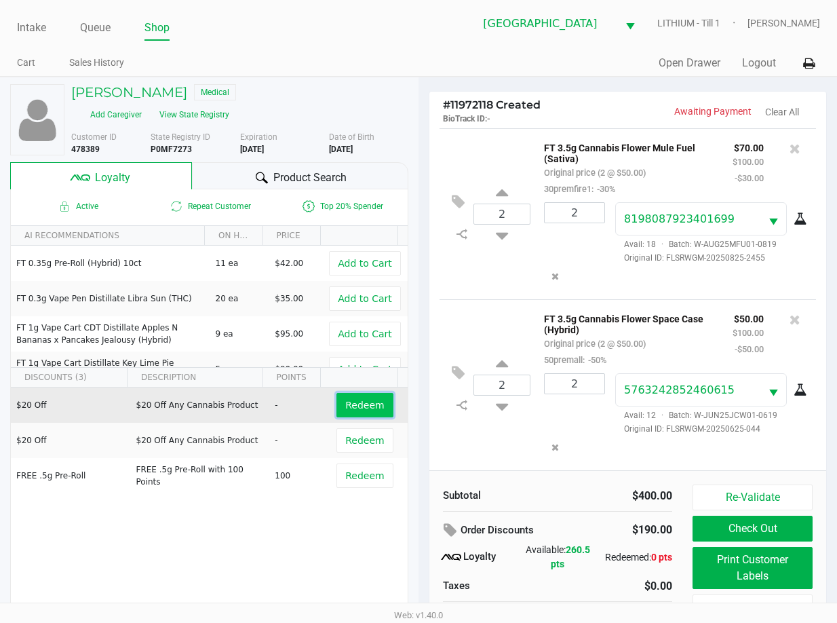
click at [349, 408] on span "Redeem" at bounding box center [364, 405] width 39 height 11
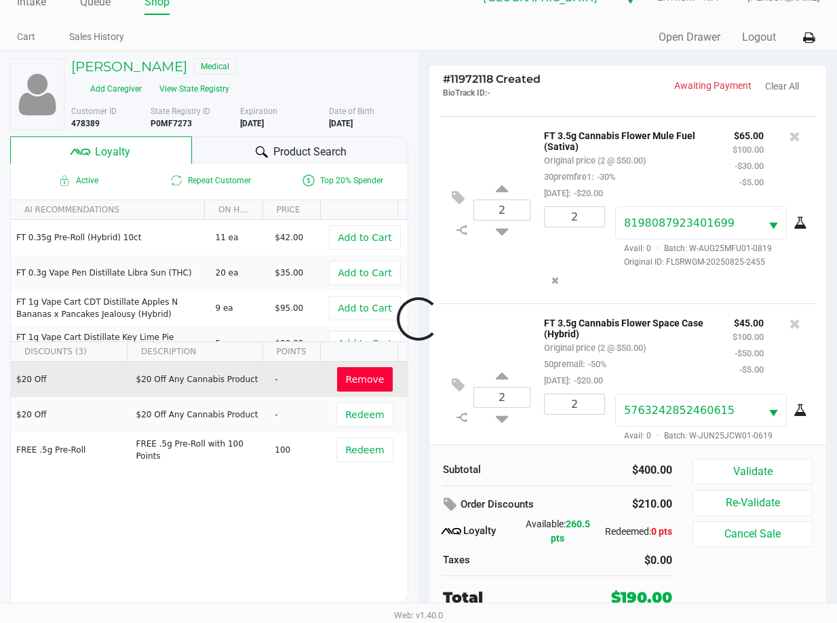
scroll to position [425, 0]
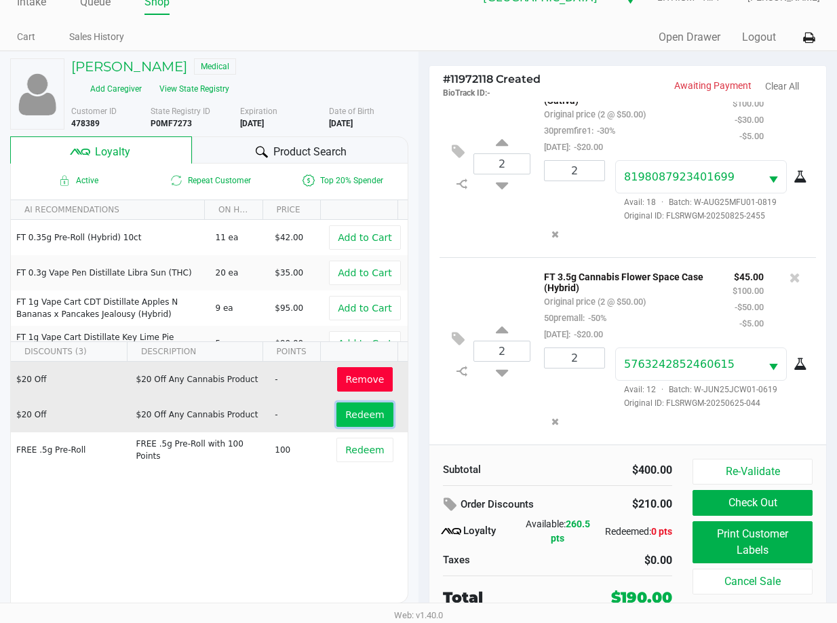
click at [370, 409] on span "Redeem" at bounding box center [364, 414] width 39 height 11
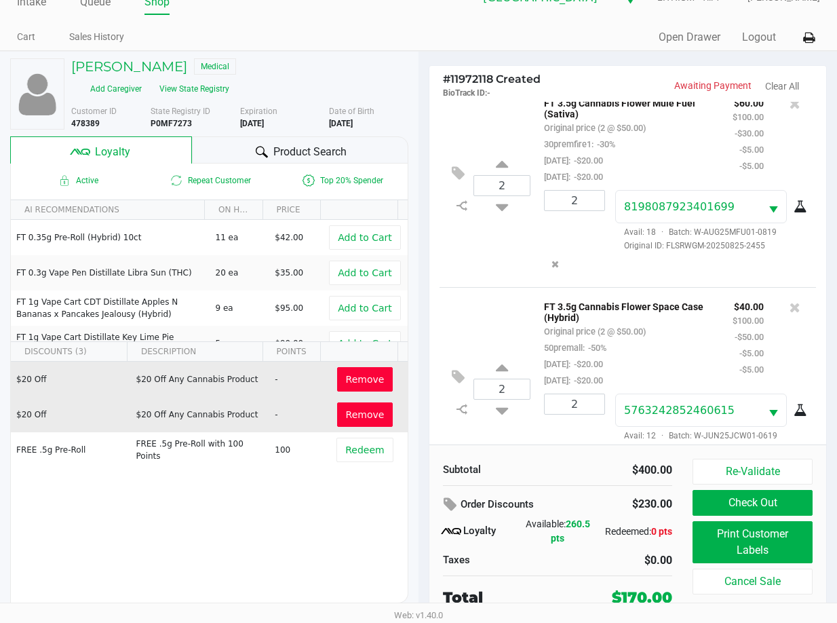
scroll to position [491, 0]
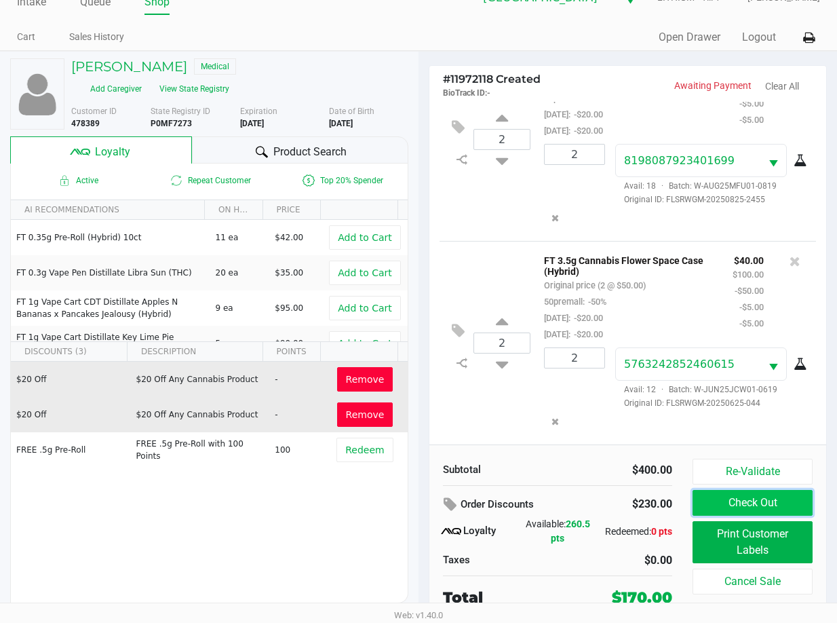
click at [745, 503] on button "Check Out" at bounding box center [753, 503] width 120 height 26
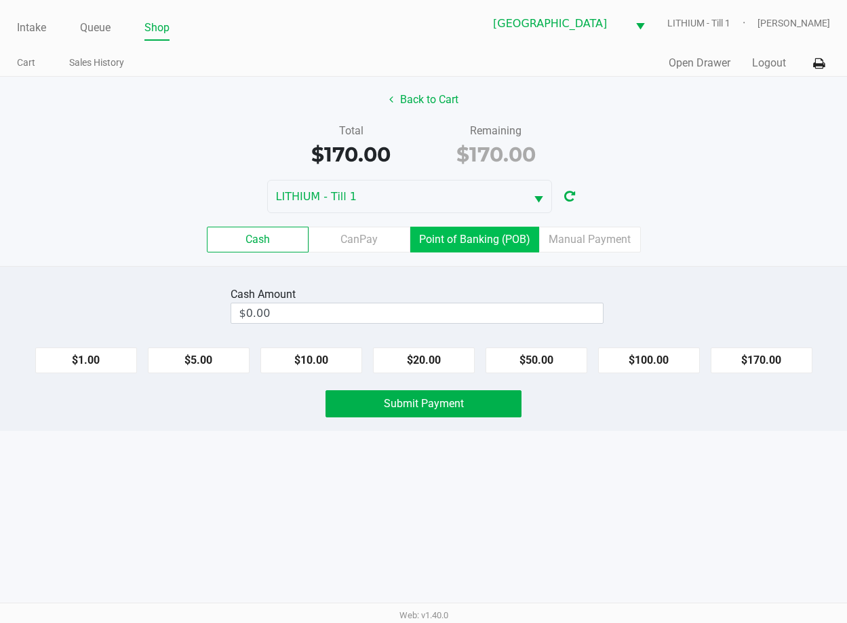
click at [472, 246] on label "Point of Banking (POB)" at bounding box center [474, 240] width 129 height 26
click at [0, 0] on 7 "Point of Banking (POB)" at bounding box center [0, 0] width 0 height 0
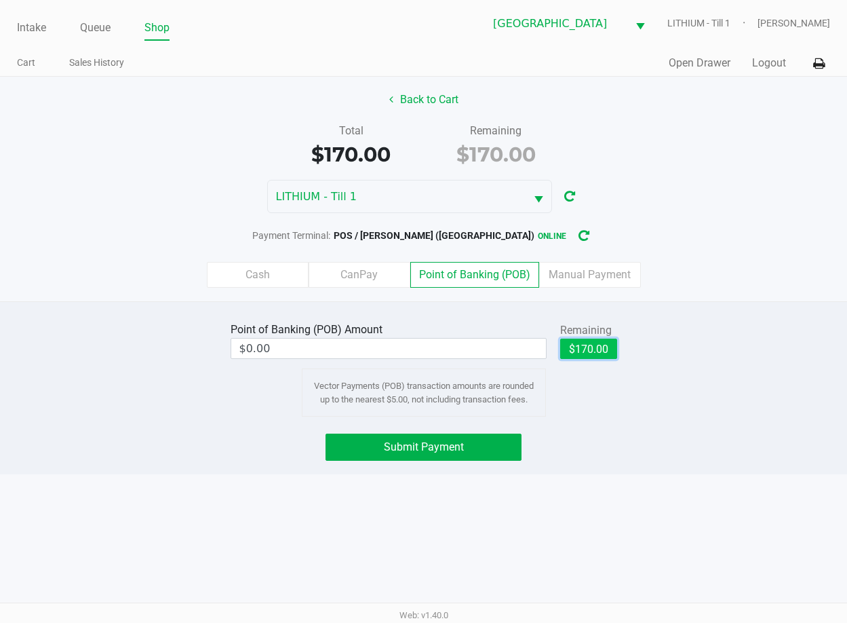
click at [569, 349] on button "$170.00" at bounding box center [588, 349] width 57 height 20
type input "$170.00"
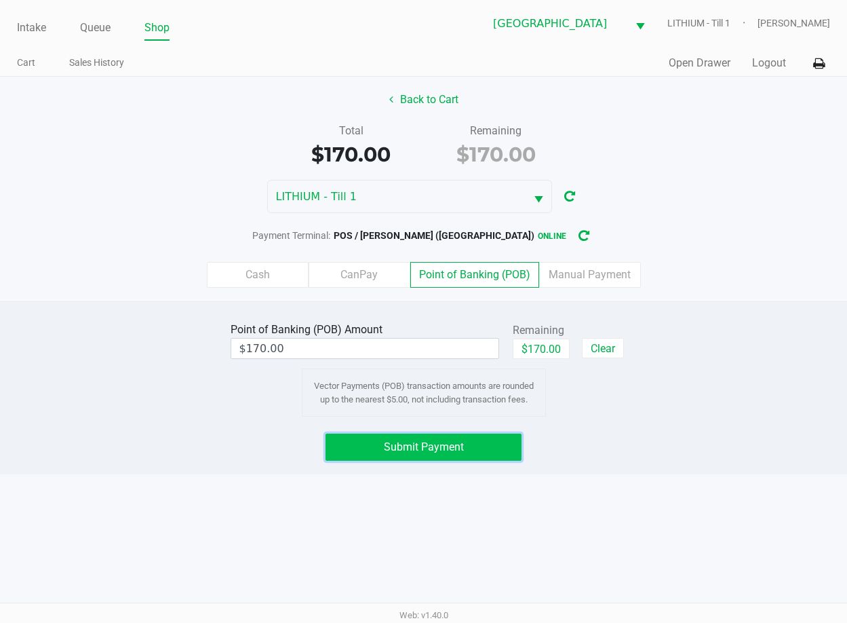
click at [444, 448] on span "Submit Payment" at bounding box center [424, 446] width 80 height 13
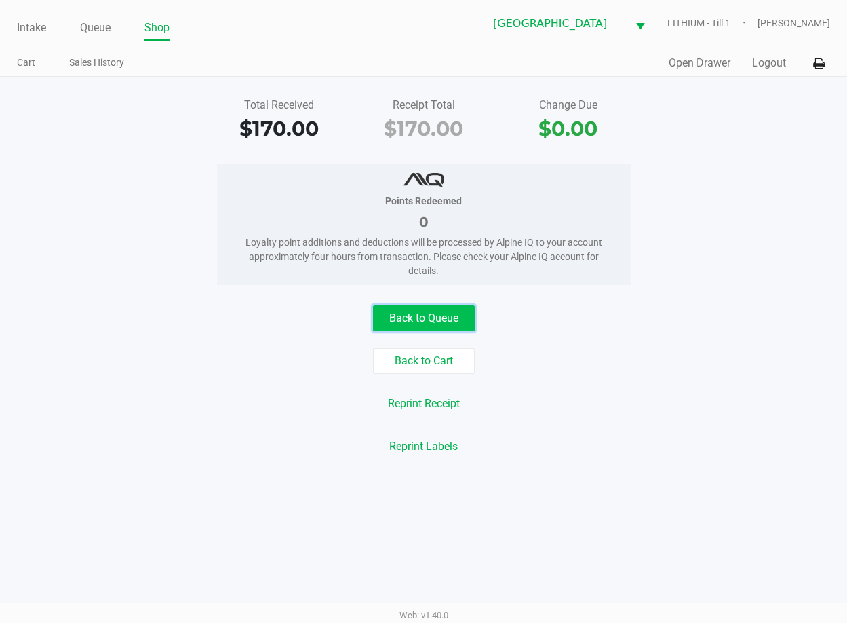
click at [439, 309] on button "Back to Queue" at bounding box center [424, 318] width 102 height 26
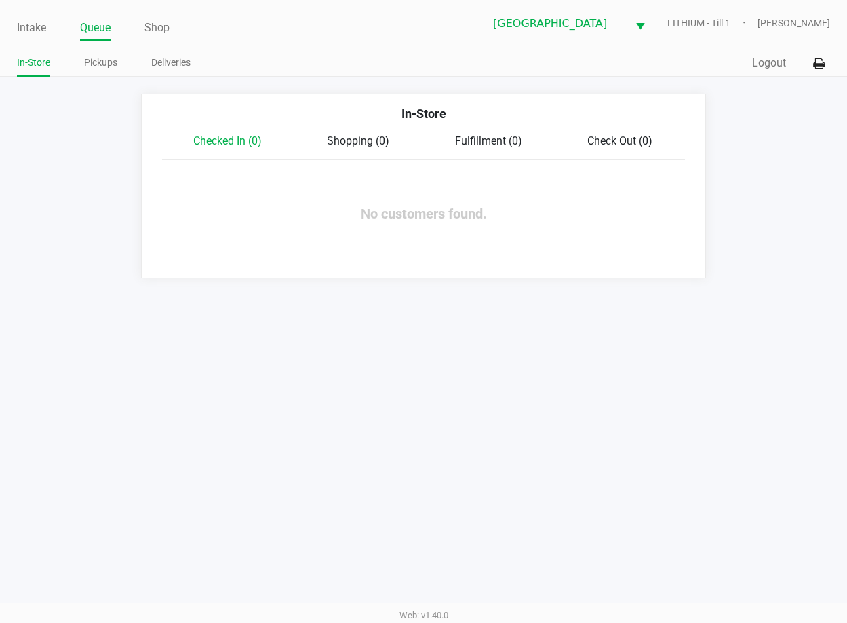
click at [440, 343] on div "Intake Queue Shop Lakeland WC LITHIUM - Till 1 [PERSON_NAME] In-Store Pickups D…" at bounding box center [423, 311] width 847 height 623
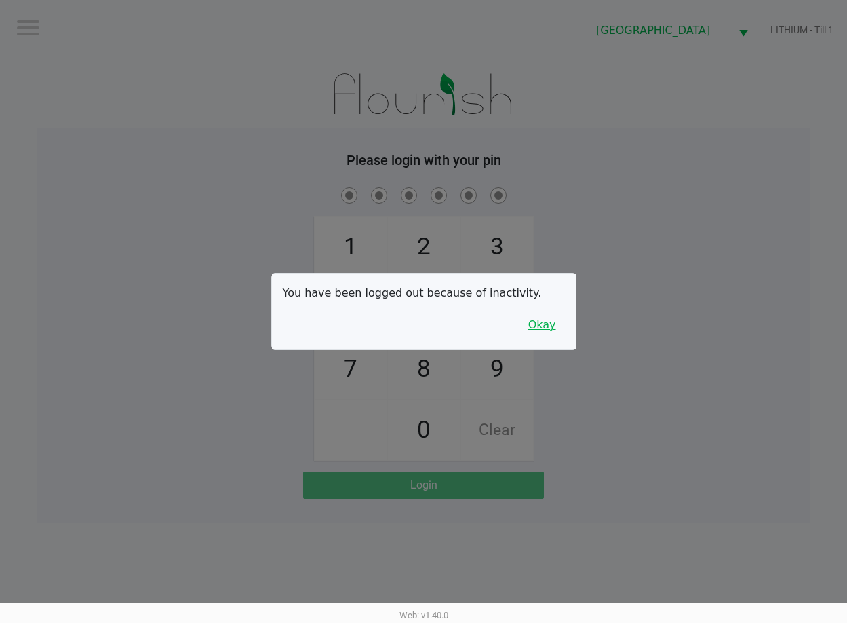
click at [546, 318] on button "Okay" at bounding box center [542, 325] width 45 height 26
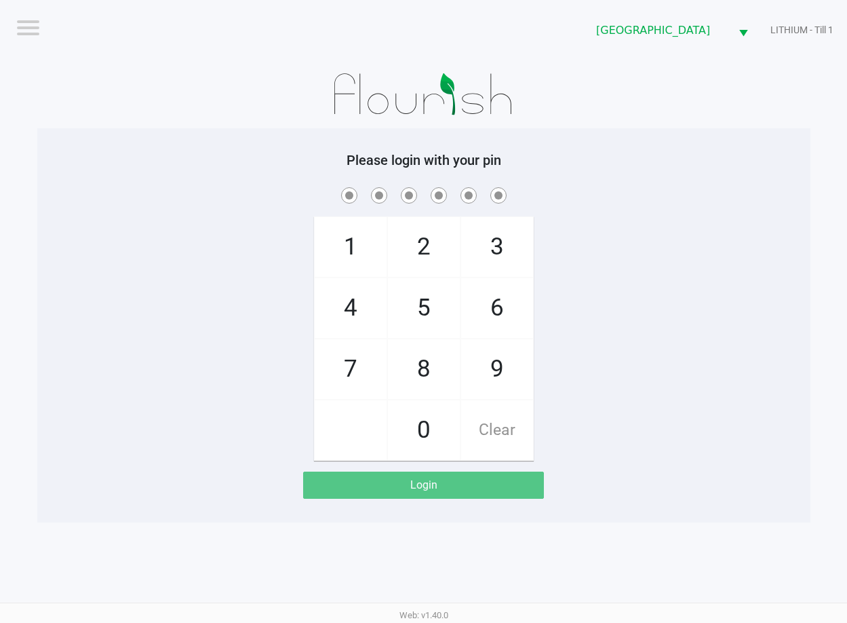
click at [546, 318] on div "1 4 7 2 5 8 0 3 6 9 Clear" at bounding box center [423, 323] width 773 height 276
checkbox input "true"
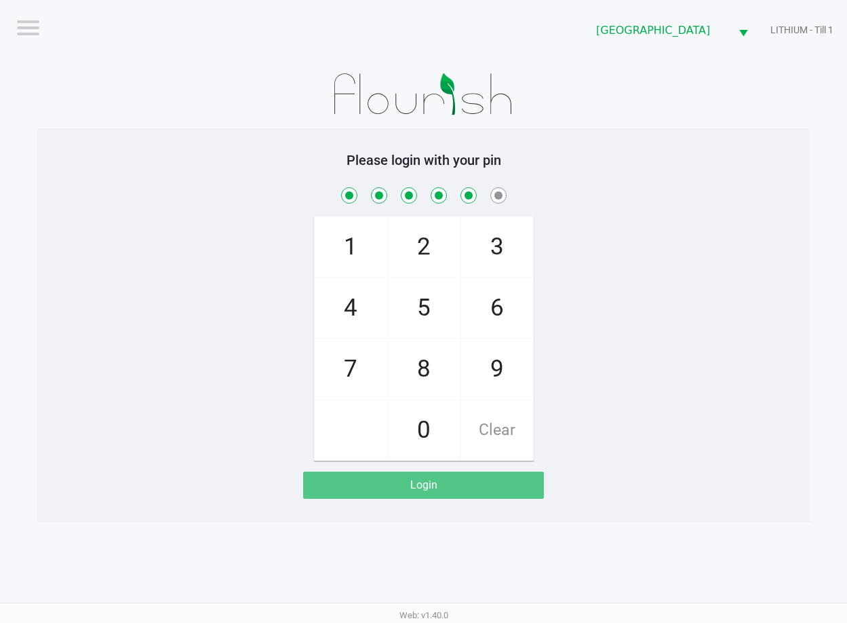
checkbox input "true"
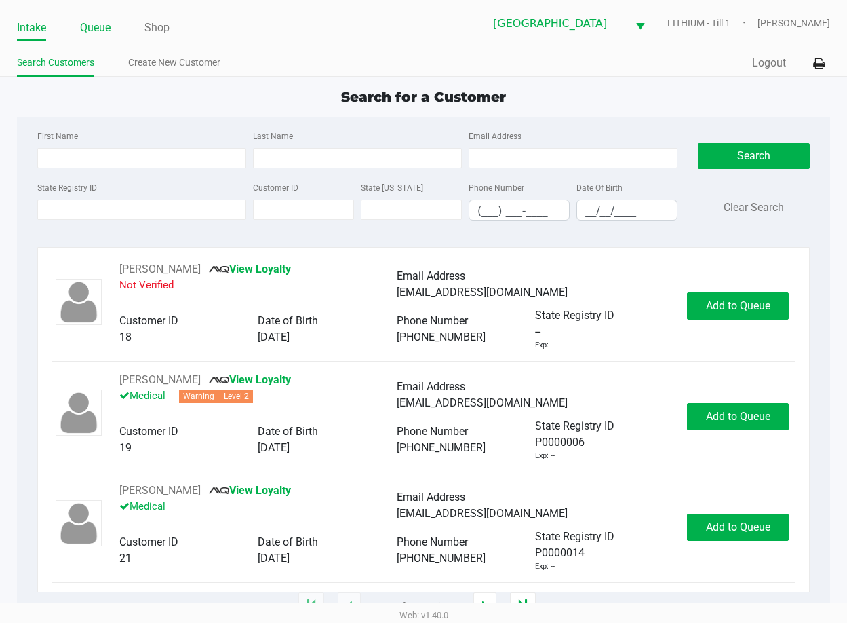
click at [105, 20] on link "Queue" at bounding box center [95, 27] width 31 height 19
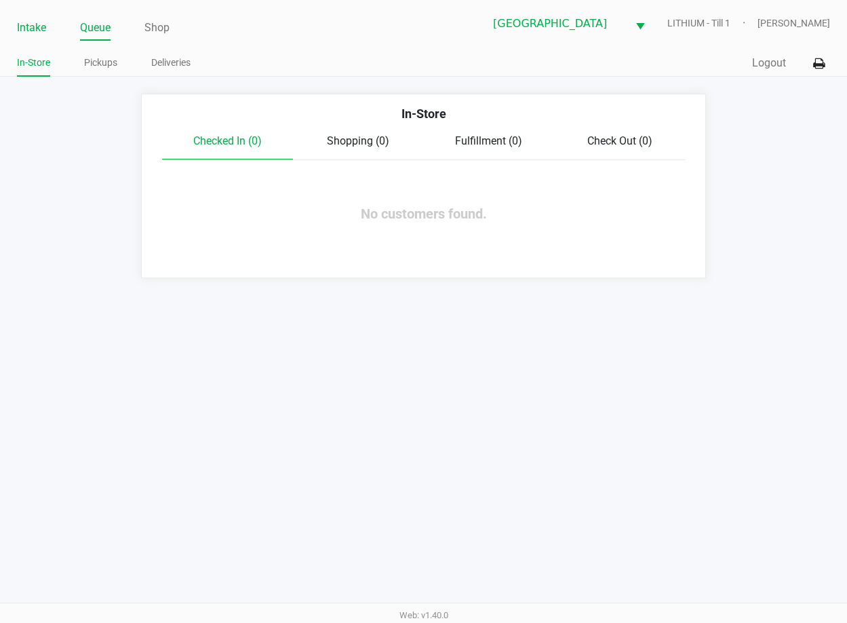
click at [39, 30] on link "Intake" at bounding box center [31, 27] width 29 height 19
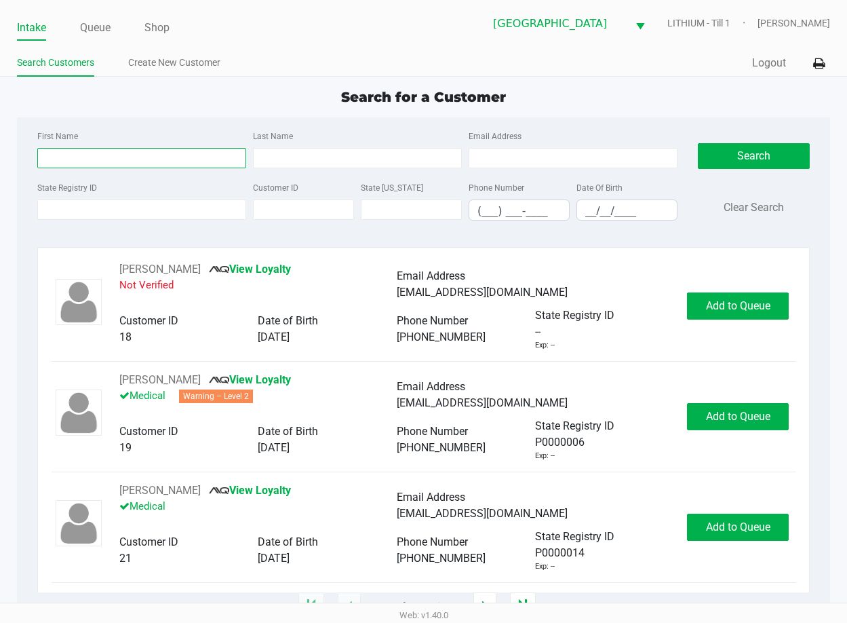
click at [114, 159] on input "First Name" at bounding box center [141, 158] width 209 height 20
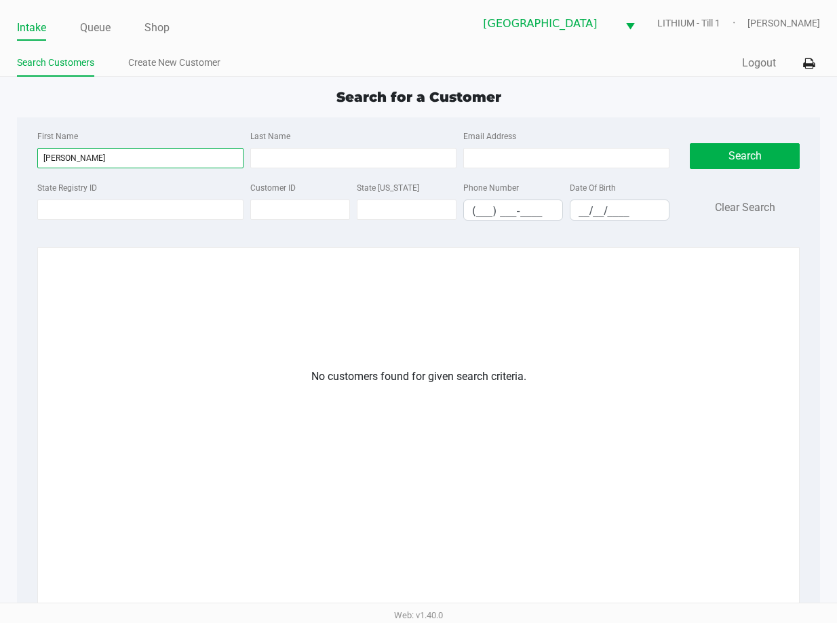
type input "[PERSON_NAME]"
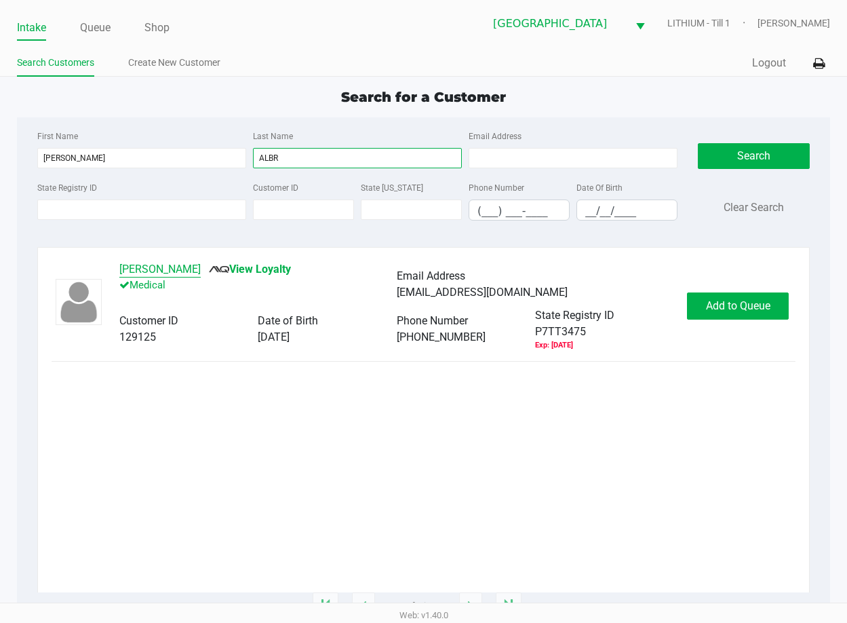
type input "ALBR"
click at [171, 267] on button "[PERSON_NAME]" at bounding box center [159, 269] width 81 height 16
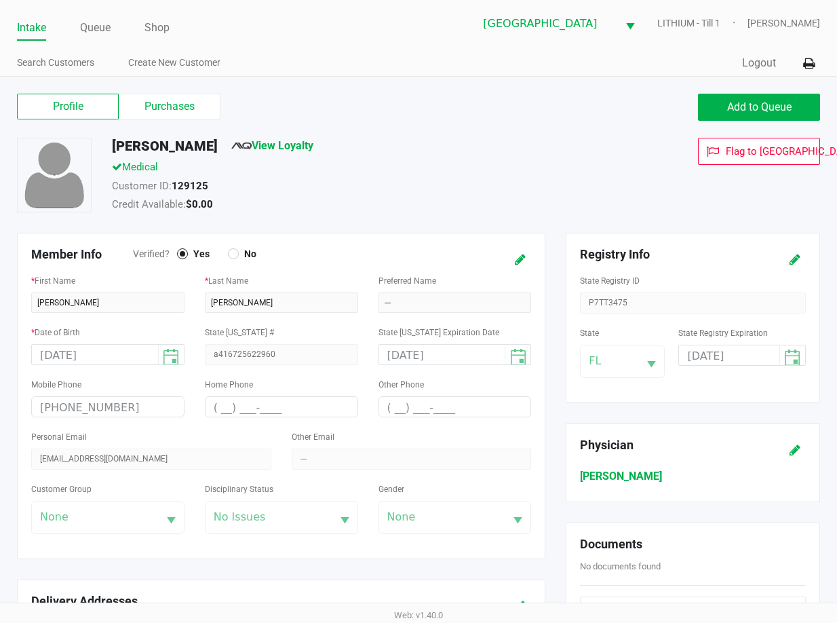
click at [176, 113] on label "Purchases" at bounding box center [170, 107] width 102 height 26
click at [0, 0] on 1 "Purchases" at bounding box center [0, 0] width 0 height 0
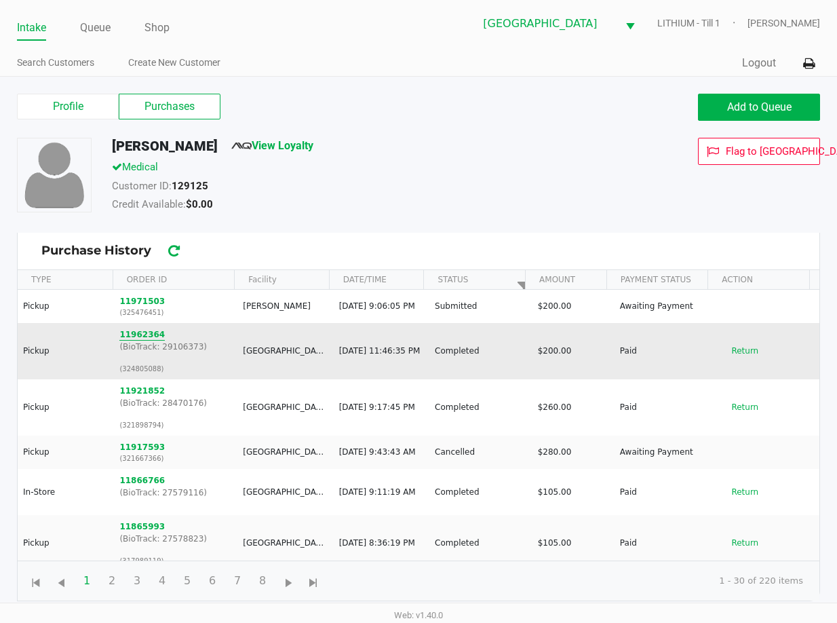
click at [147, 337] on button "11962364" at bounding box center [141, 334] width 45 height 12
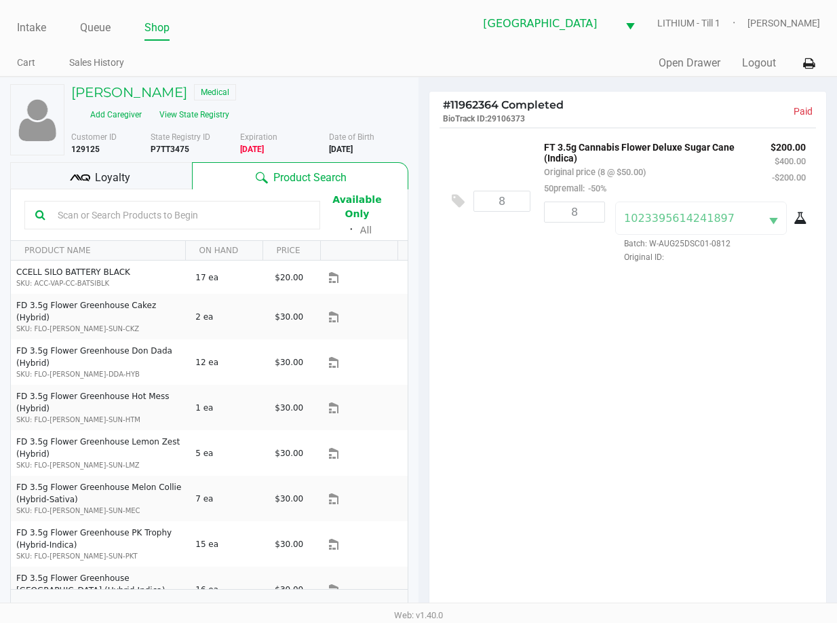
click at [120, 212] on input "text" at bounding box center [180, 215] width 257 height 20
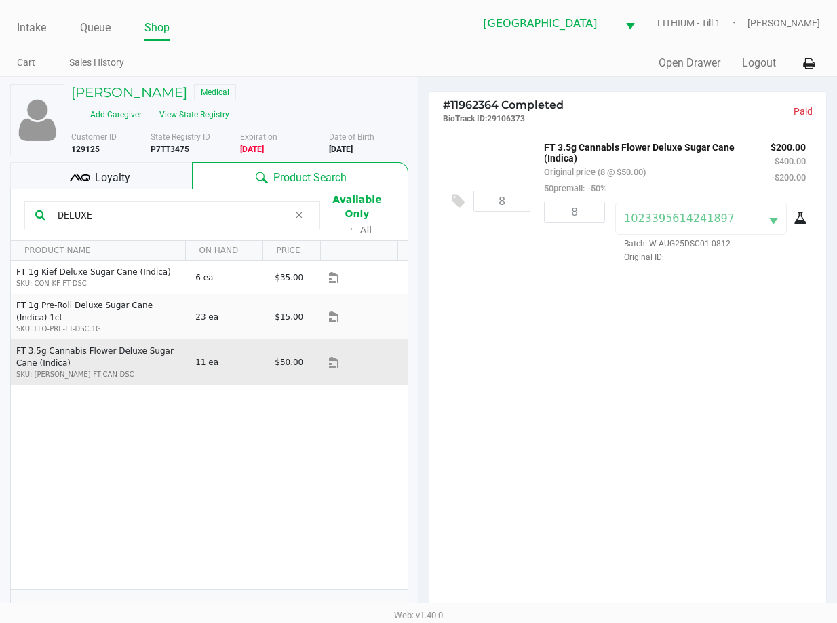
type input "DELUXE"
click at [168, 339] on td "FT 3.5g Cannabis Flower Deluxe Sugar Cane (Indica) SKU: [PERSON_NAME]-FT-CAN-DSC" at bounding box center [100, 361] width 178 height 45
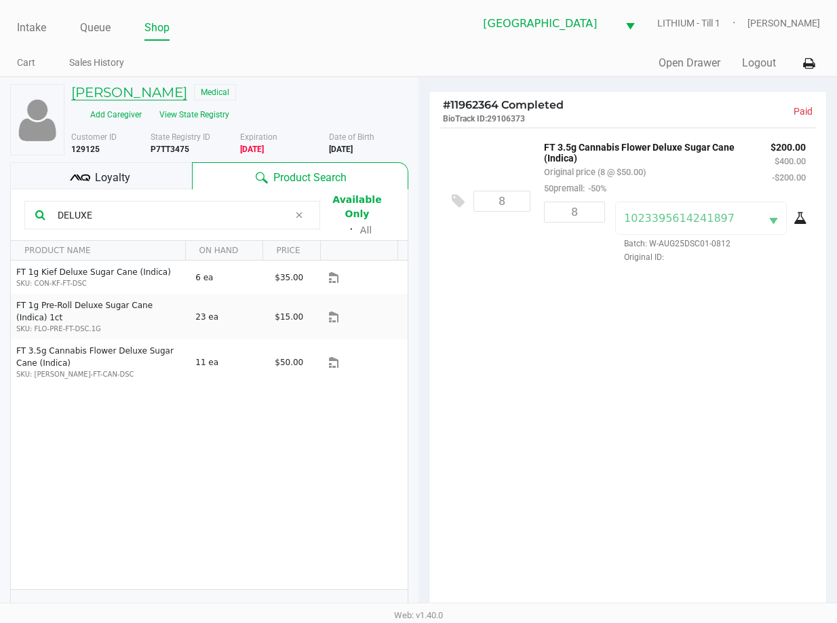
click at [118, 90] on h5 "[PERSON_NAME]" at bounding box center [129, 92] width 116 height 16
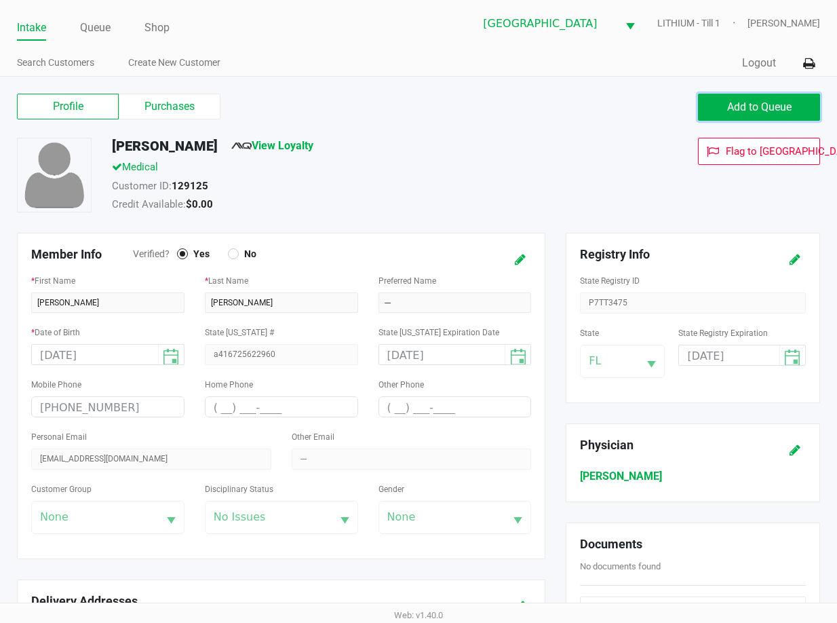
drag, startPoint x: 702, startPoint y: 99, endPoint x: 710, endPoint y: 101, distance: 8.4
click at [710, 101] on button "Add to Queue" at bounding box center [759, 107] width 122 height 27
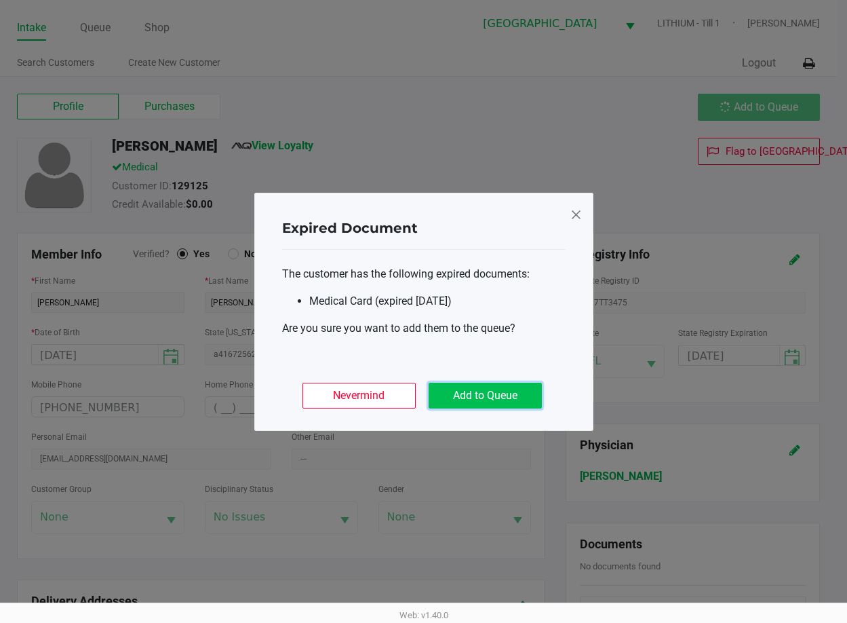
click at [478, 400] on button "Add to Queue" at bounding box center [485, 396] width 113 height 26
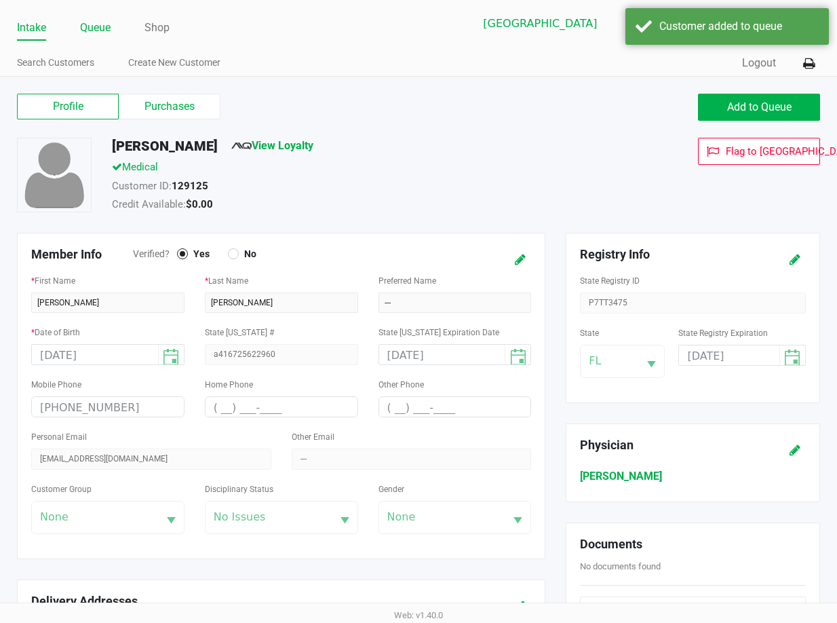
click at [100, 28] on link "Queue" at bounding box center [95, 27] width 31 height 19
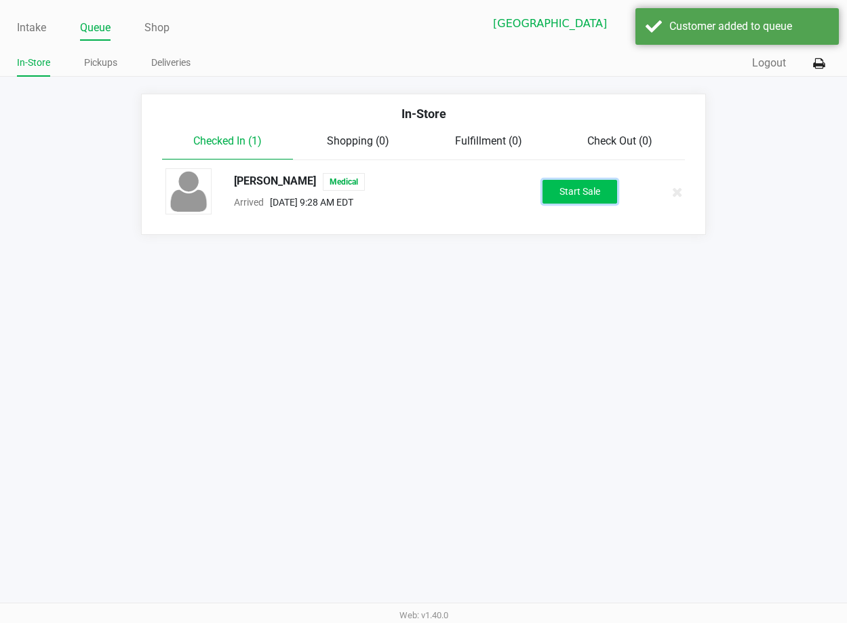
click at [579, 191] on button "Start Sale" at bounding box center [580, 192] width 75 height 24
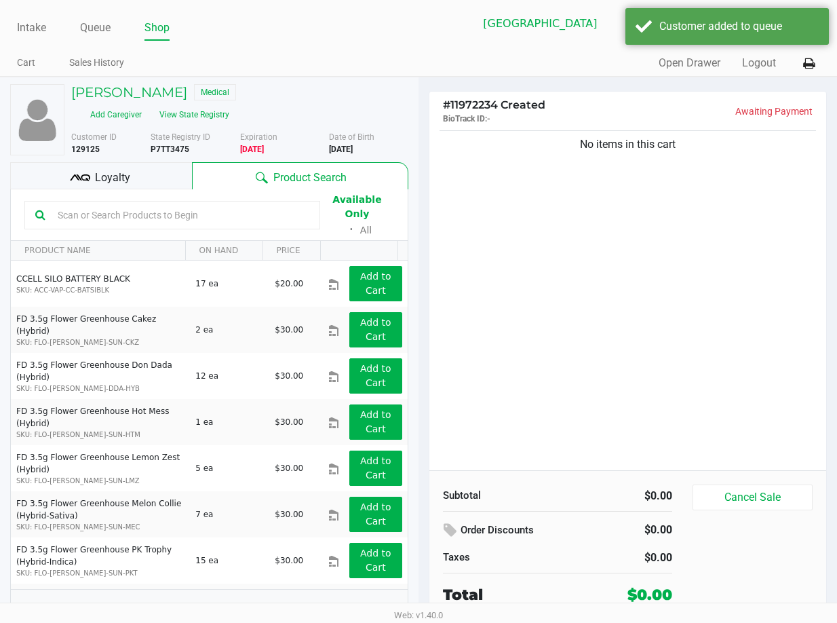
click at [151, 212] on input "text" at bounding box center [180, 215] width 257 height 20
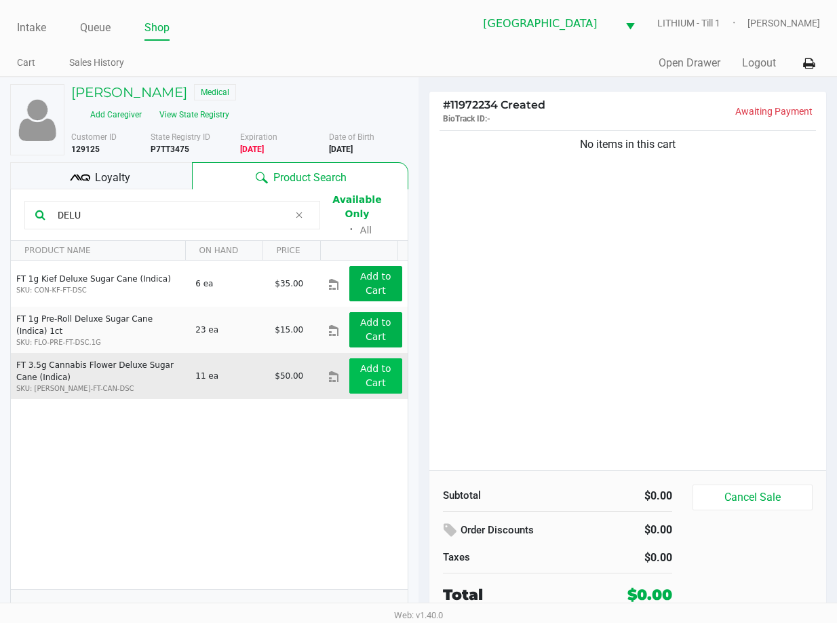
type input "DELU"
click at [360, 363] on app-button-loader "Add to Cart" at bounding box center [375, 375] width 31 height 25
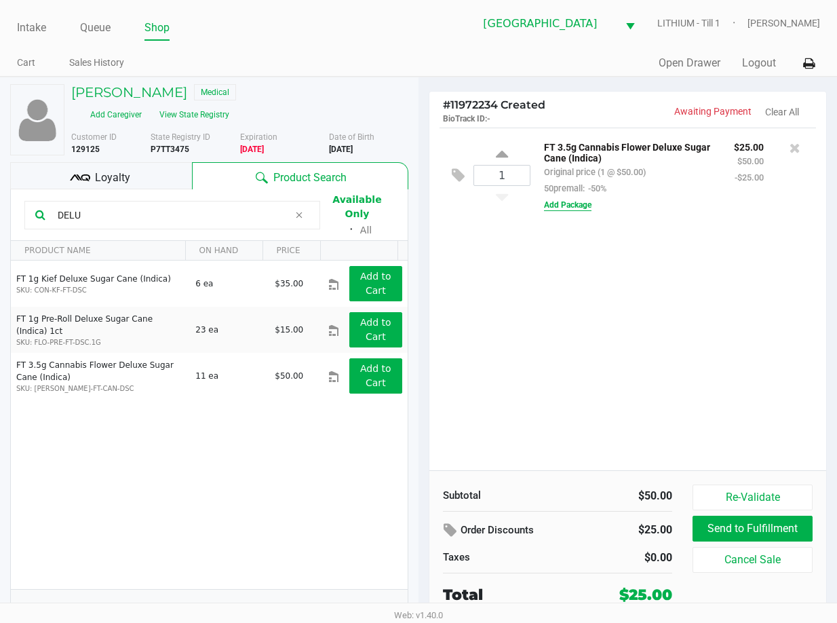
click at [571, 206] on button "Add Package" at bounding box center [567, 205] width 47 height 12
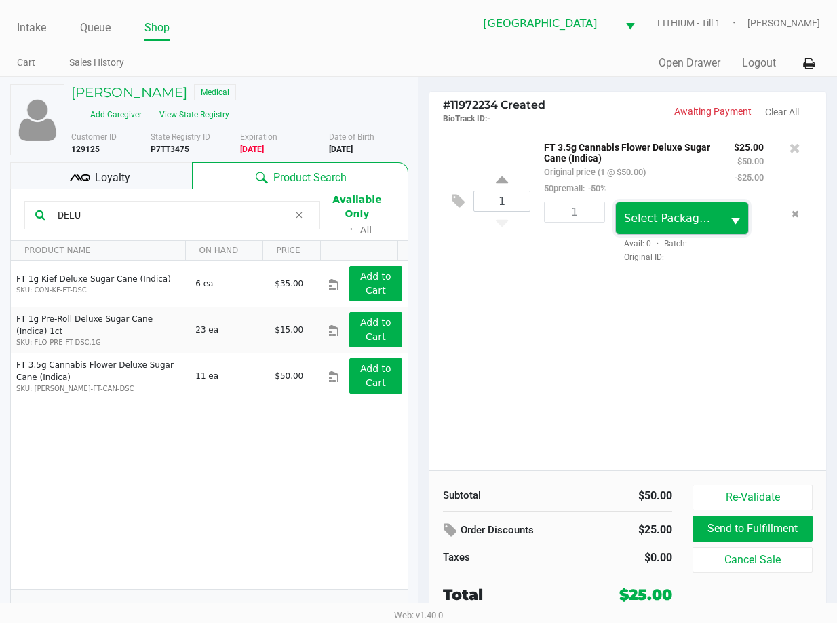
click at [635, 213] on span "Select Package ID" at bounding box center [672, 218] width 97 height 13
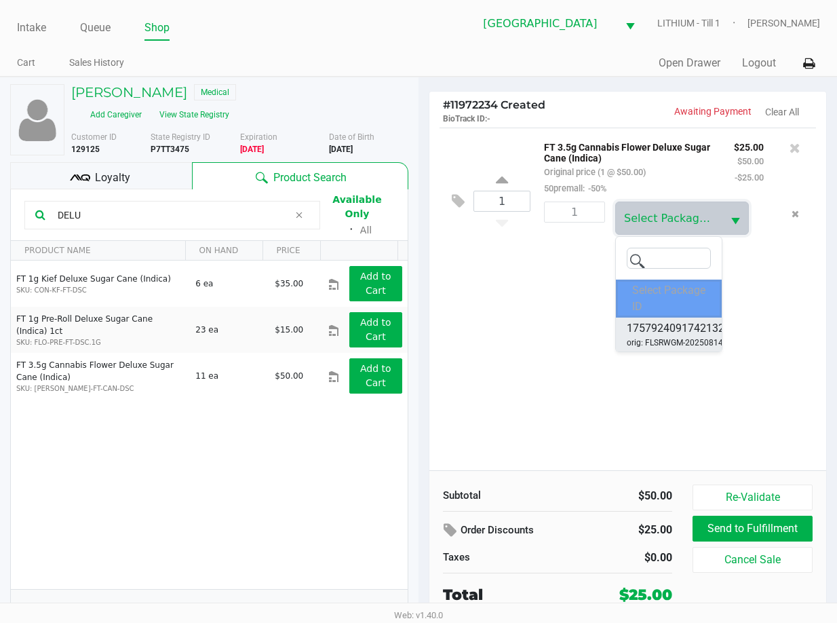
click at [653, 330] on span "1757924091742132" at bounding box center [676, 328] width 98 height 16
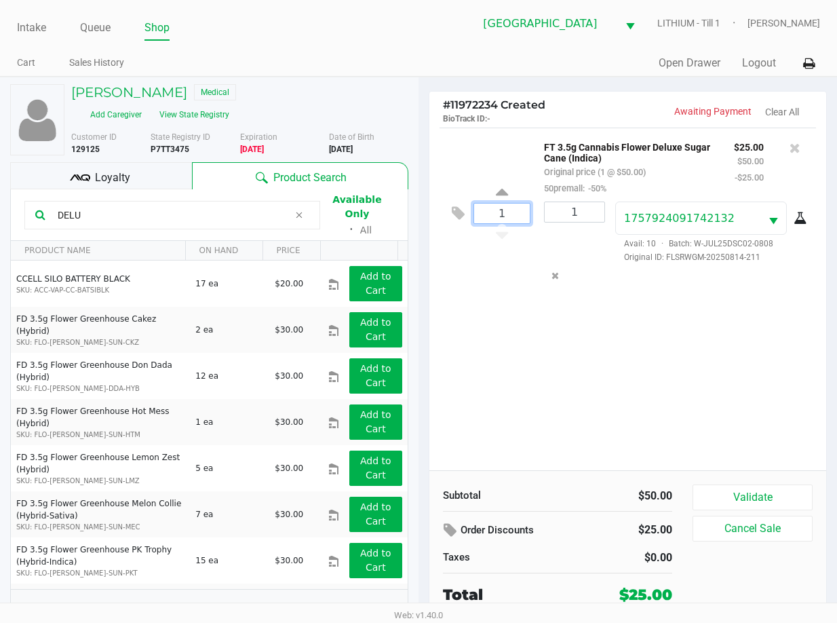
click at [520, 208] on input "1" at bounding box center [502, 214] width 56 height 20
type input "8"
click at [528, 255] on div "[PERSON_NAME] Medical Add Caregiver View State Registry Customer ID 129125 Stat…" at bounding box center [418, 356] width 837 height 559
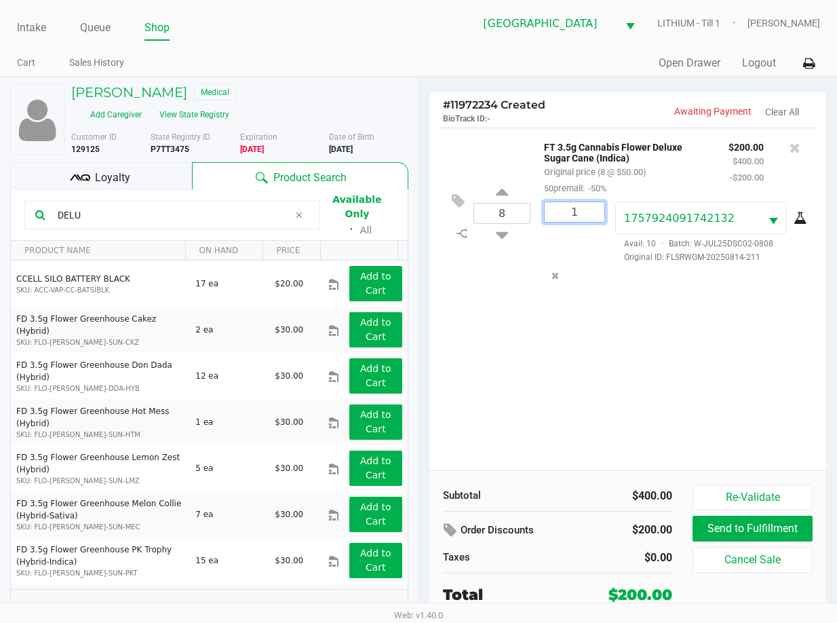
click at [579, 214] on input "1" at bounding box center [575, 212] width 60 height 20
type input "8"
click at [559, 295] on div "[PERSON_NAME] Medical Add Caregiver View State Registry Customer ID 129125 Stat…" at bounding box center [418, 356] width 837 height 559
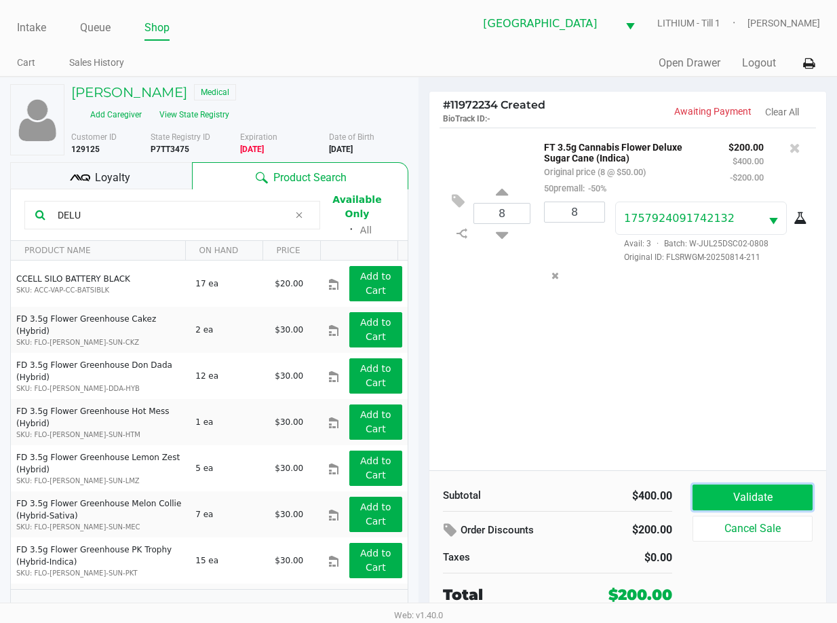
click at [729, 497] on button "Validate" at bounding box center [753, 497] width 120 height 26
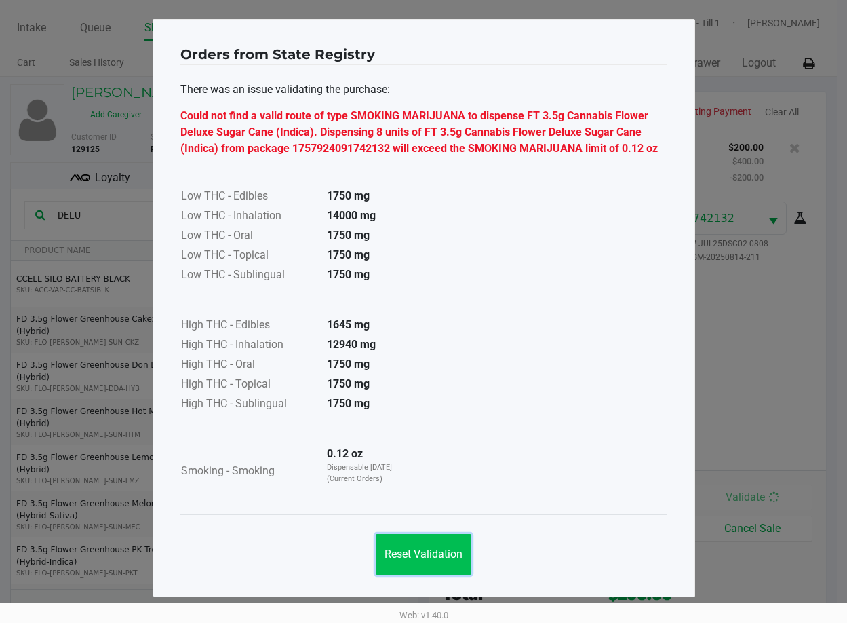
click at [421, 550] on span "Reset Validation" at bounding box center [424, 554] width 78 height 13
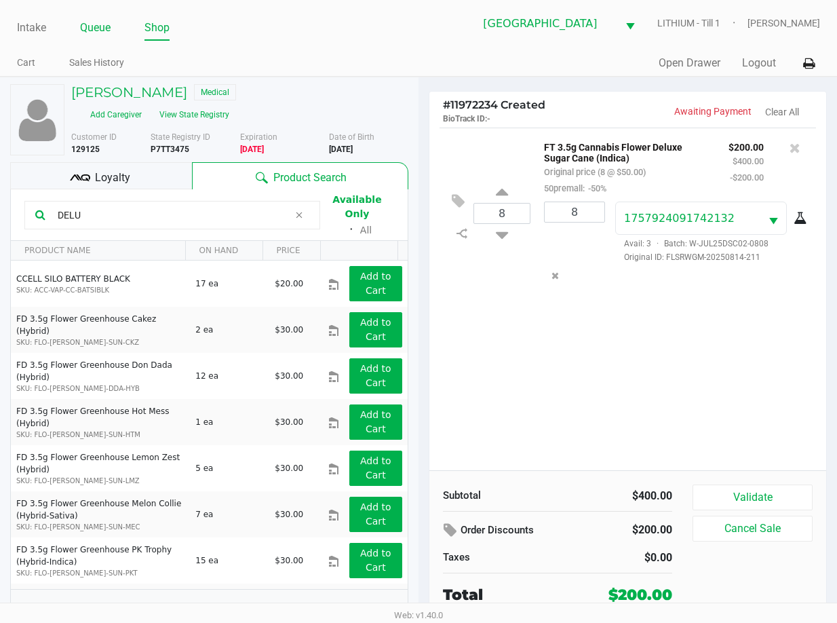
click at [83, 31] on link "Queue" at bounding box center [95, 27] width 31 height 19
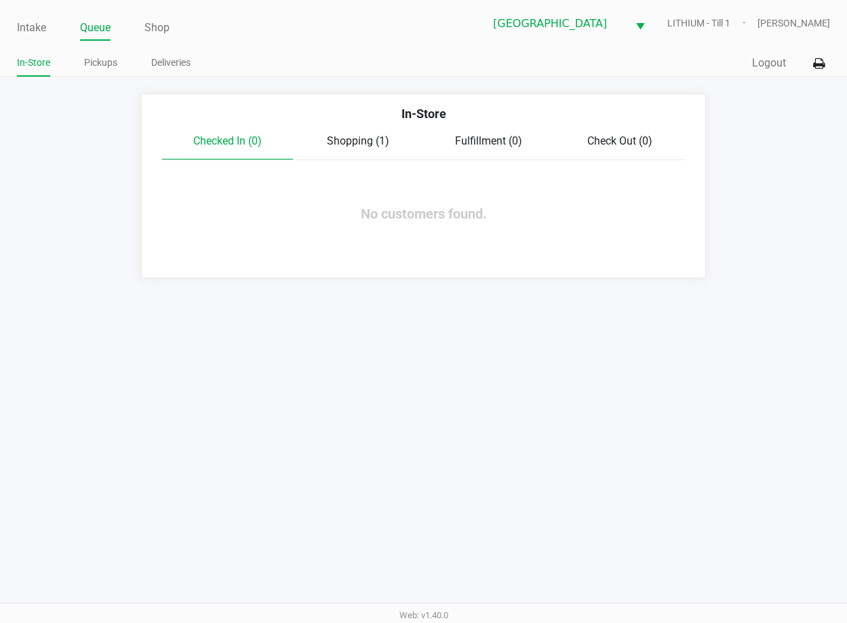
click at [370, 143] on span "Shopping (1)" at bounding box center [358, 140] width 62 height 13
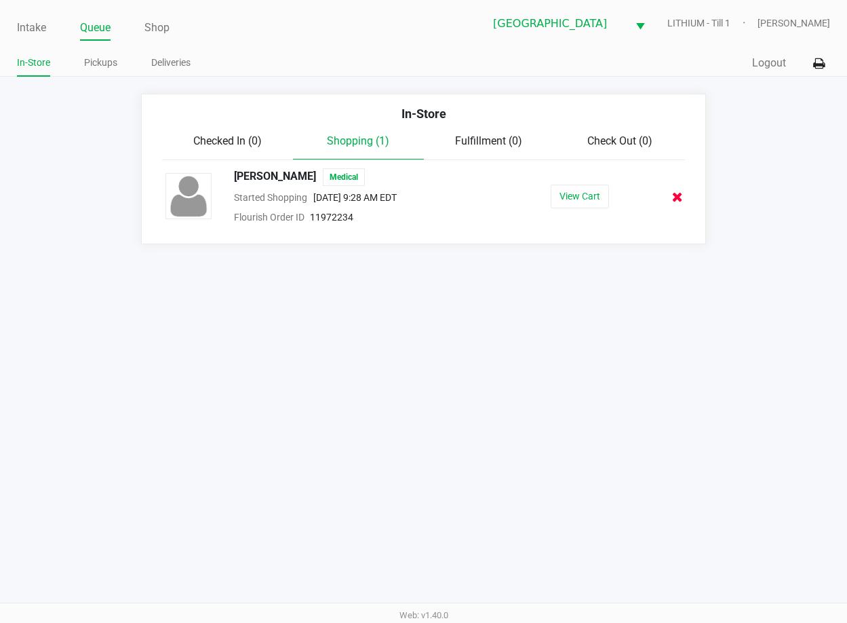
click at [678, 193] on icon at bounding box center [677, 197] width 11 height 10
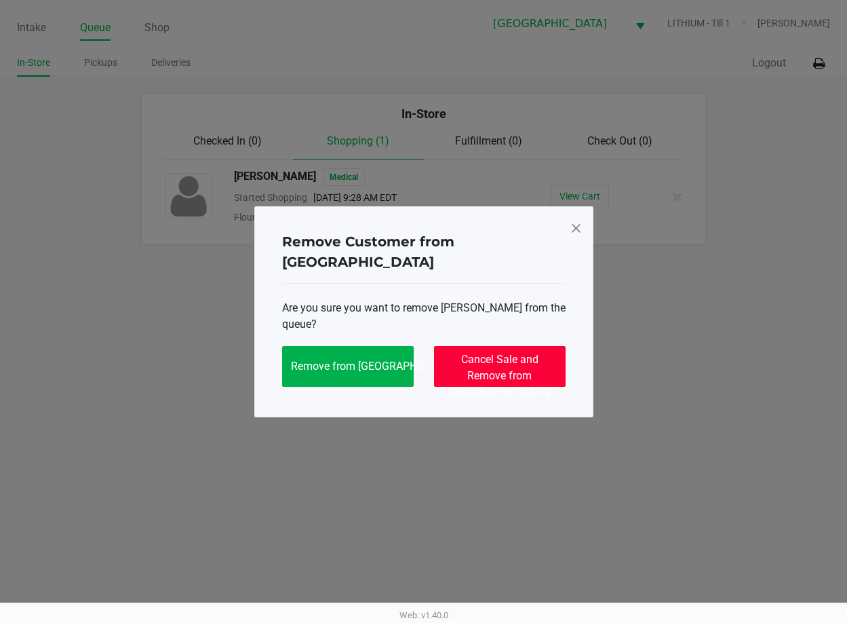
click at [533, 353] on span "Cancel Sale and Remove from [GEOGRAPHIC_DATA]" at bounding box center [499, 375] width 102 height 45
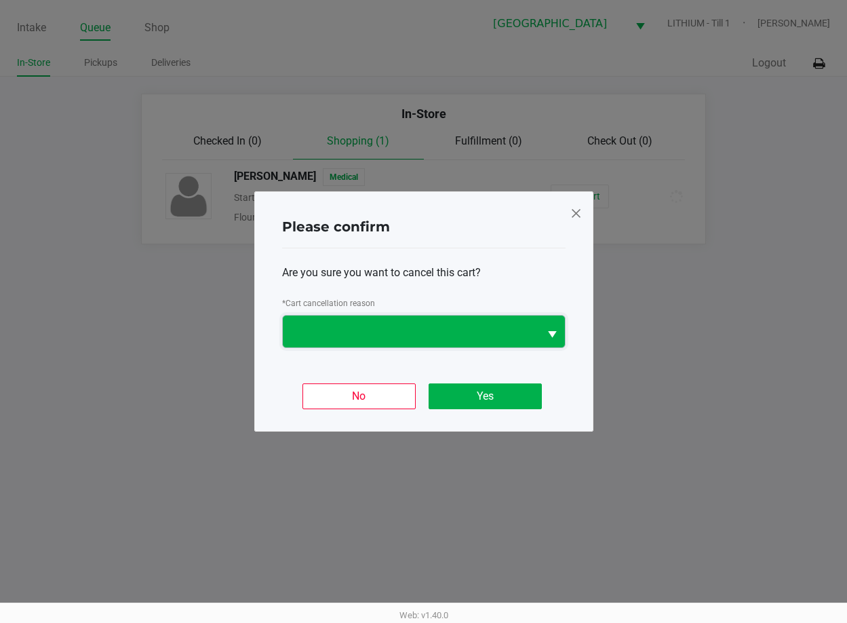
click at [506, 328] on span at bounding box center [411, 332] width 240 height 16
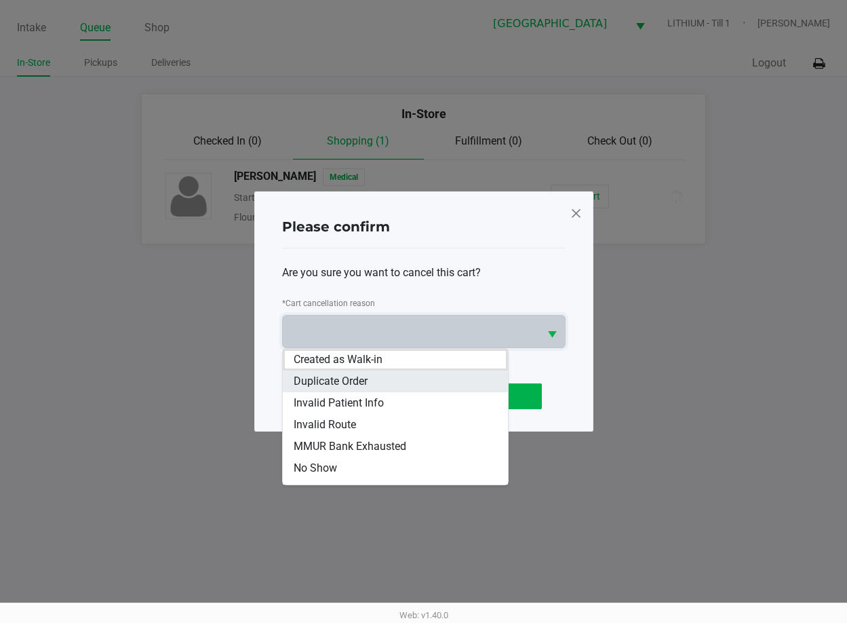
click at [371, 375] on li "Duplicate Order" at bounding box center [395, 381] width 225 height 22
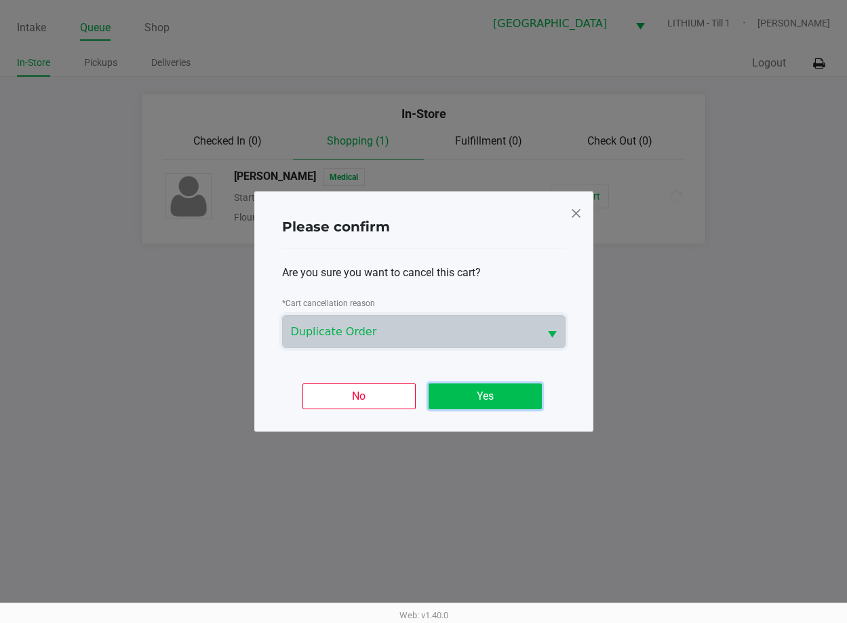
click at [477, 394] on button "Yes" at bounding box center [485, 396] width 113 height 26
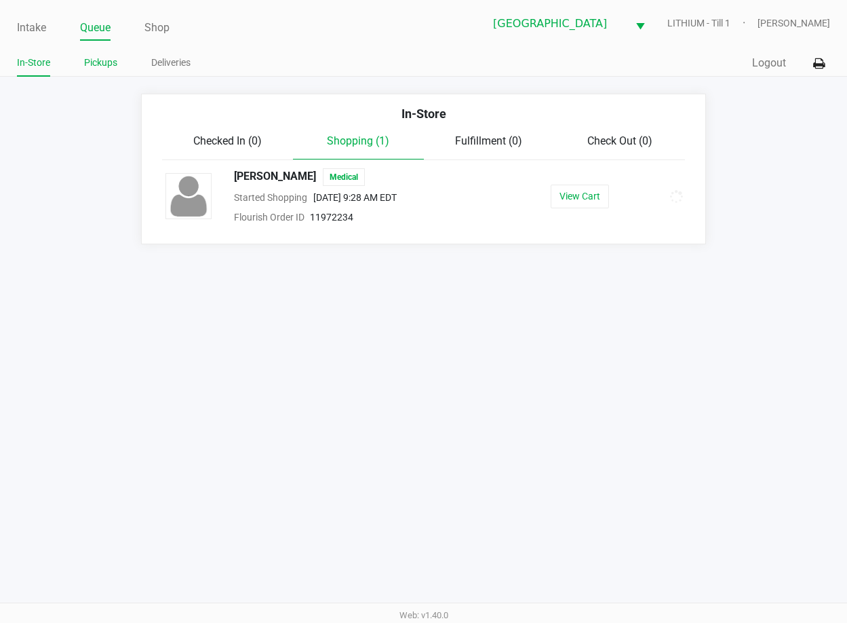
click at [112, 69] on link "Pickups" at bounding box center [100, 62] width 33 height 17
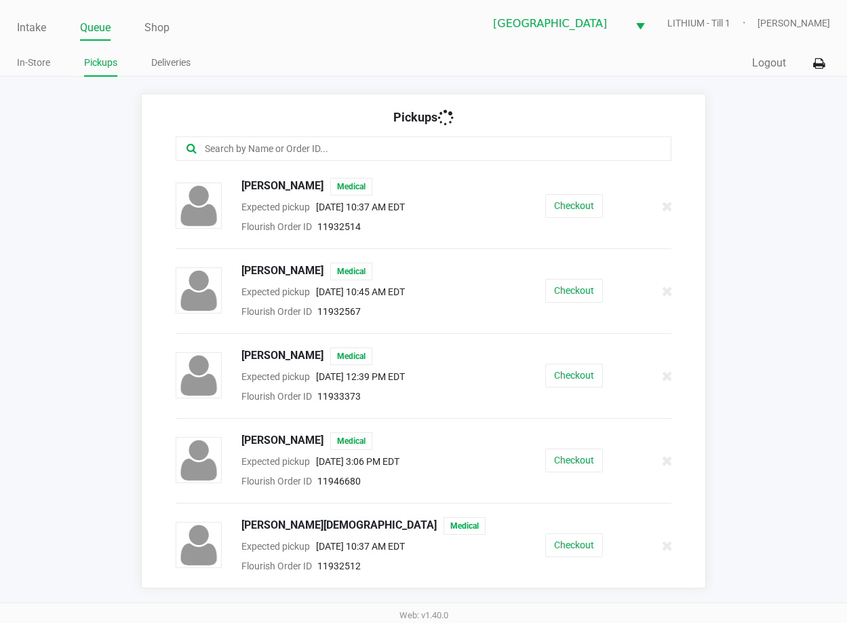
click at [96, 30] on link "Queue" at bounding box center [95, 27] width 31 height 19
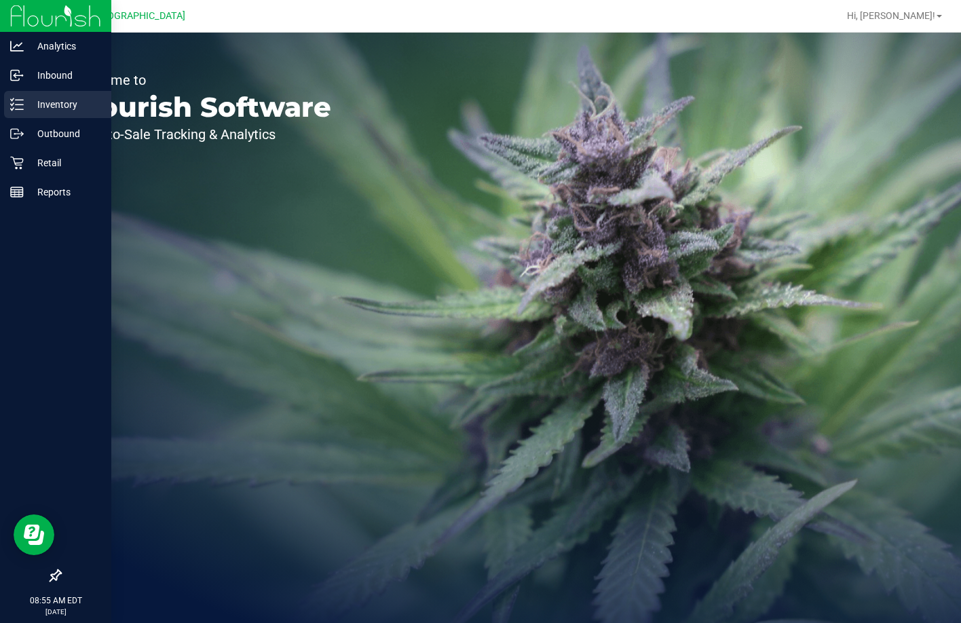
click at [26, 104] on p "Inventory" at bounding box center [64, 104] width 81 height 16
